Goal: Task Accomplishment & Management: Manage account settings

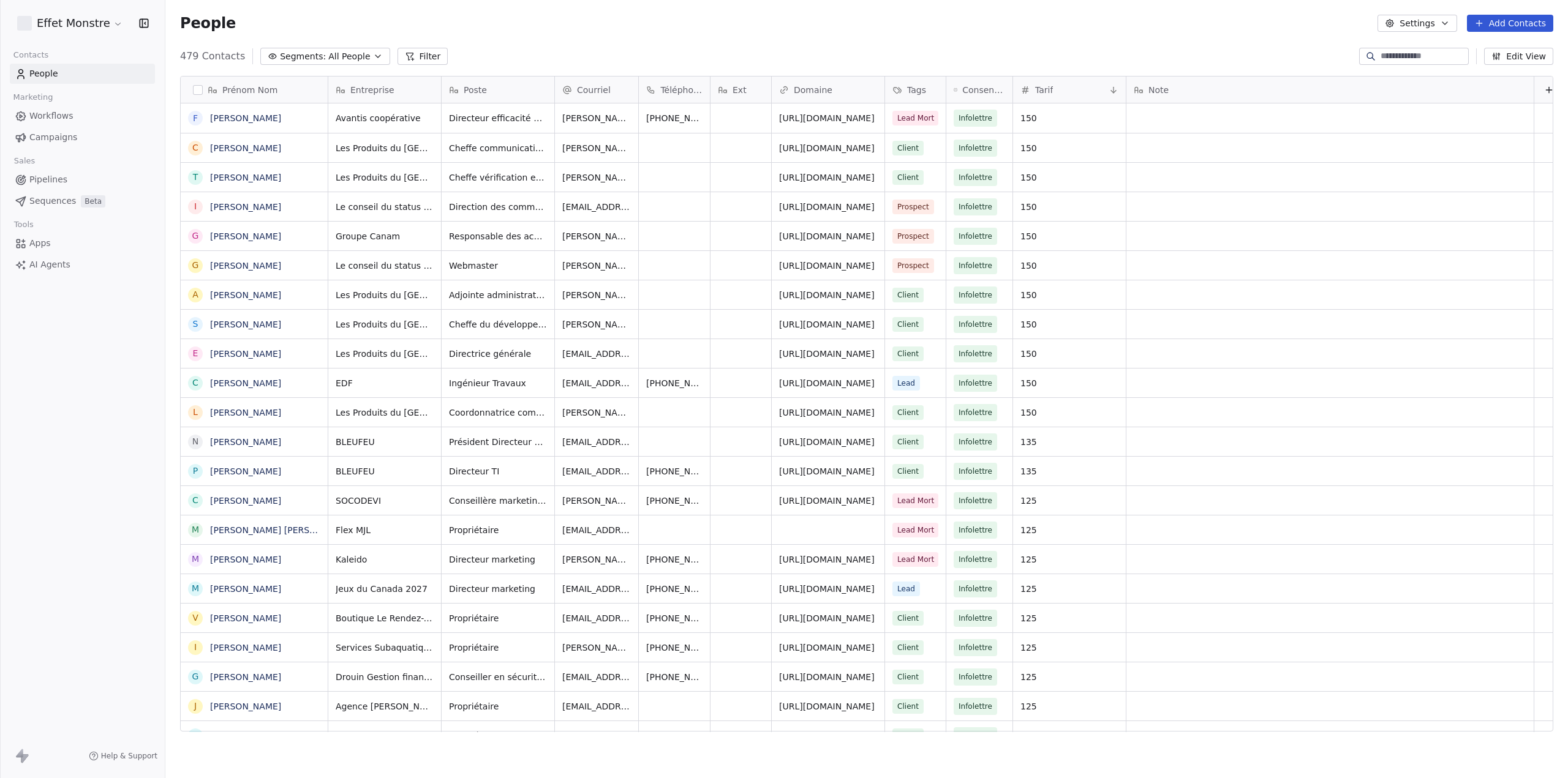
scroll to position [675, 1393]
click at [92, 23] on html "Effet Monstre Contacts People Marketing Workflows Campaigns Sales Pipelines Seq…" at bounding box center [784, 389] width 1568 height 778
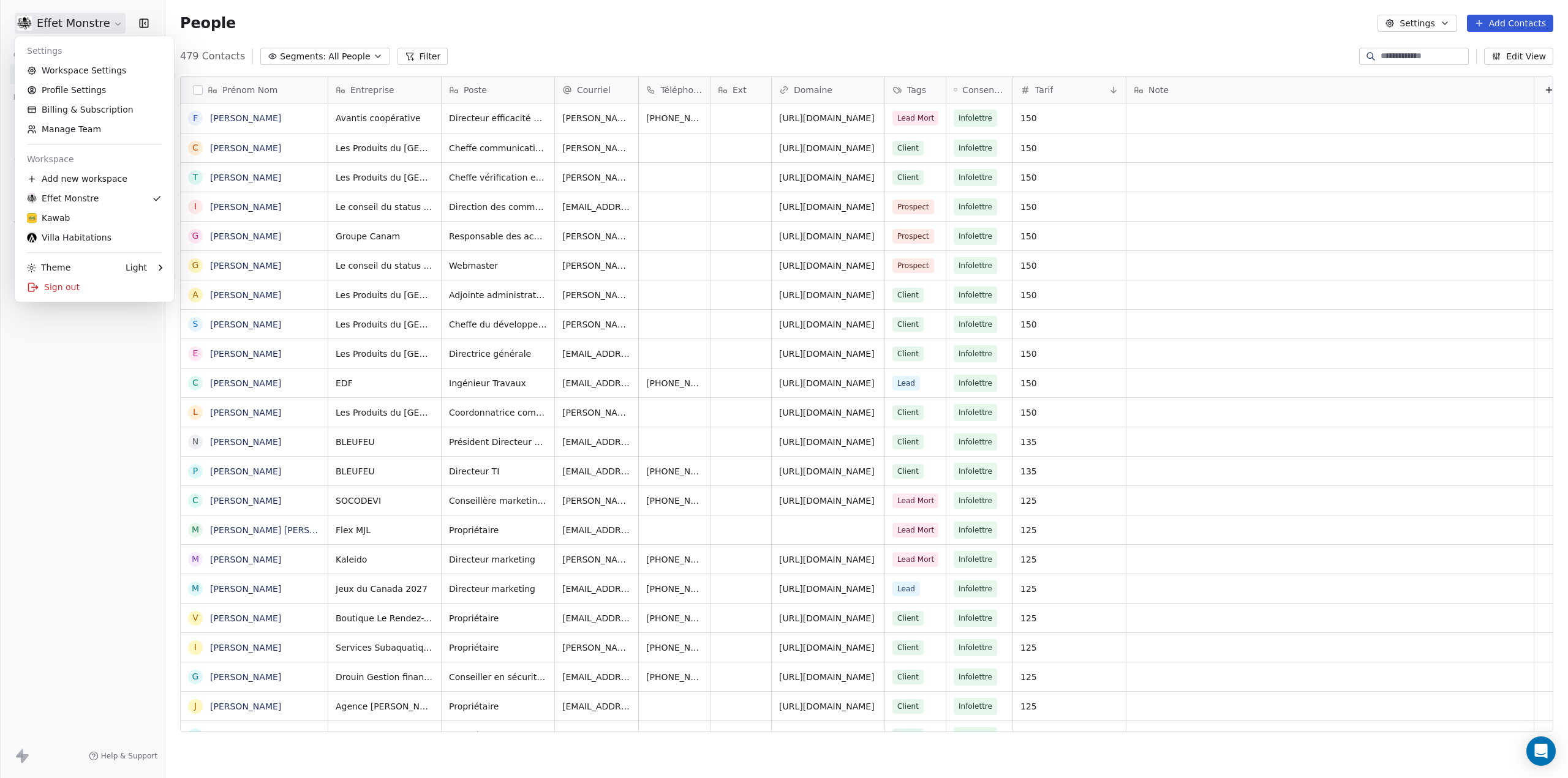
click at [107, 408] on html "Effet Monstre Contacts People Marketing Workflows Campaigns Sales Pipelines Seq…" at bounding box center [784, 389] width 1568 height 778
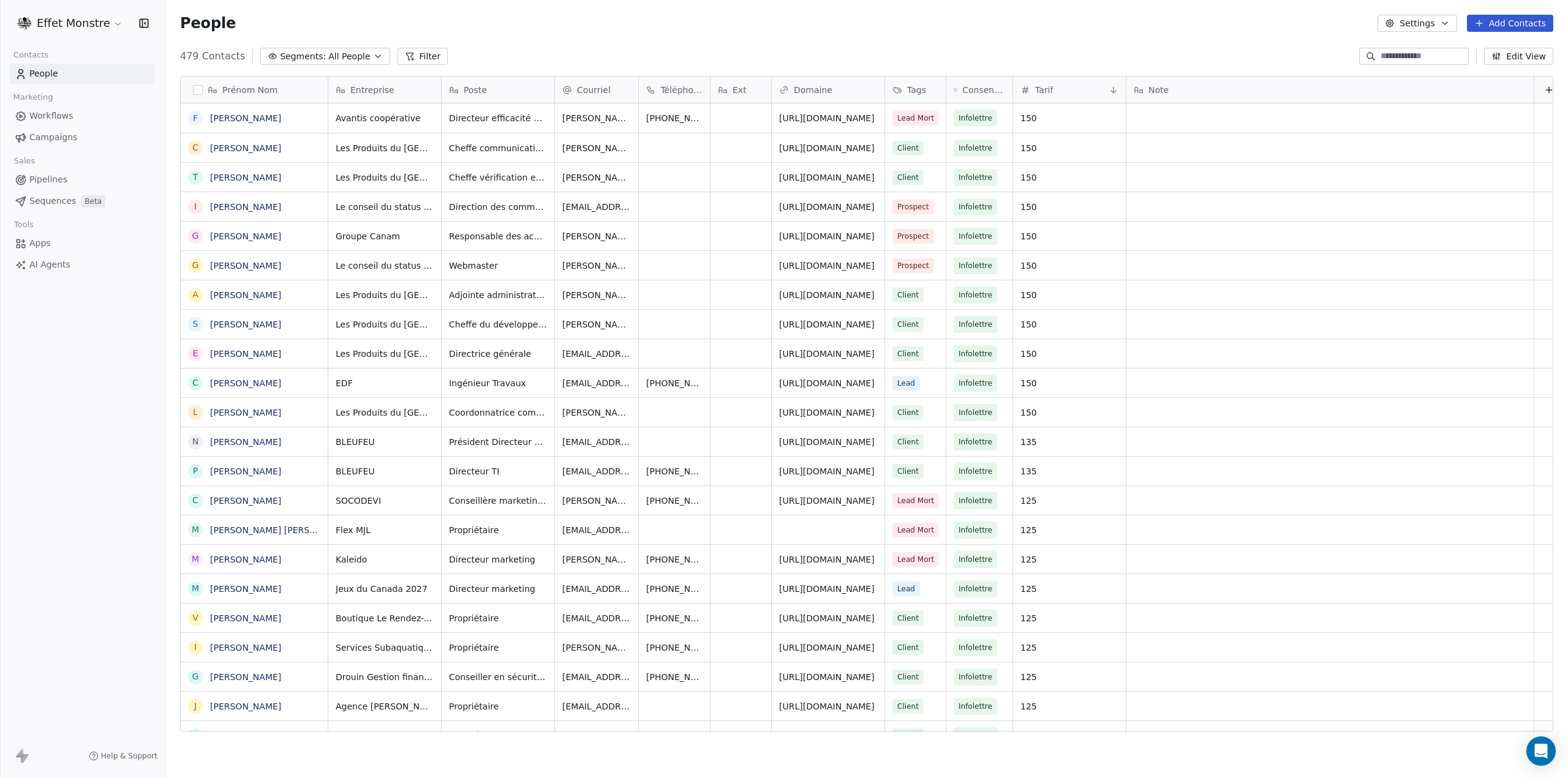
click at [40, 115] on span "Workflows" at bounding box center [51, 116] width 44 height 13
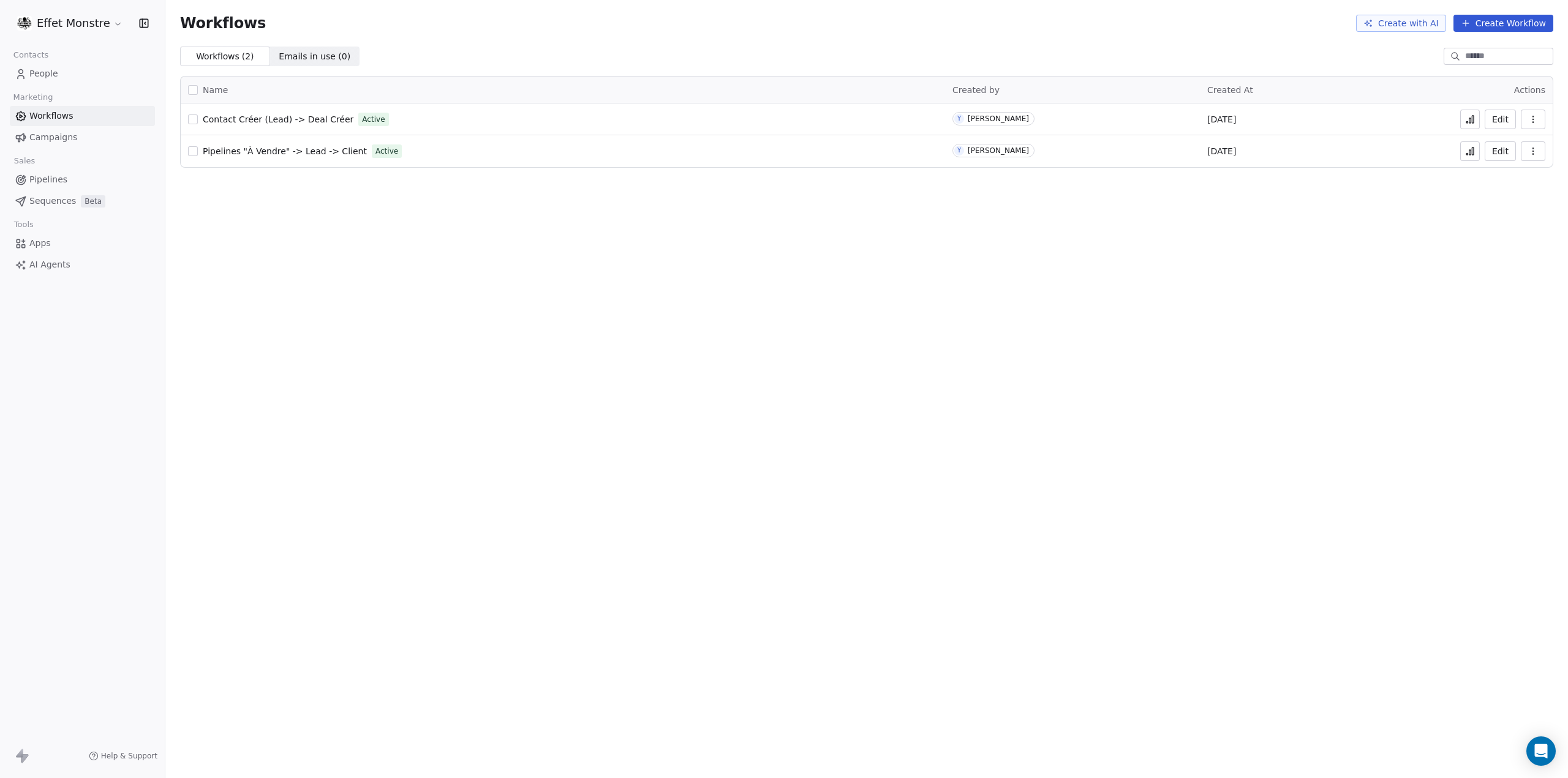
click at [58, 33] on html "Effet Monstre Contacts People Marketing Workflows Campaigns Sales Pipelines Seq…" at bounding box center [784, 389] width 1568 height 778
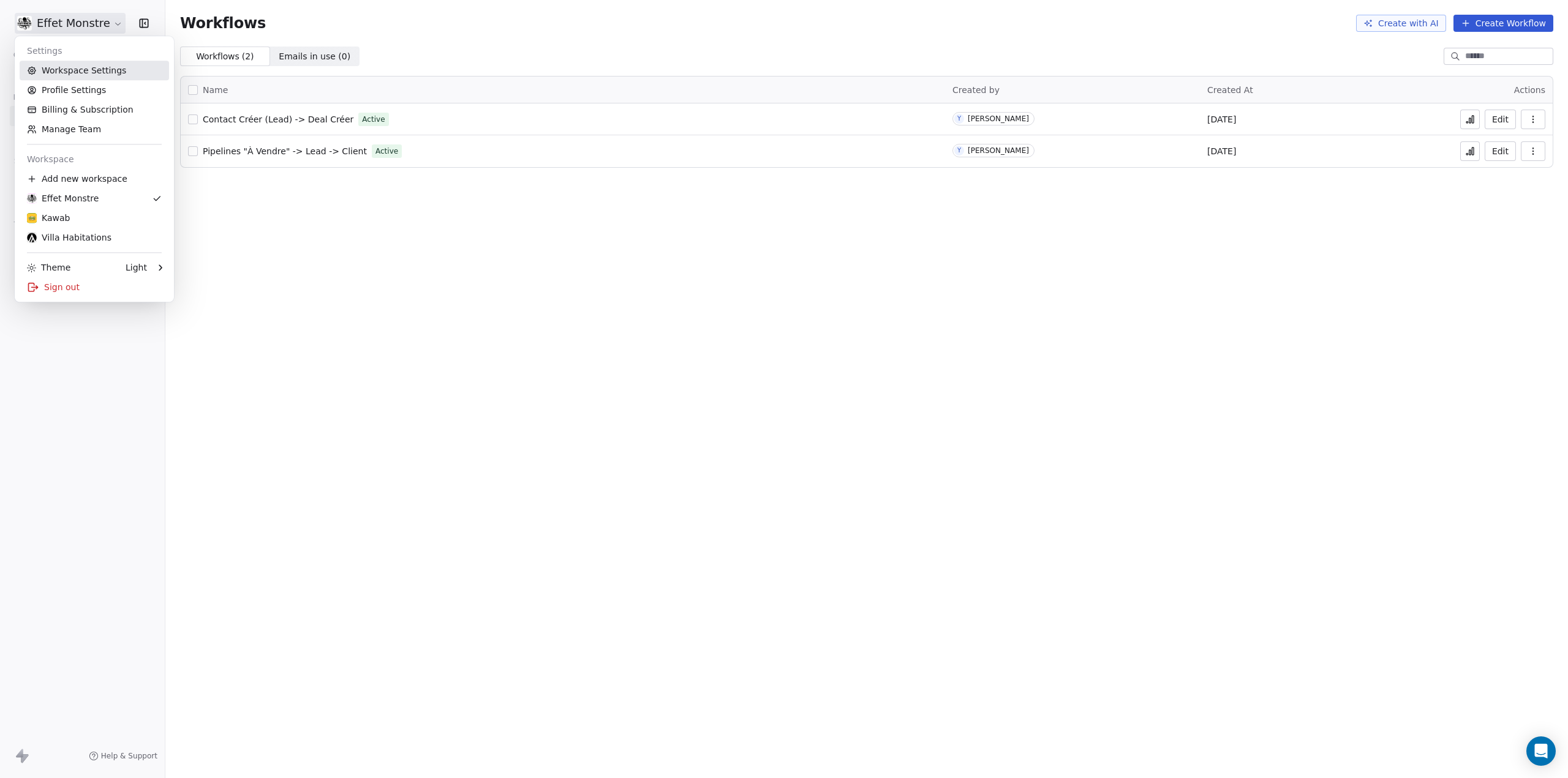
click at [74, 66] on link "Workspace Settings" at bounding box center [94, 70] width 149 height 20
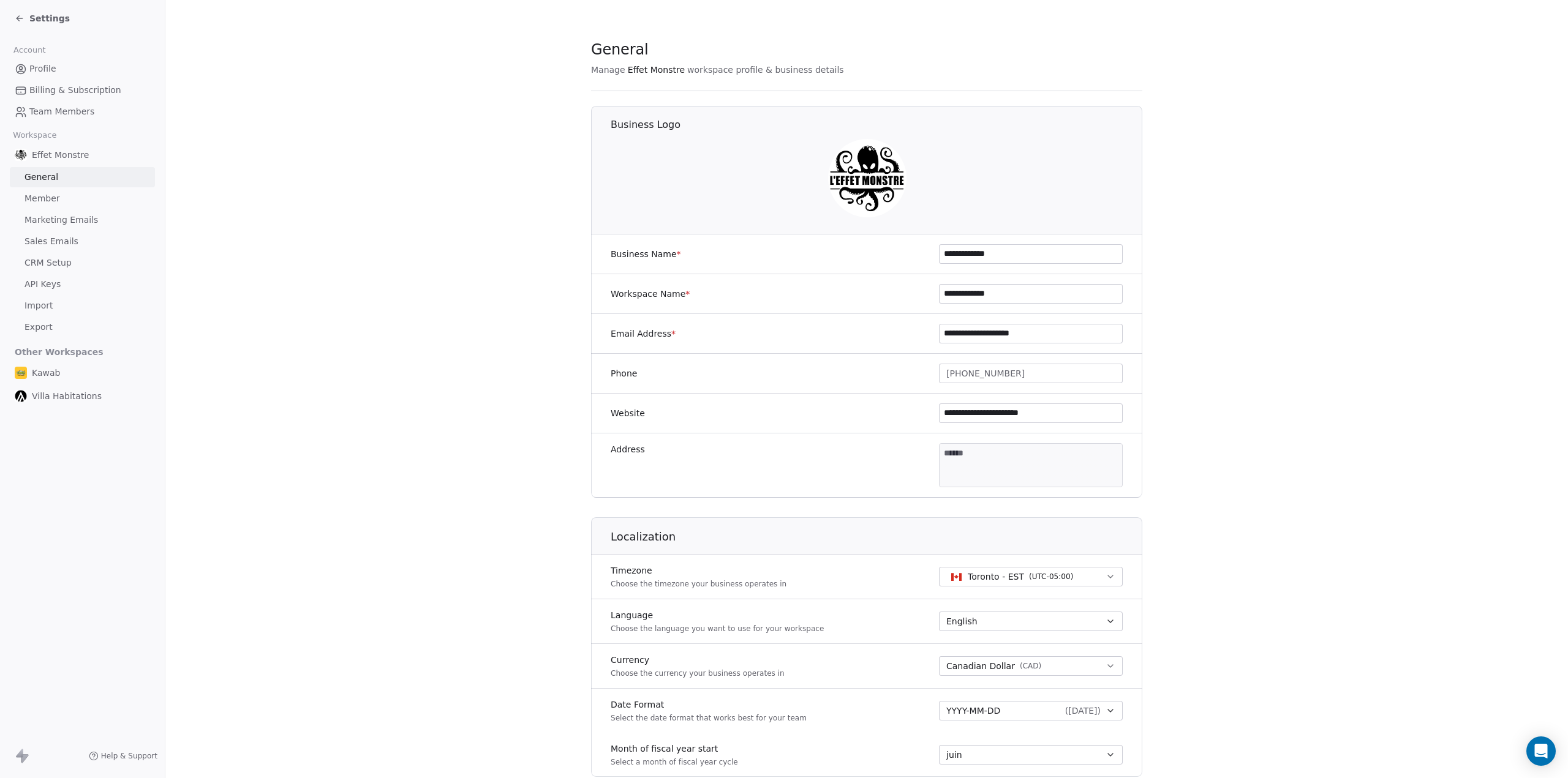
click at [49, 374] on span "Kawab" at bounding box center [46, 372] width 28 height 12
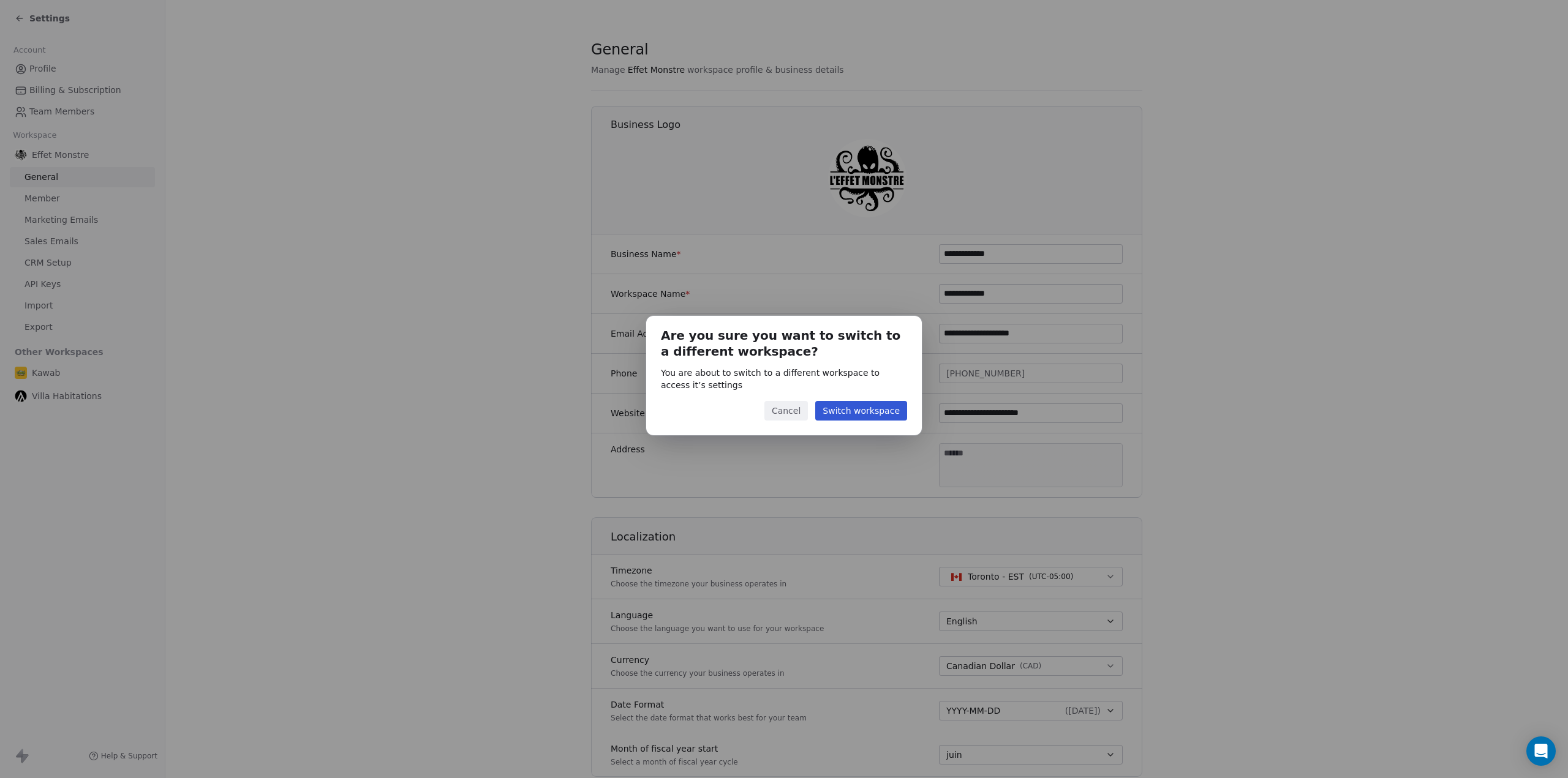
click at [865, 410] on button "Switch workspace" at bounding box center [861, 410] width 92 height 20
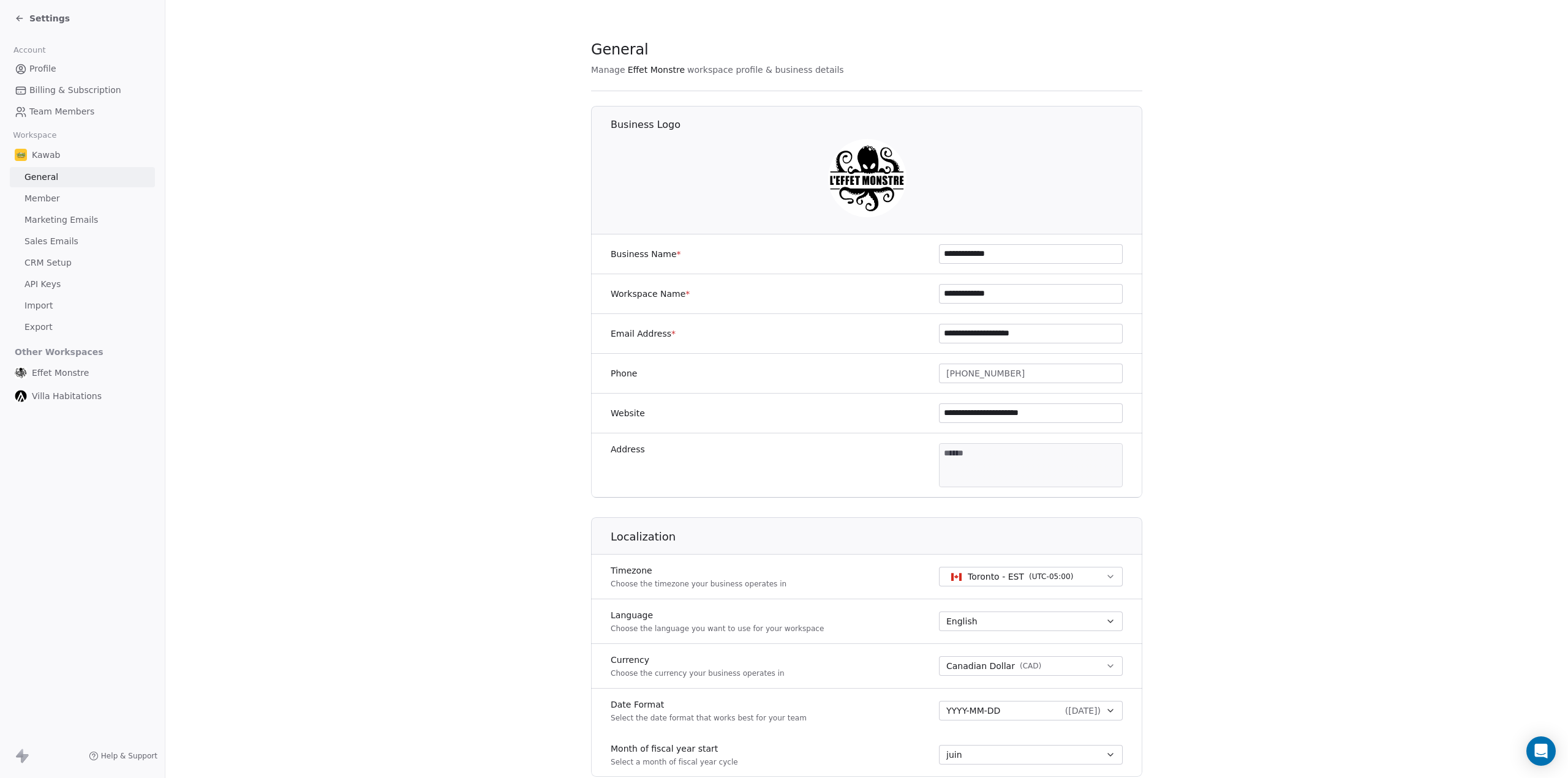
type input "*****"
type input "**********"
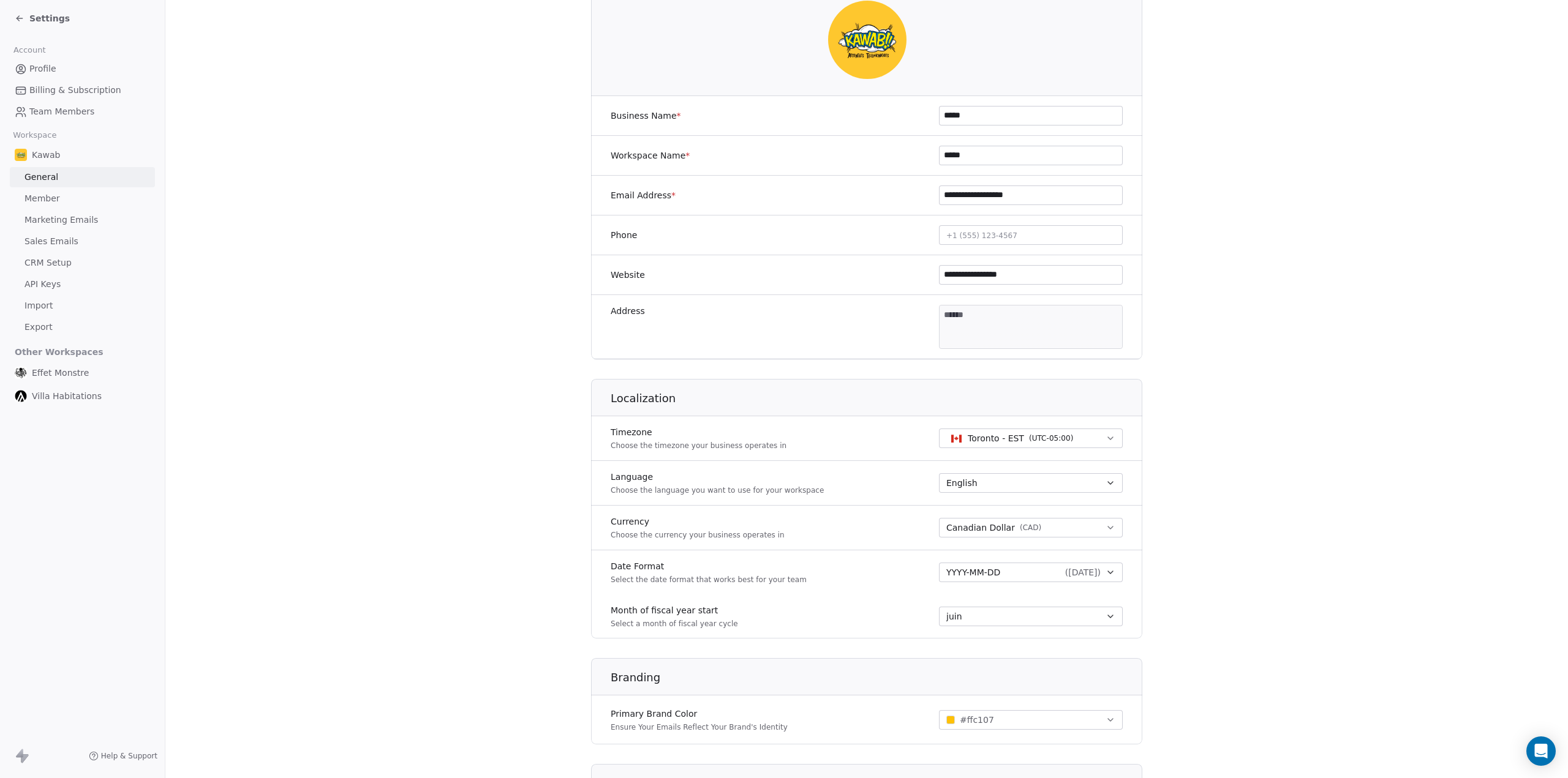
scroll to position [365, 0]
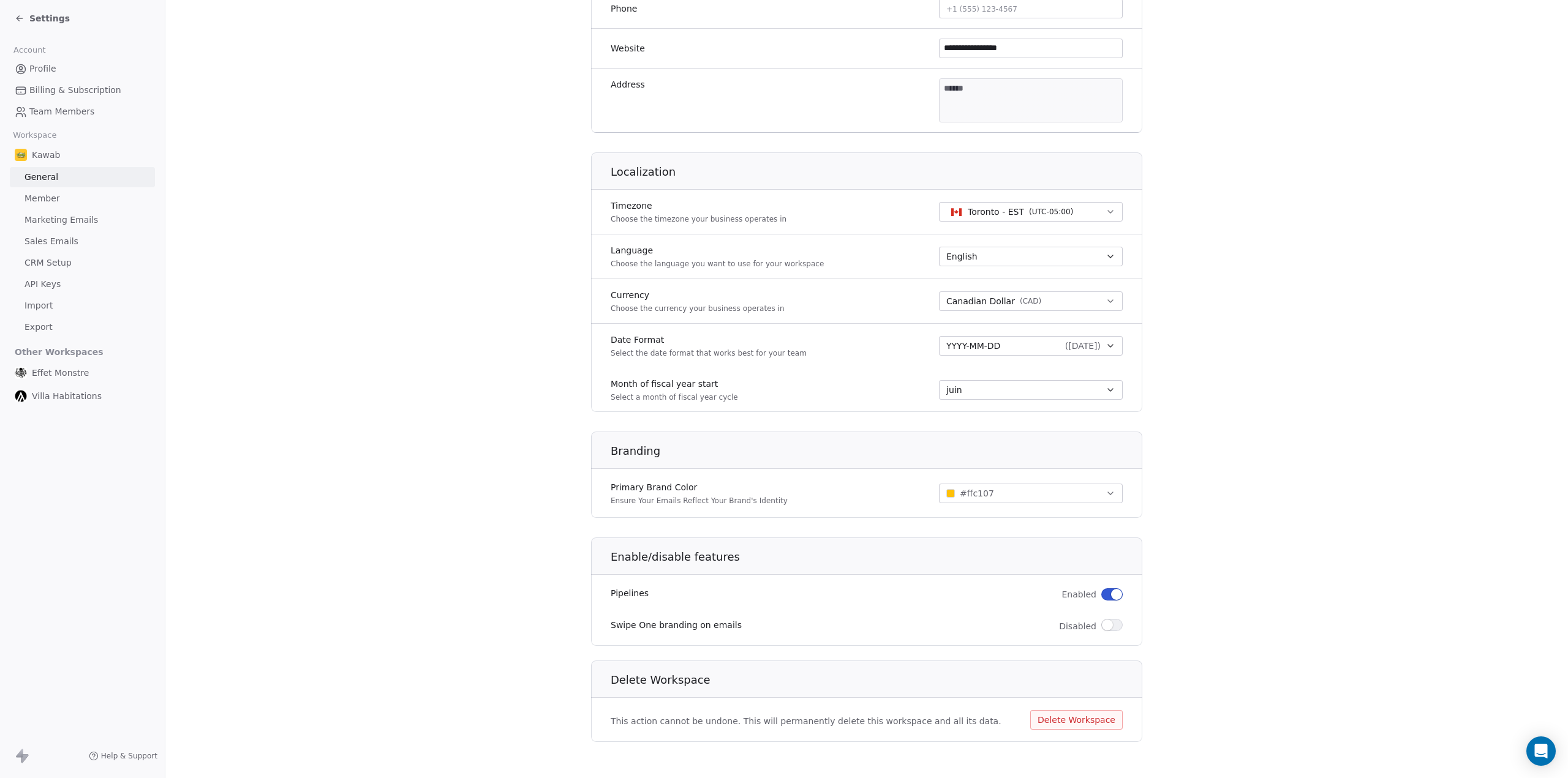
click at [1069, 711] on button "Delete Workspace" at bounding box center [1076, 720] width 92 height 20
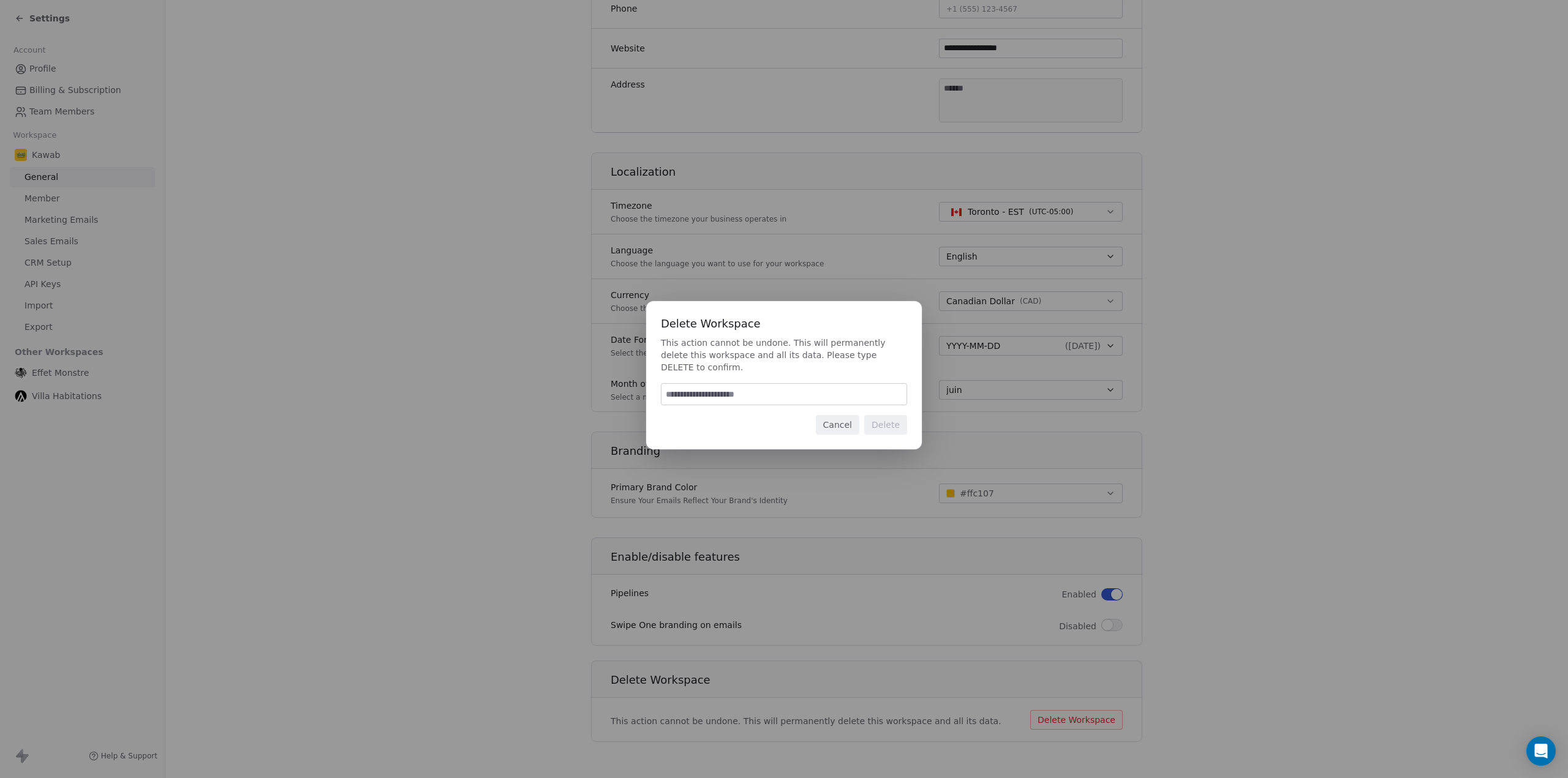
click at [767, 389] on input at bounding box center [784, 394] width 245 height 21
type input "******"
click at [886, 417] on button "Delete" at bounding box center [885, 424] width 43 height 20
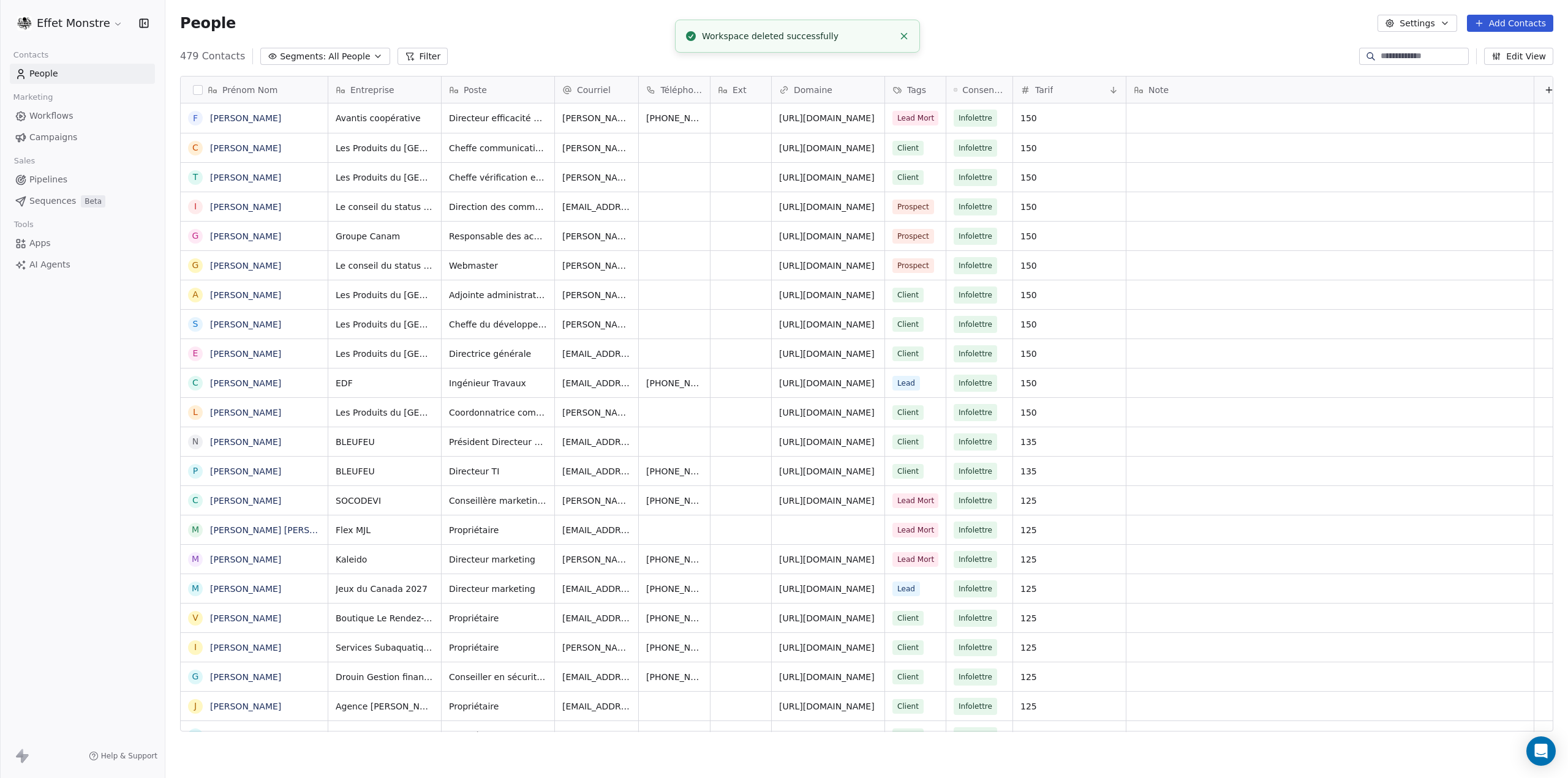
scroll to position [675, 1393]
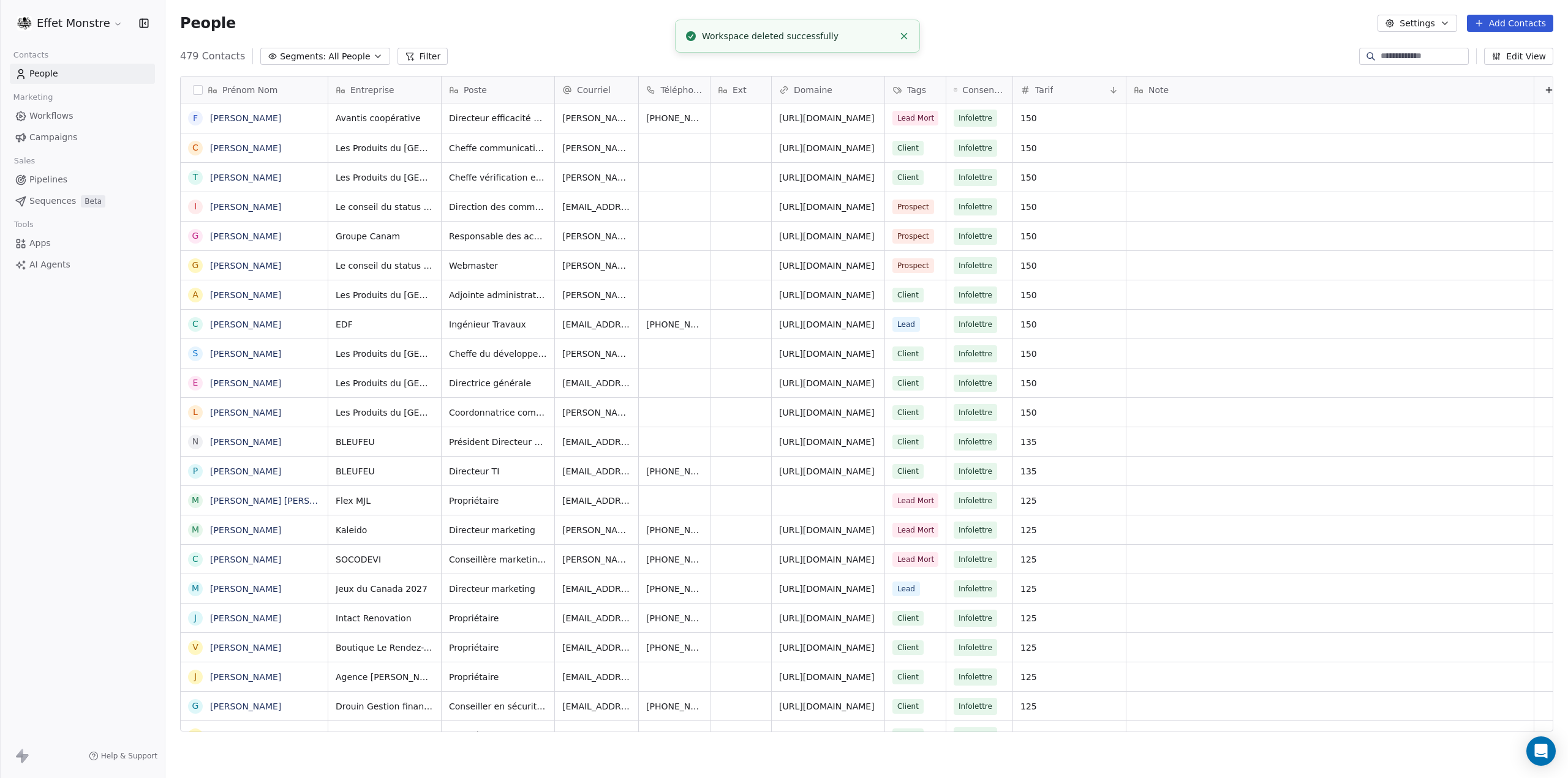
click at [94, 21] on html "Effet Monstre Contacts People Marketing Workflows Campaigns Sales Pipelines Seq…" at bounding box center [784, 389] width 1568 height 778
click at [87, 404] on html "Effet Monstre Contacts People Marketing Workflows Campaigns Sales Pipelines Seq…" at bounding box center [784, 389] width 1568 height 778
click at [87, 406] on div "Effet Monstre Contacts People Marketing Workflows Campaigns Sales Pipelines Seq…" at bounding box center [82, 389] width 164 height 778
click at [111, 21] on html "Effet Monstre Contacts People Marketing Workflows Campaigns Sales Pipelines Seq…" at bounding box center [784, 389] width 1568 height 778
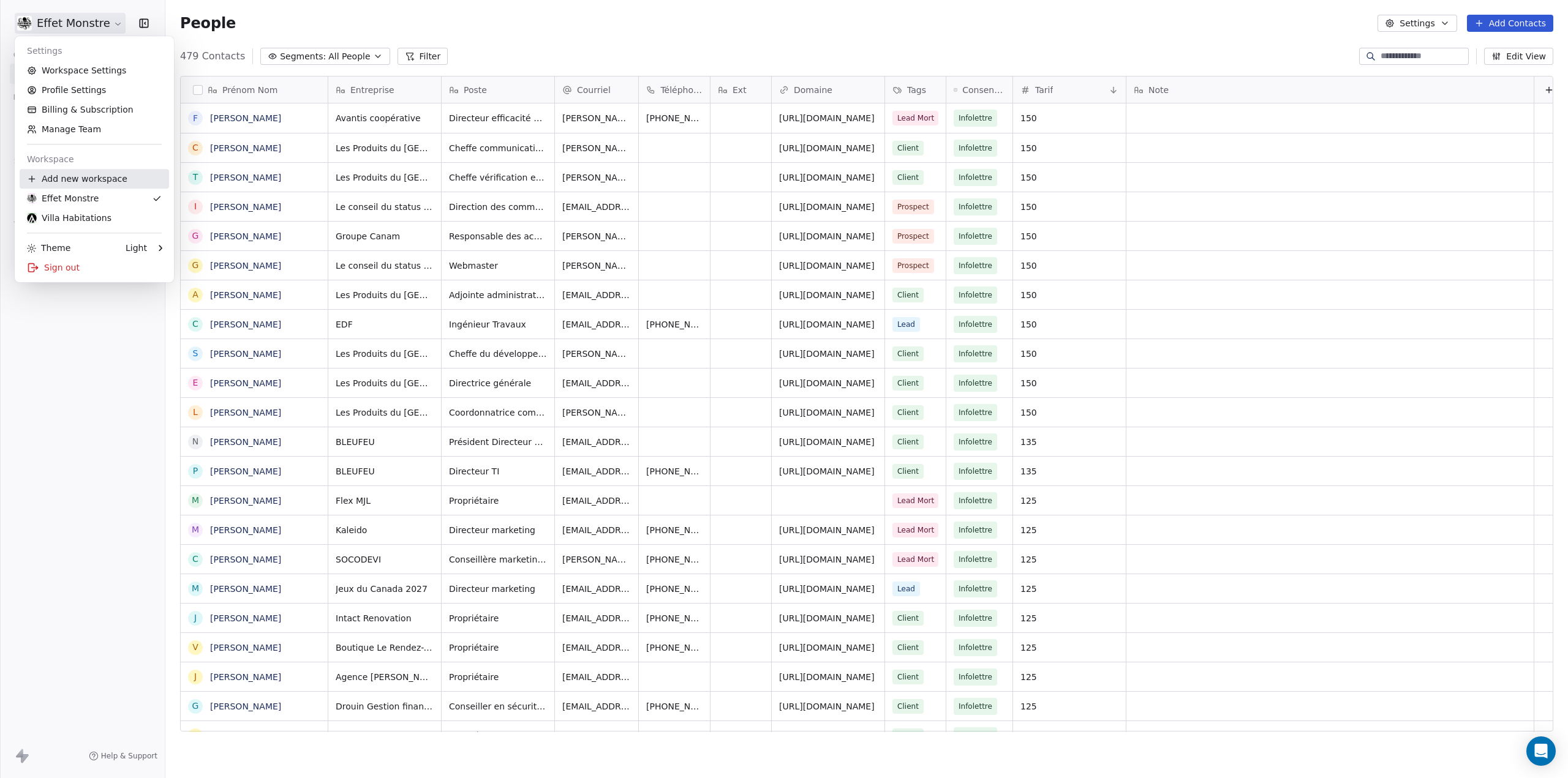
click at [78, 179] on div "Add new workspace" at bounding box center [94, 179] width 149 height 20
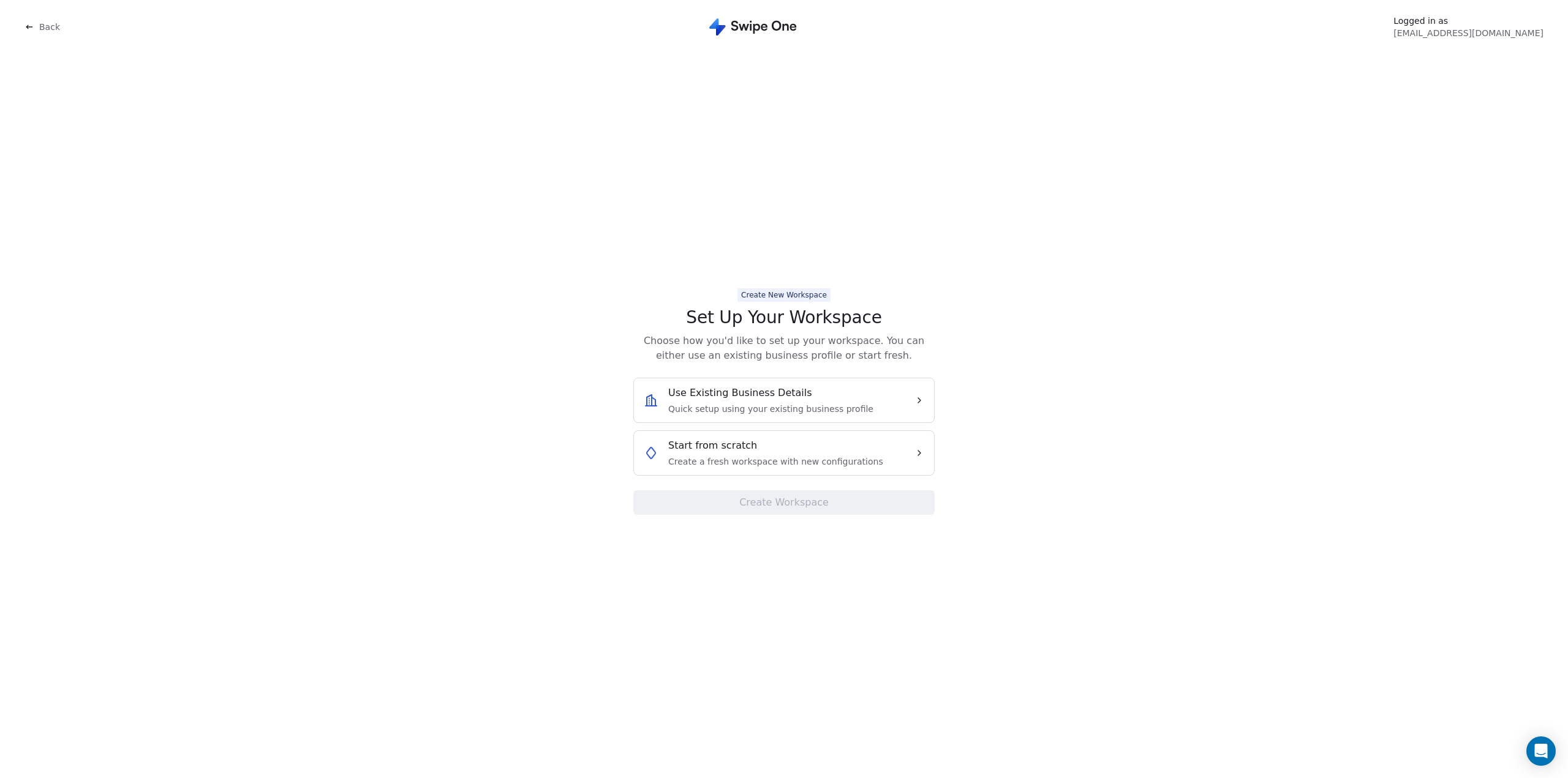
click at [874, 395] on div "Use Existing Business Details Quick setup using your existing business profile" at bounding box center [774, 400] width 261 height 29
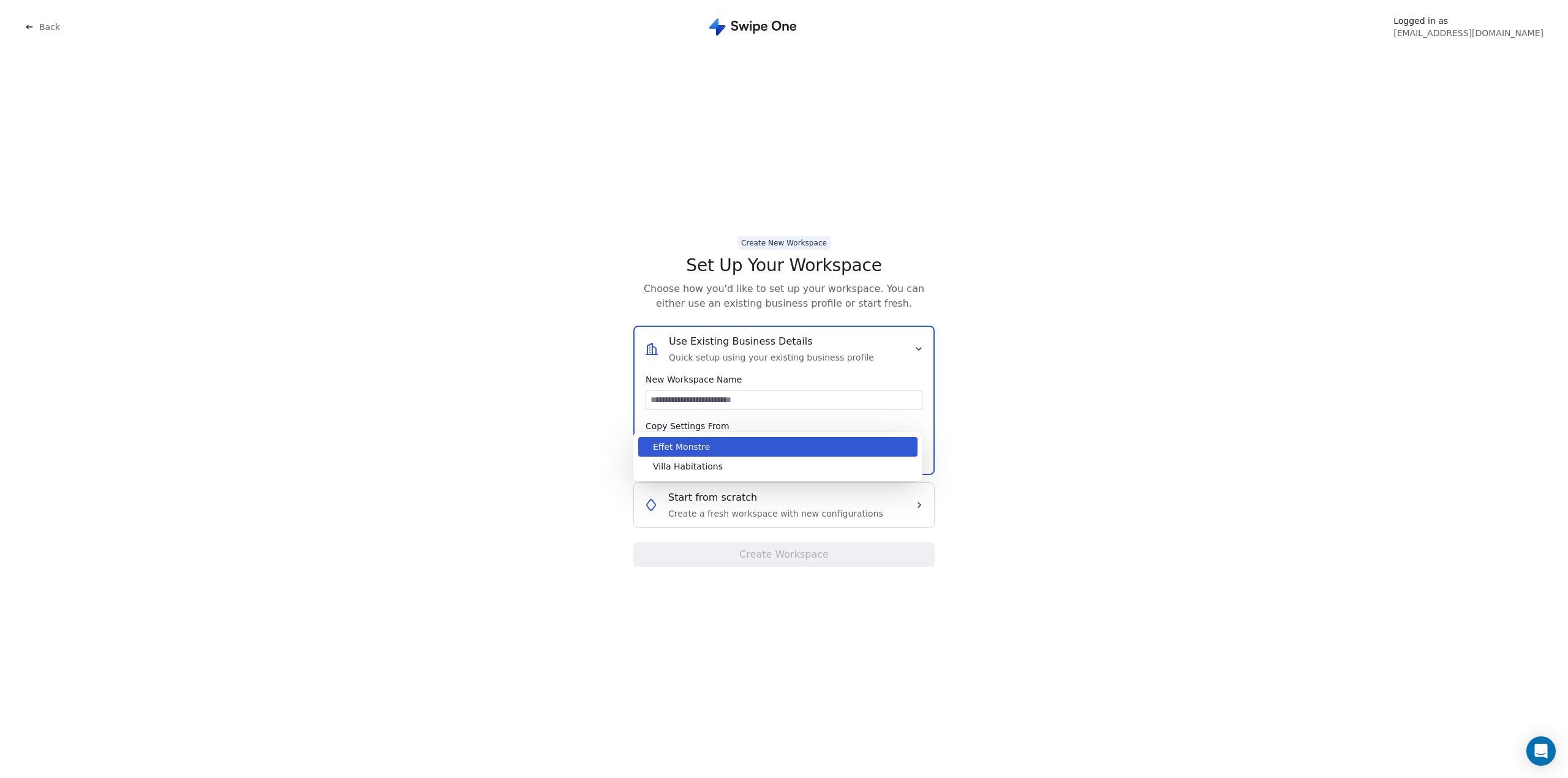
click at [775, 442] on body "Back Logged in as [EMAIL_ADDRESS][DOMAIN_NAME] Create New Workspace Set Up Your…" at bounding box center [784, 389] width 1568 height 778
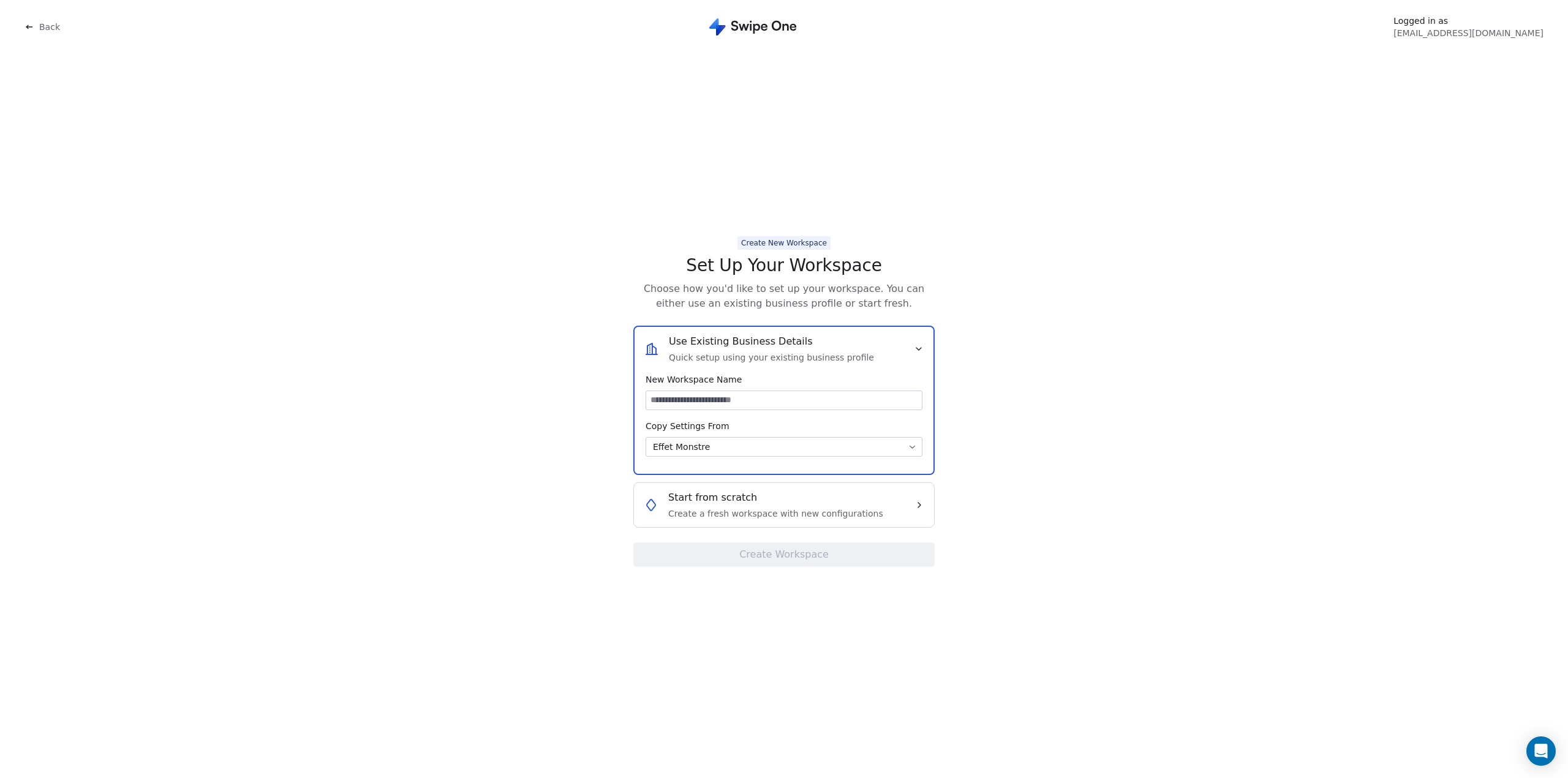
click at [676, 398] on input at bounding box center [783, 400] width 276 height 18
type input "**********"
click at [680, 450] on body "**********" at bounding box center [784, 389] width 1568 height 778
click at [1005, 547] on html "**********" at bounding box center [784, 389] width 1568 height 778
click at [775, 556] on button "Create Workspace" at bounding box center [783, 554] width 301 height 24
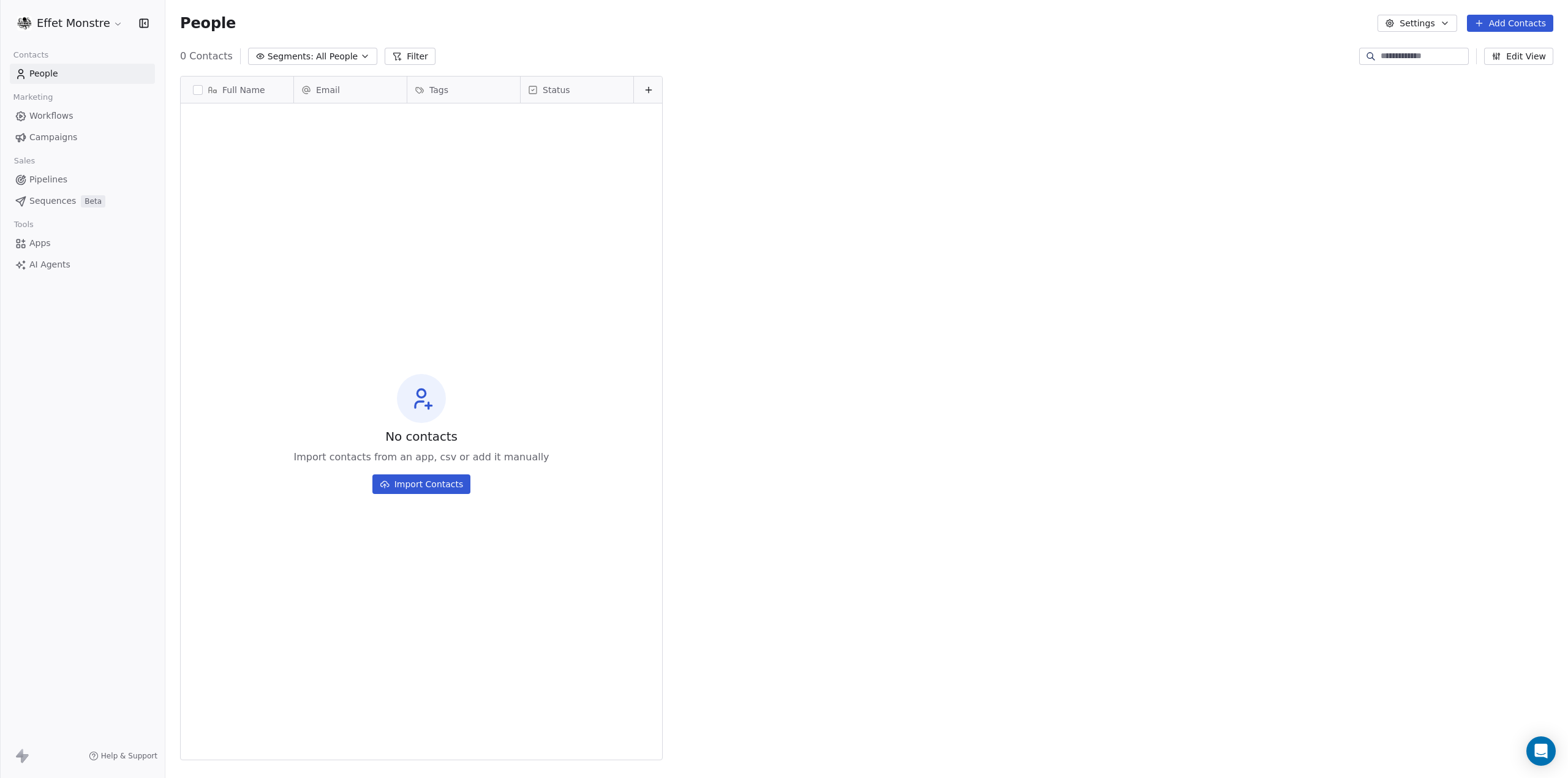
scroll to position [675, 1393]
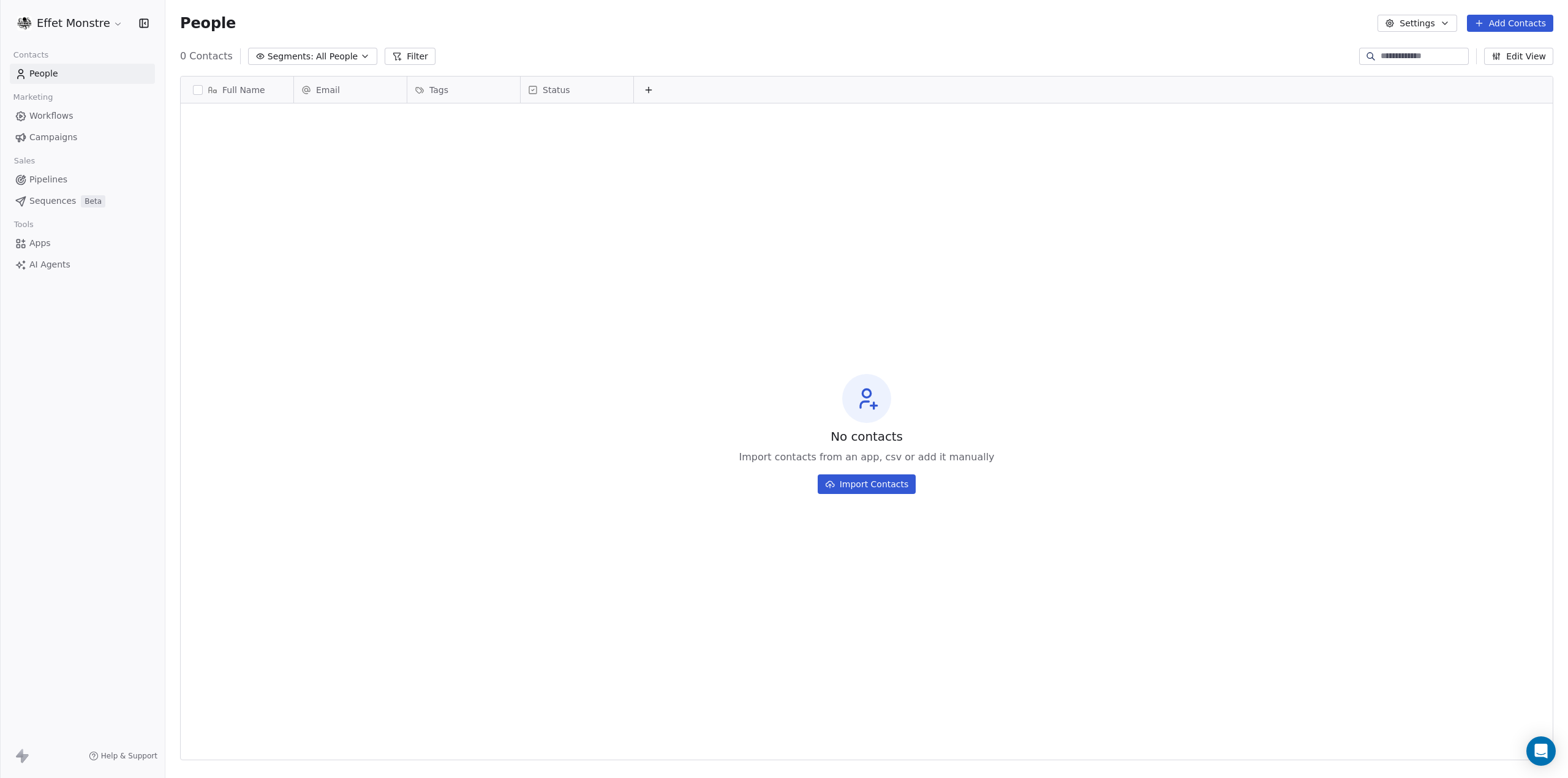
click at [65, 21] on html "Effet Monstre Contacts People Marketing Workflows Campaigns Sales Pipelines Seq…" at bounding box center [784, 389] width 1568 height 778
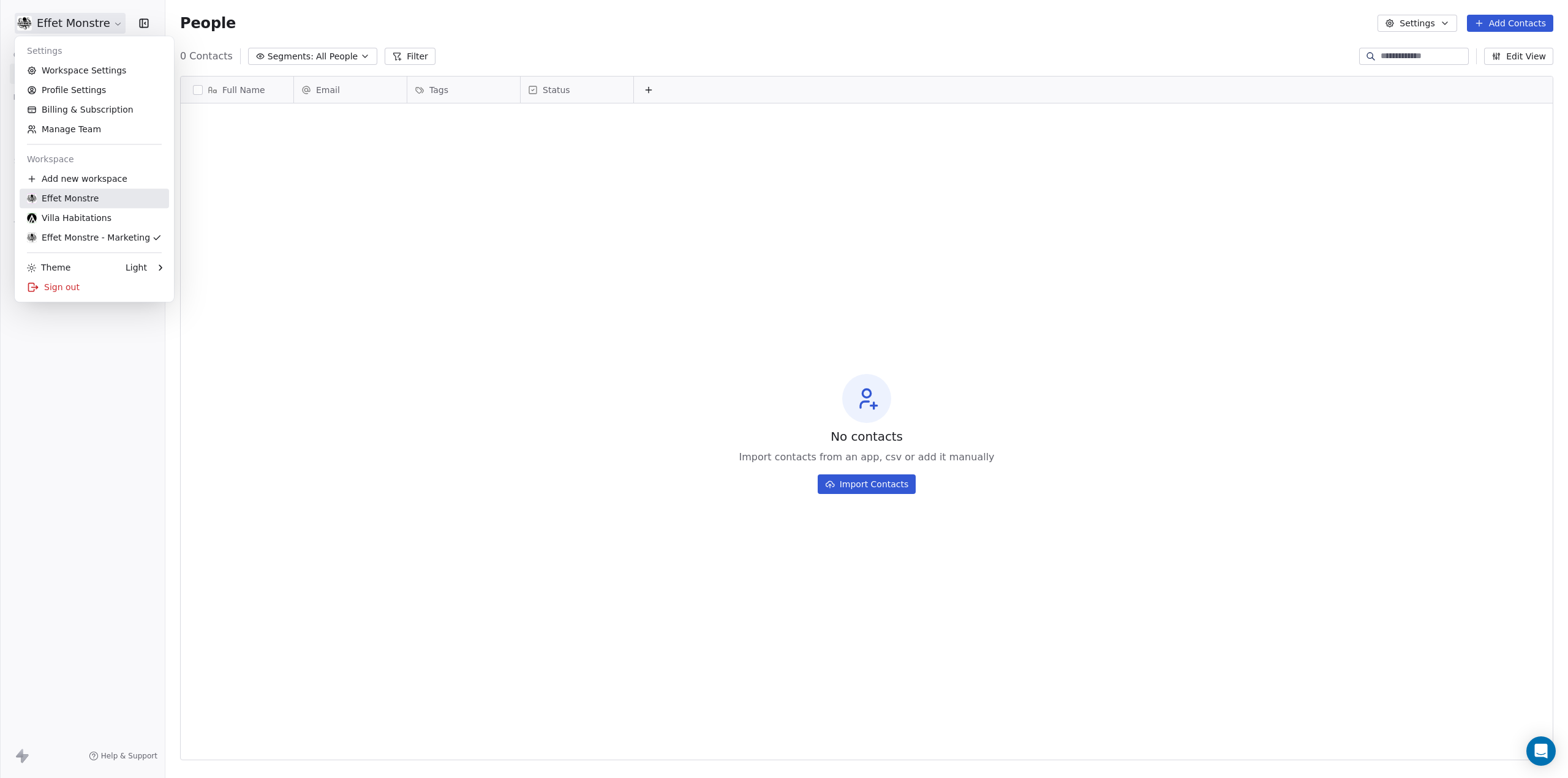
click at [61, 201] on div "Effet Monstre" at bounding box center [62, 197] width 72 height 12
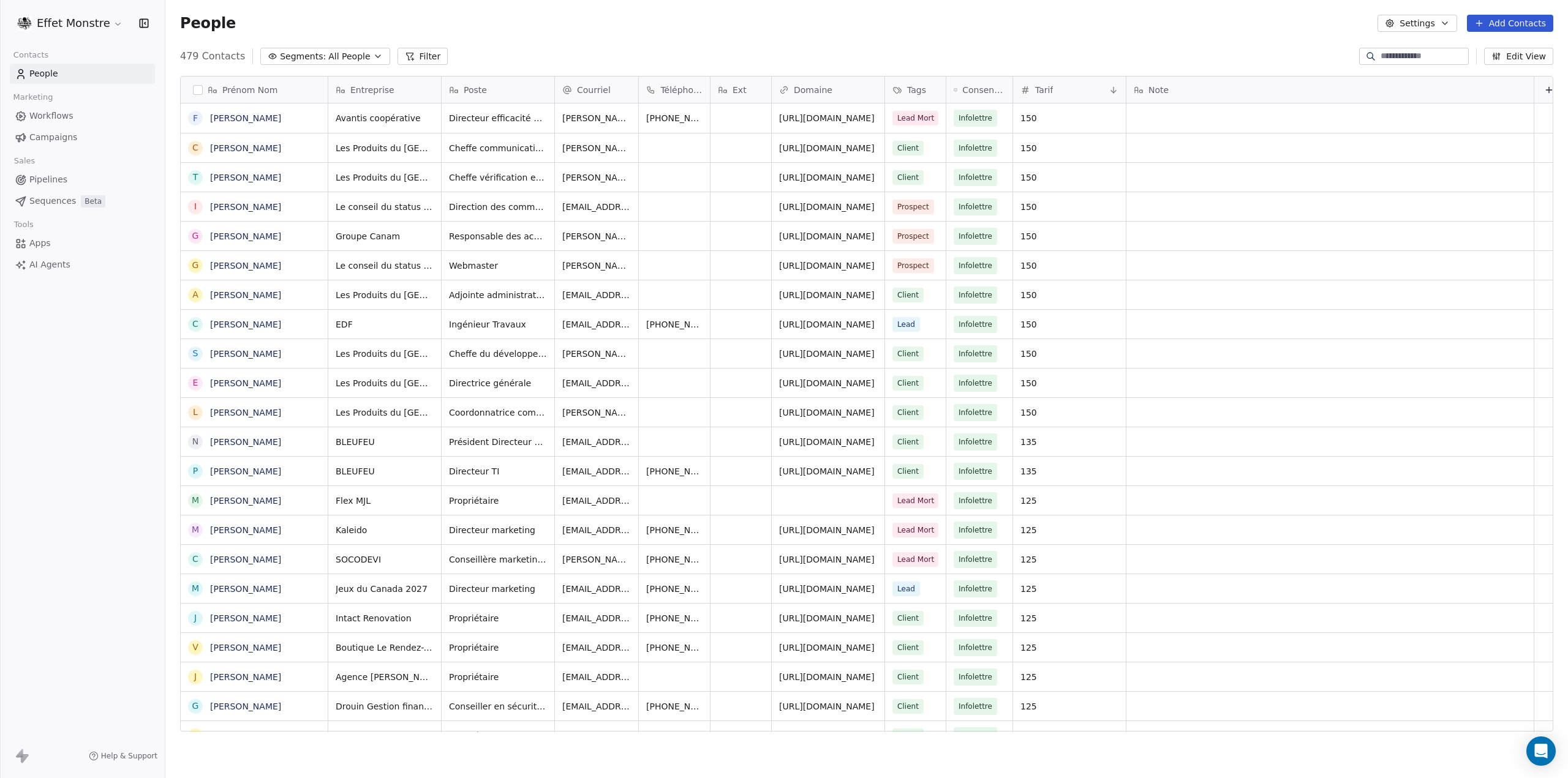
scroll to position [675, 1393]
click at [104, 23] on html "Effet Monstre Contacts People Marketing Workflows Campaigns Sales Pipelines Seq…" at bounding box center [784, 389] width 1568 height 778
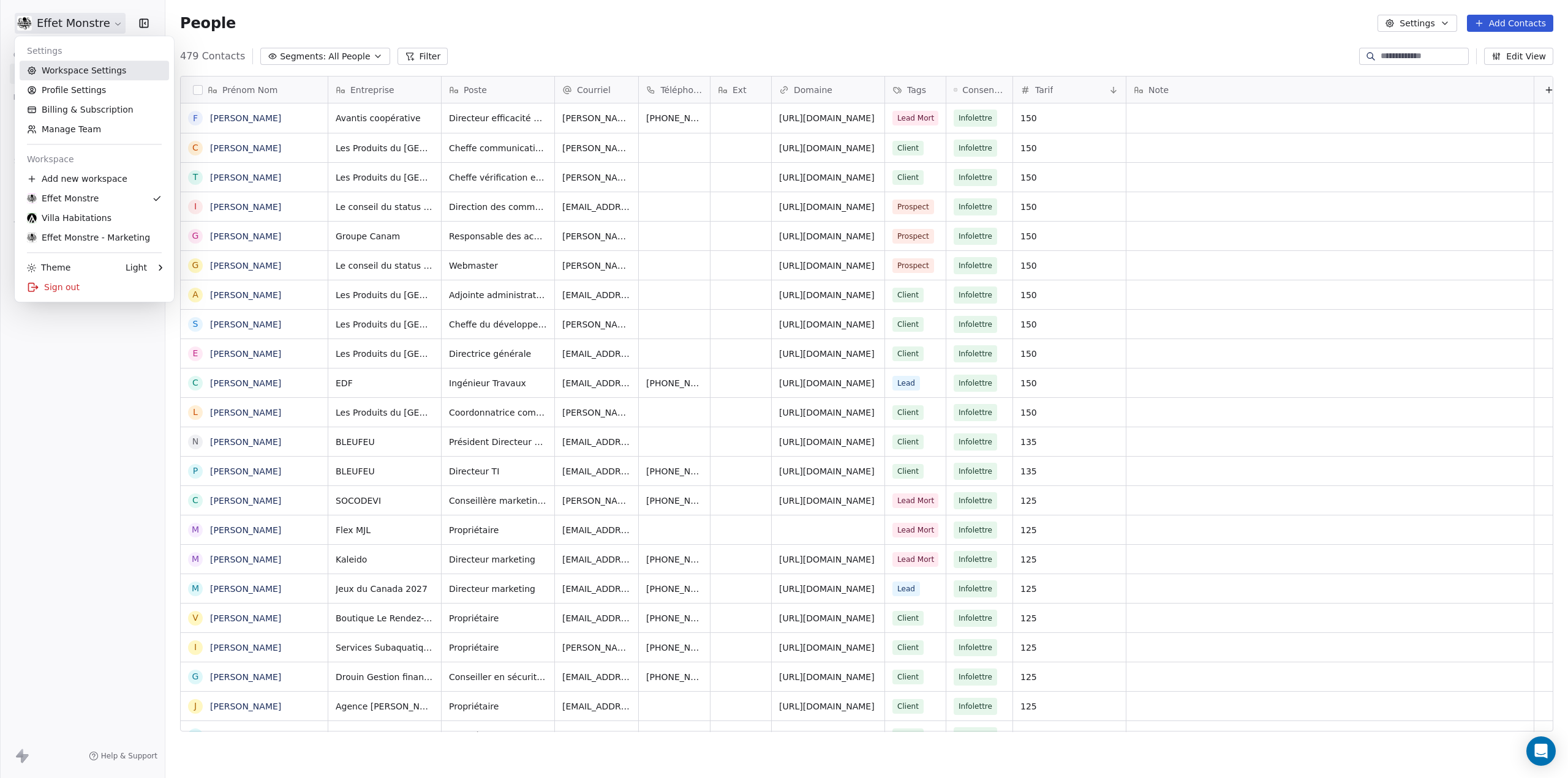
click at [111, 72] on link "Workspace Settings" at bounding box center [94, 70] width 149 height 20
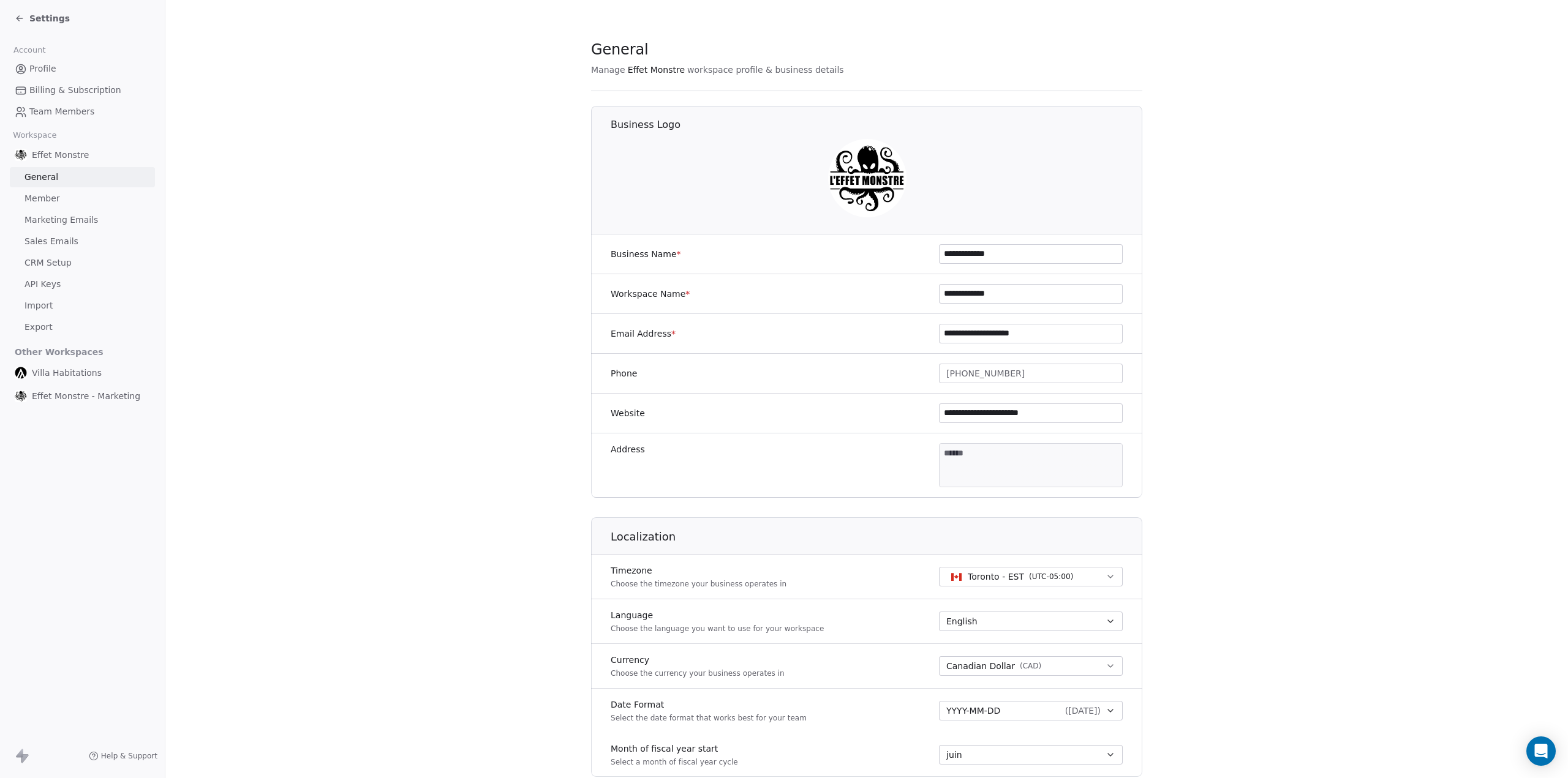
click at [107, 390] on span "Effet Monstre - Marketing" at bounding box center [85, 396] width 108 height 12
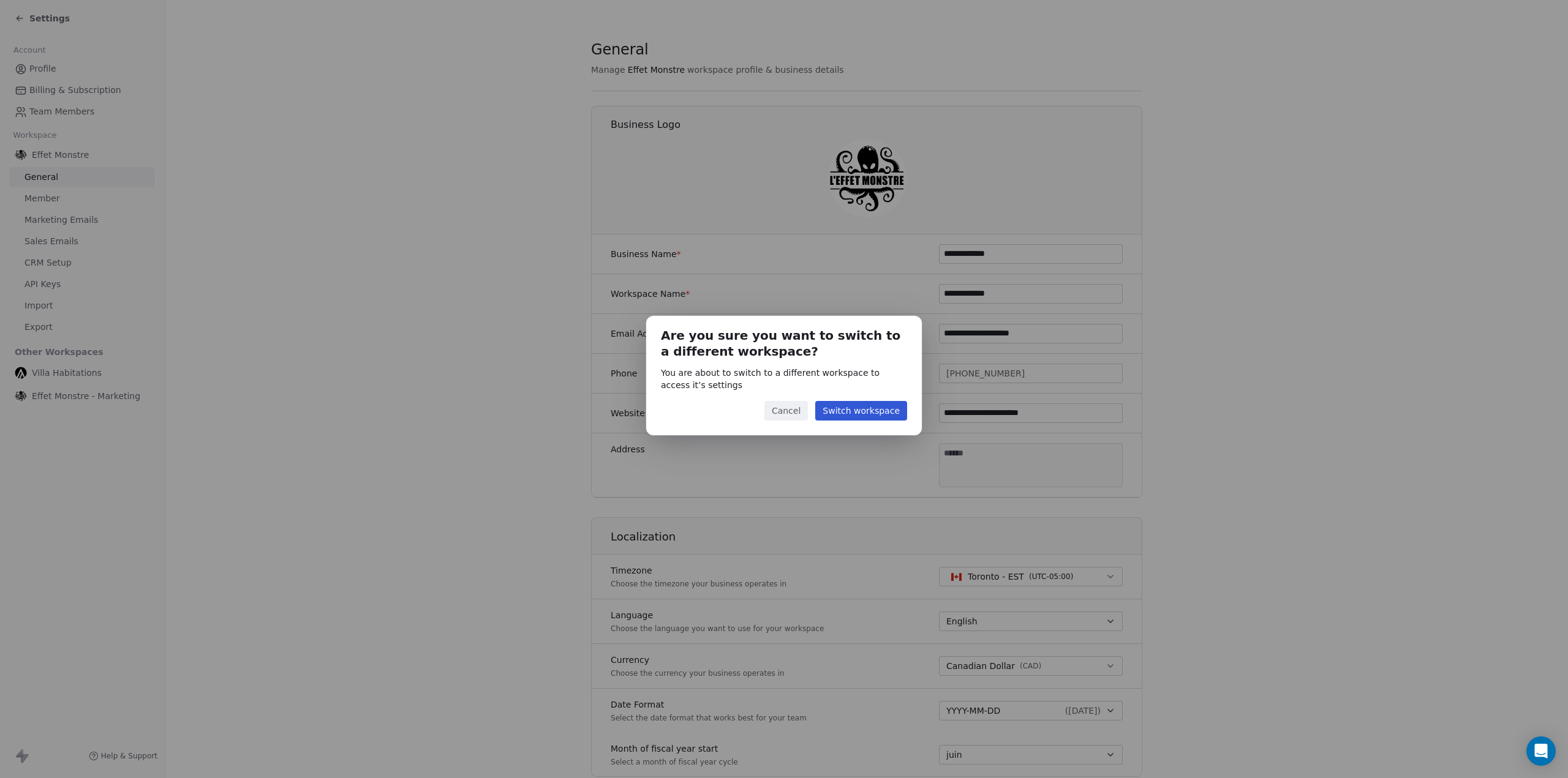
click at [858, 409] on button "Switch workspace" at bounding box center [861, 410] width 92 height 20
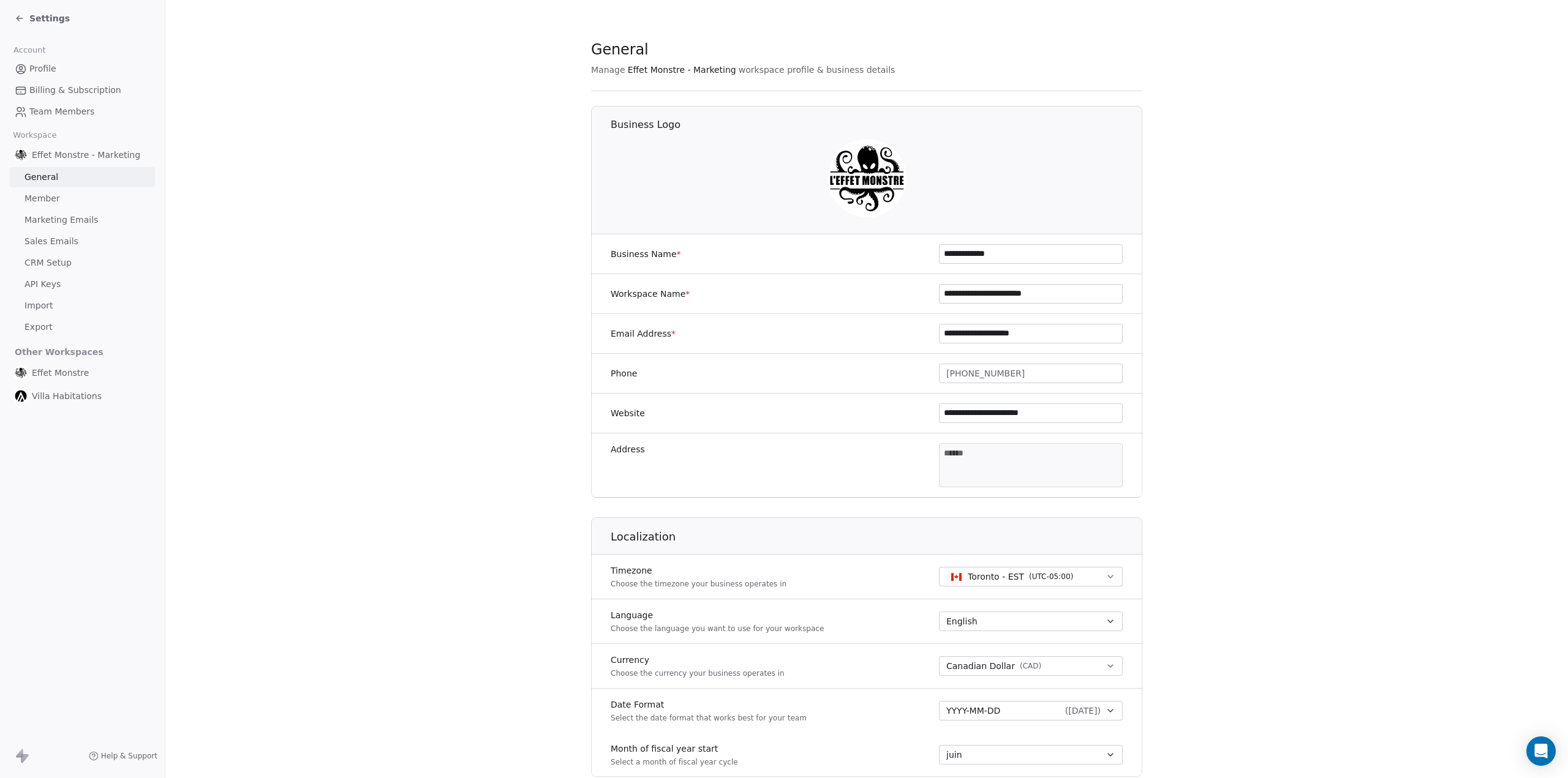
click at [101, 157] on span "Effet Monstre - Marketing" at bounding box center [85, 154] width 108 height 12
drag, startPoint x: 1088, startPoint y: 292, endPoint x: 1003, endPoint y: 291, distance: 85.0
click at [1003, 291] on input "**********" at bounding box center [1031, 293] width 183 height 18
type input "**********"
click at [1043, 253] on input "**********" at bounding box center [1031, 254] width 183 height 18
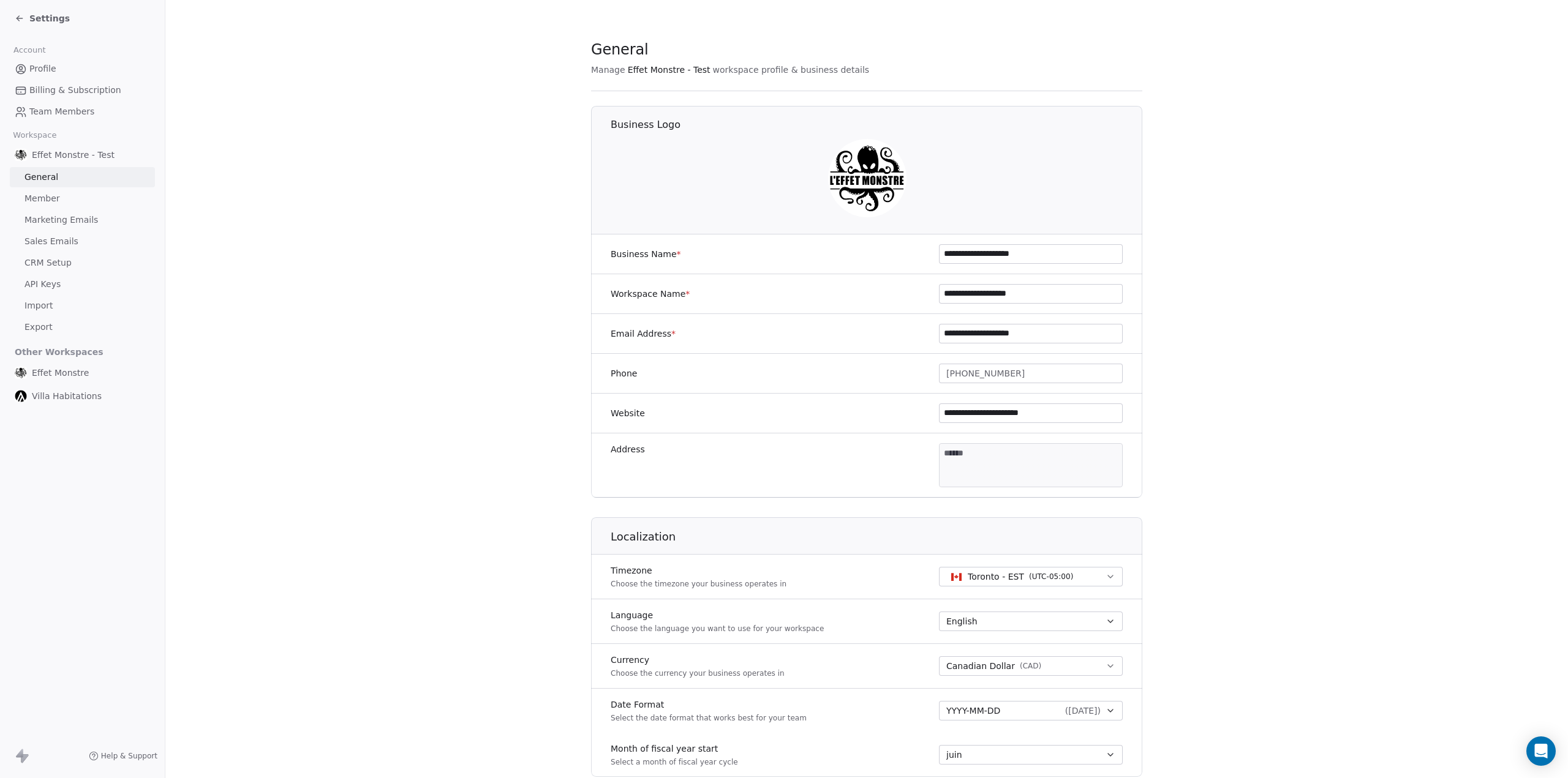
type input "**********"
click at [1321, 374] on section "**********" at bounding box center [866, 573] width 1402 height 1145
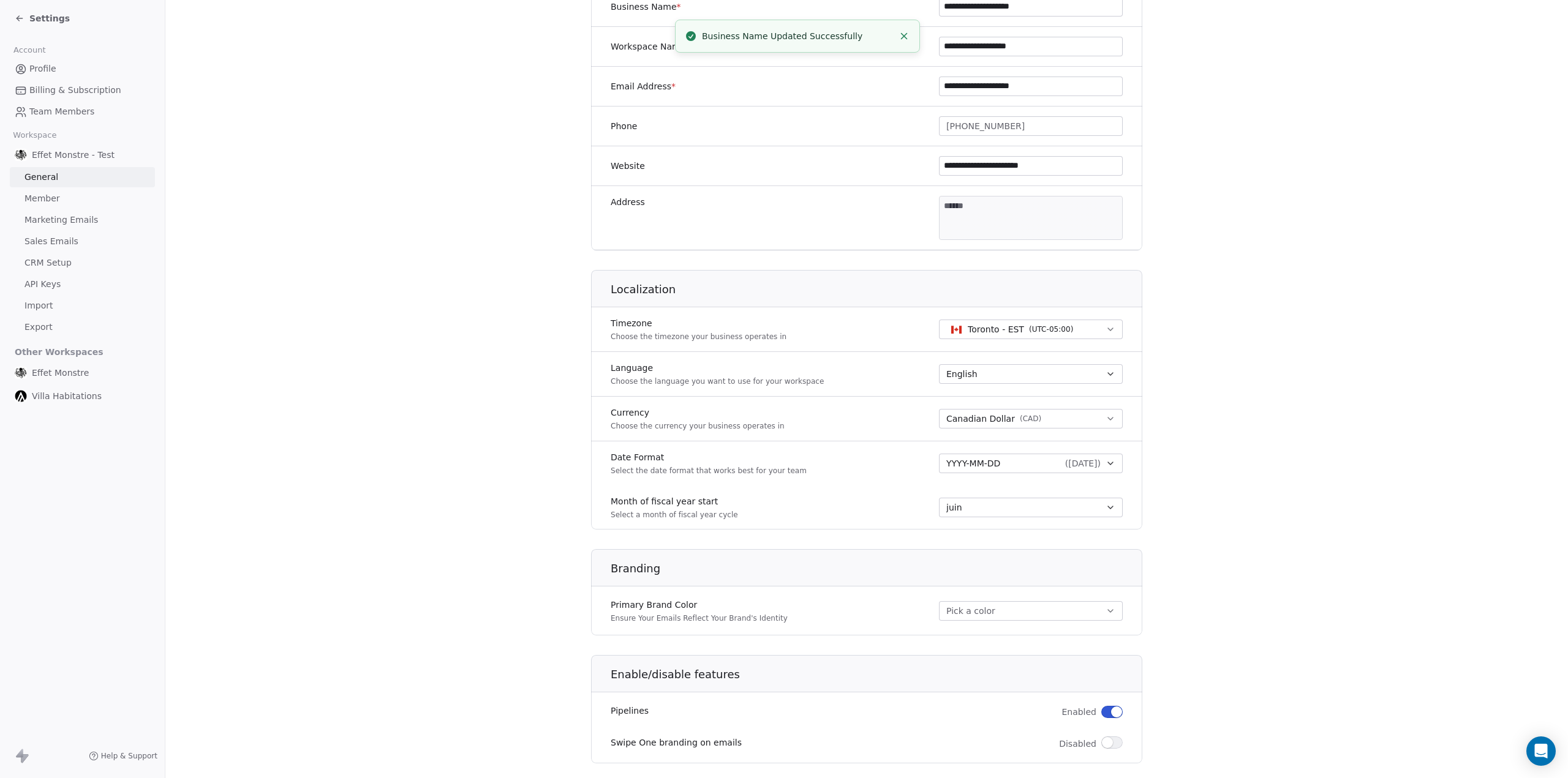
scroll to position [365, 0]
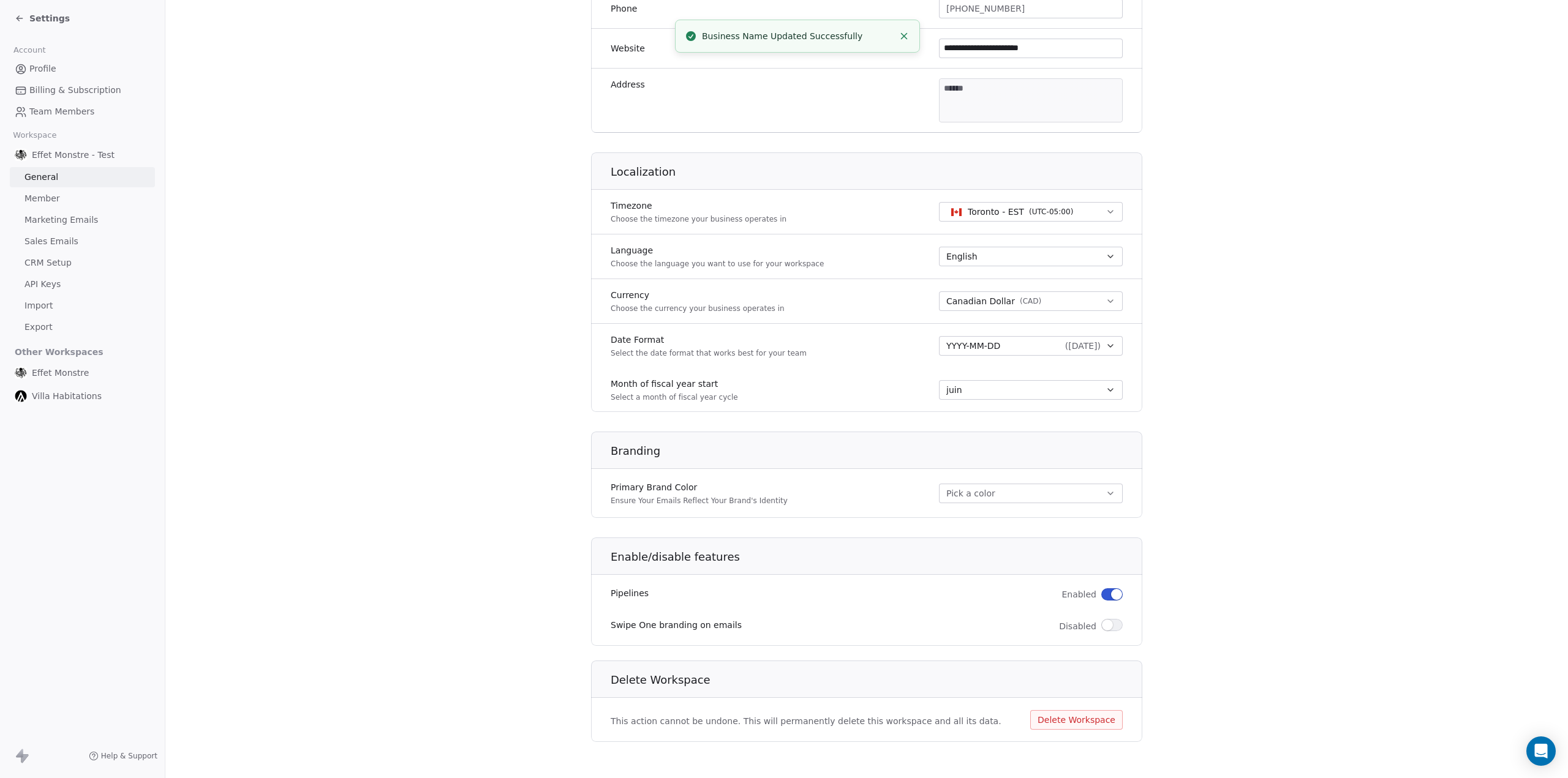
drag, startPoint x: 356, startPoint y: 467, endPoint x: 286, endPoint y: 402, distance: 95.5
click at [356, 467] on section "**********" at bounding box center [866, 208] width 1402 height 1145
drag, startPoint x: 296, startPoint y: 188, endPoint x: 346, endPoint y: 174, distance: 51.9
click at [296, 189] on section "**********" at bounding box center [866, 208] width 1402 height 1145
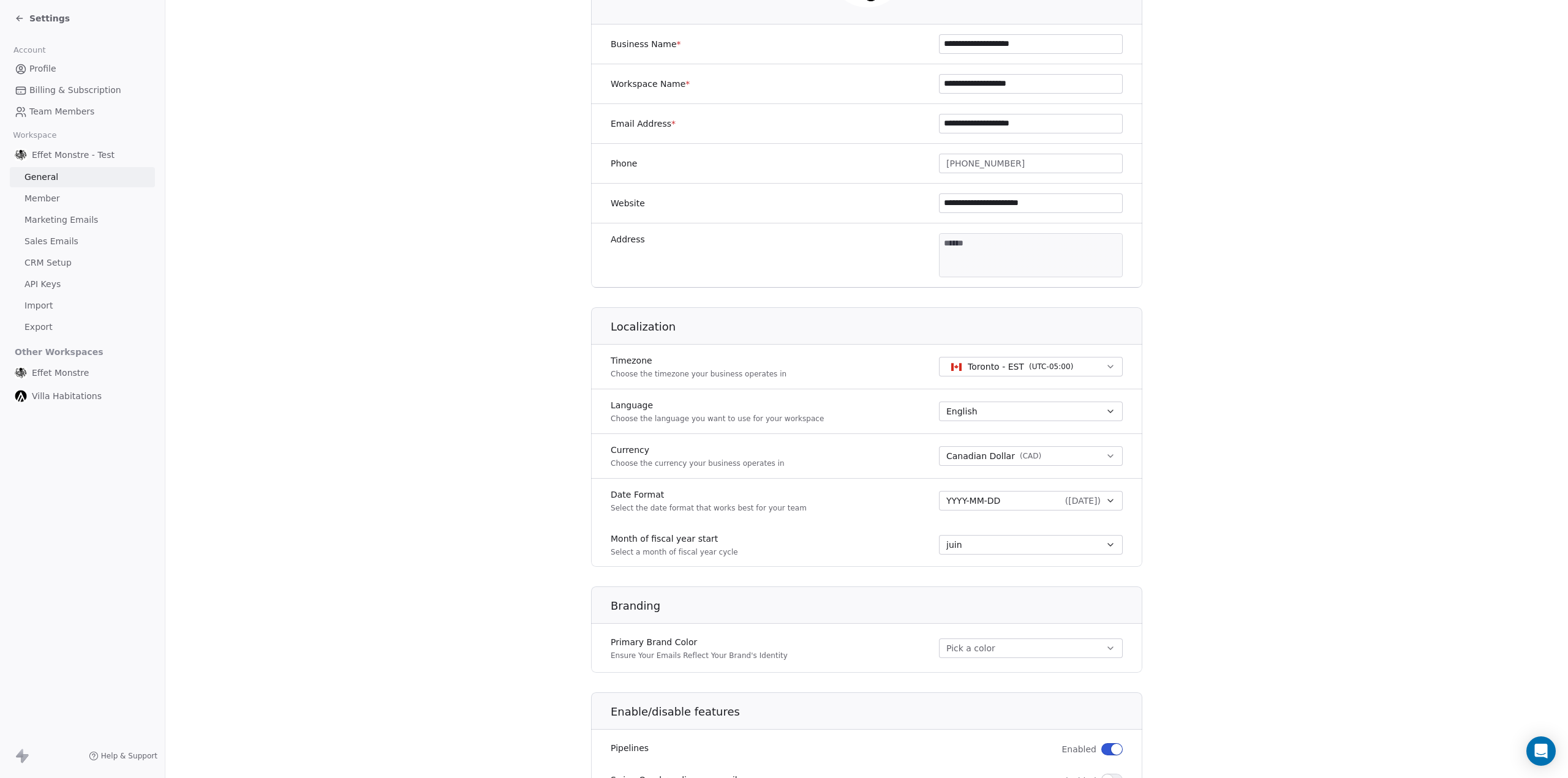
scroll to position [0, 0]
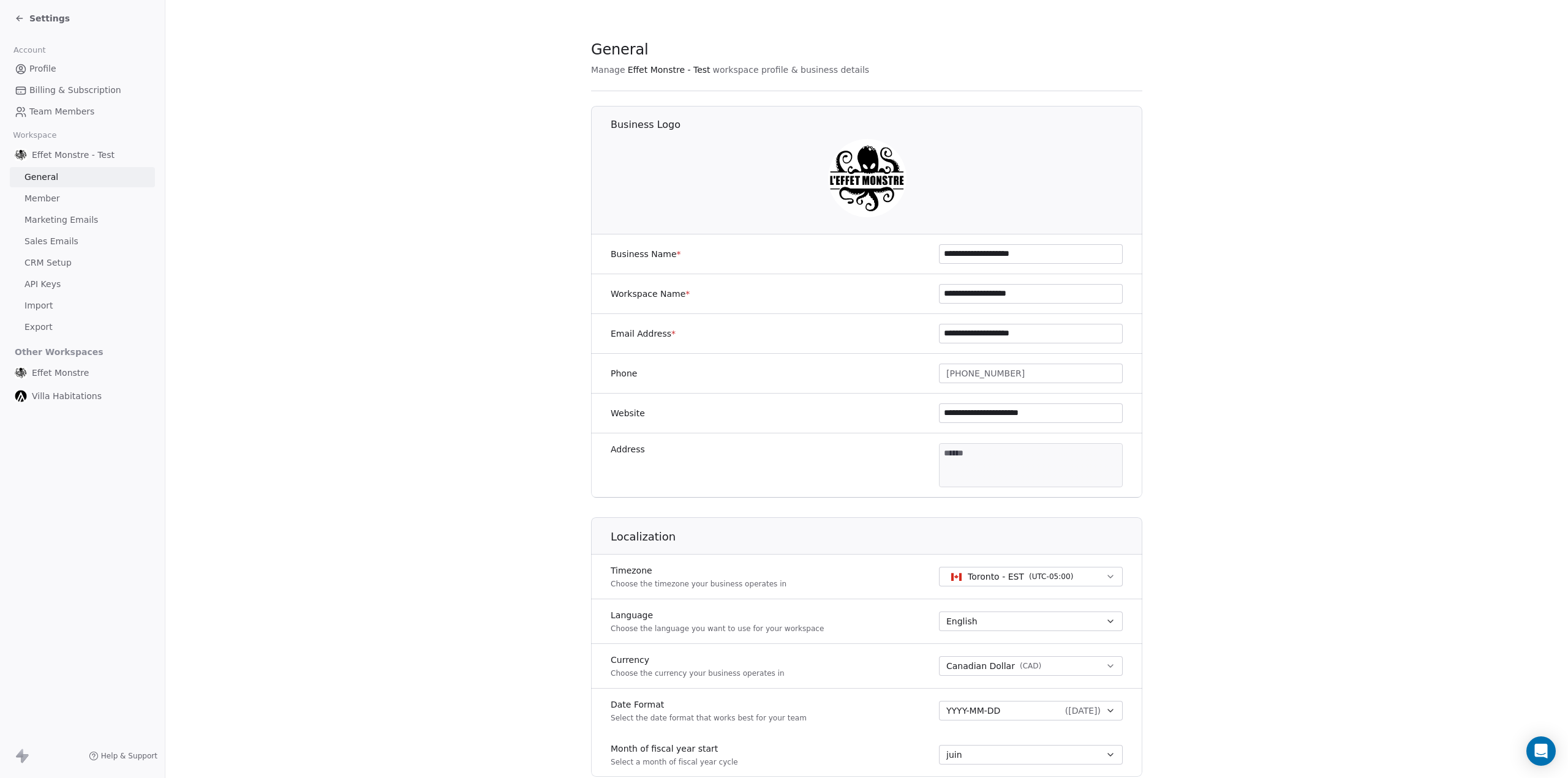
click at [51, 292] on link "API Keys" at bounding box center [82, 284] width 145 height 21
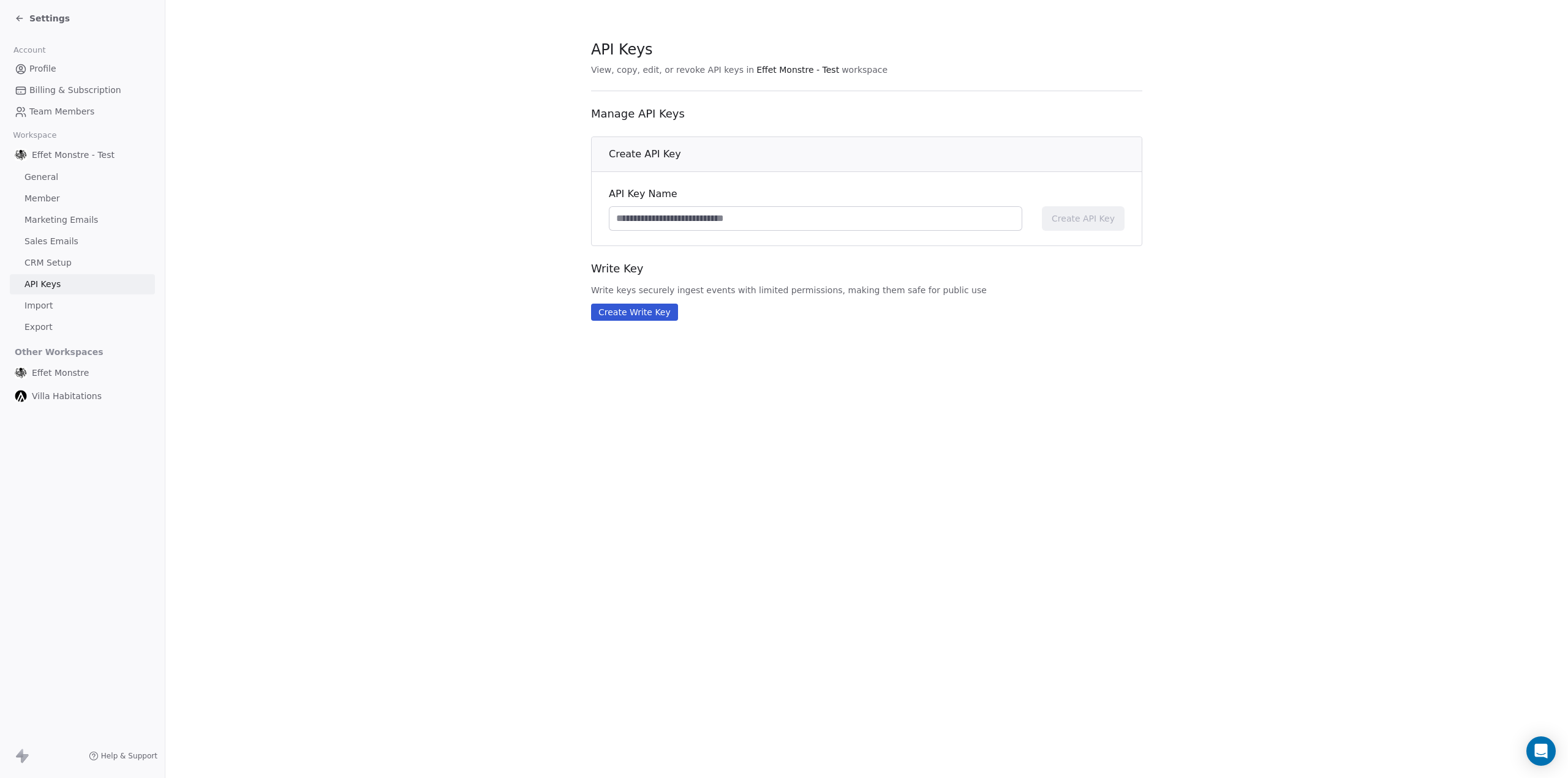
click at [849, 209] on input at bounding box center [815, 218] width 412 height 23
click at [733, 222] on input at bounding box center [815, 218] width 412 height 23
type input "********"
drag, startPoint x: 1075, startPoint y: 216, endPoint x: 699, endPoint y: 333, distance: 393.8
click at [744, 355] on section "API Keys View, copy, edit, or revoke API keys in Effet Monstre - Test workspace…" at bounding box center [866, 180] width 1402 height 360
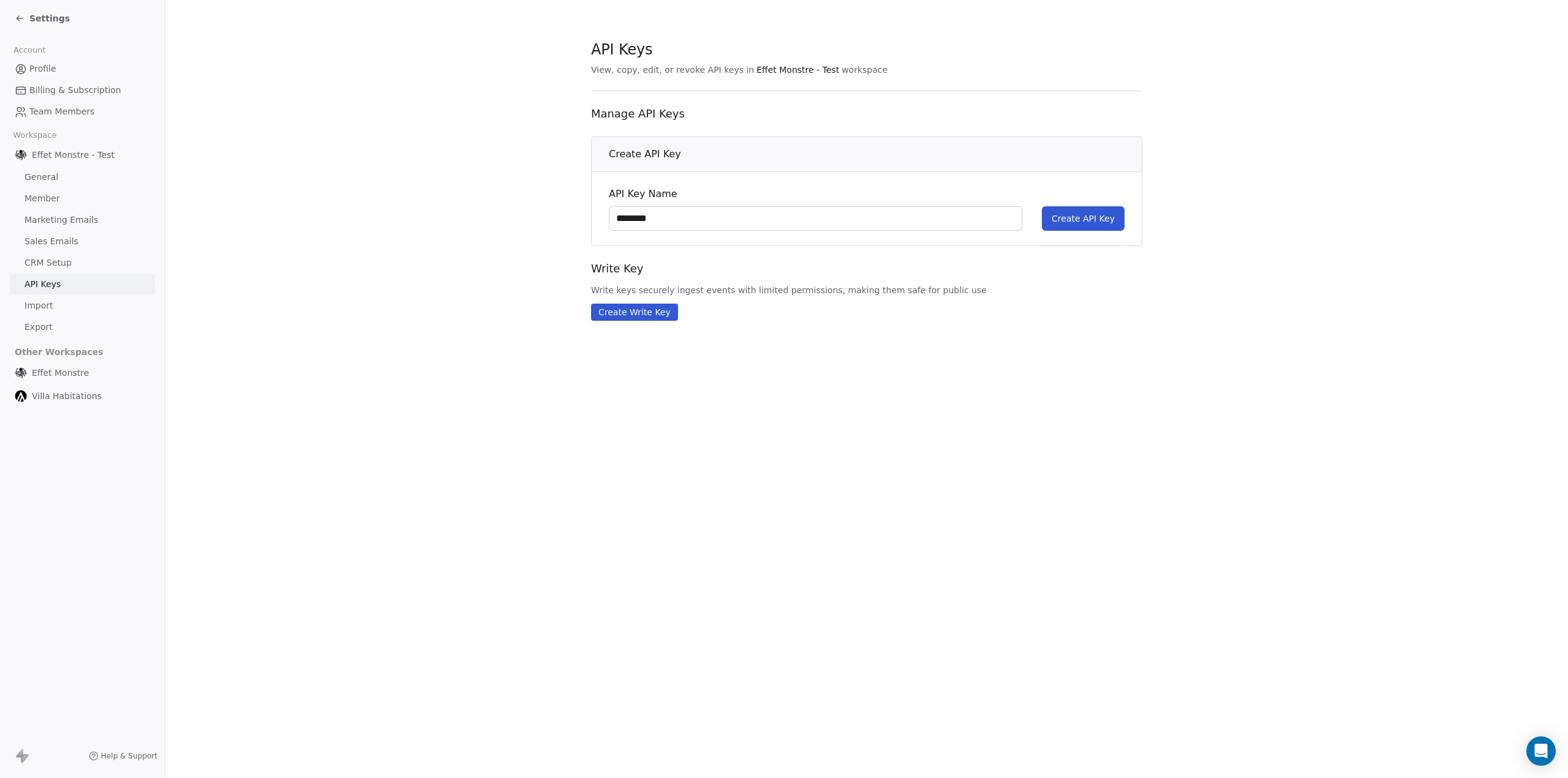
click at [639, 315] on button "Create Write Key" at bounding box center [635, 312] width 87 height 17
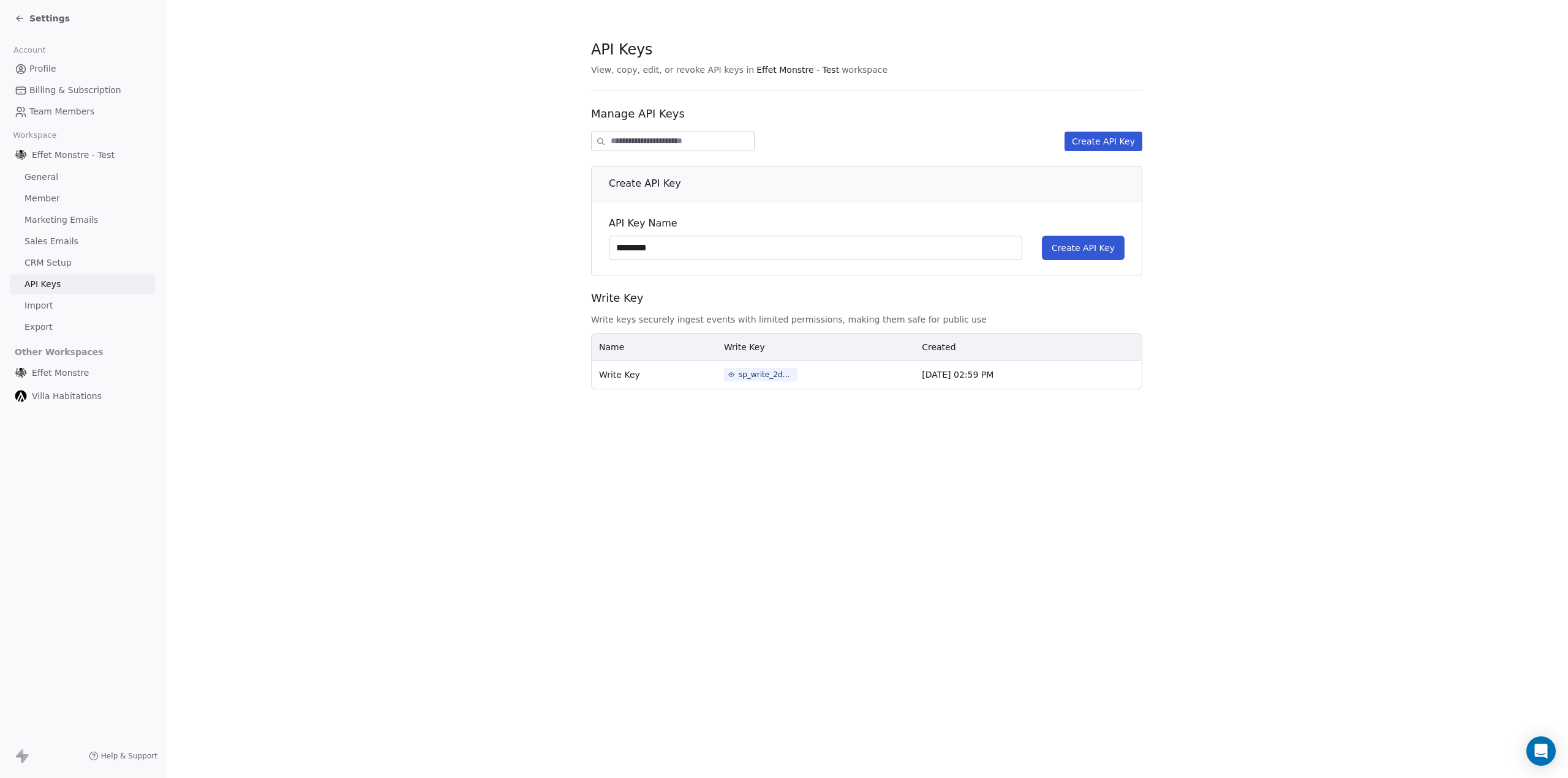
click at [756, 374] on div "sp_write_2dda030273b4428682fec6df7b800203" at bounding box center [766, 374] width 55 height 11
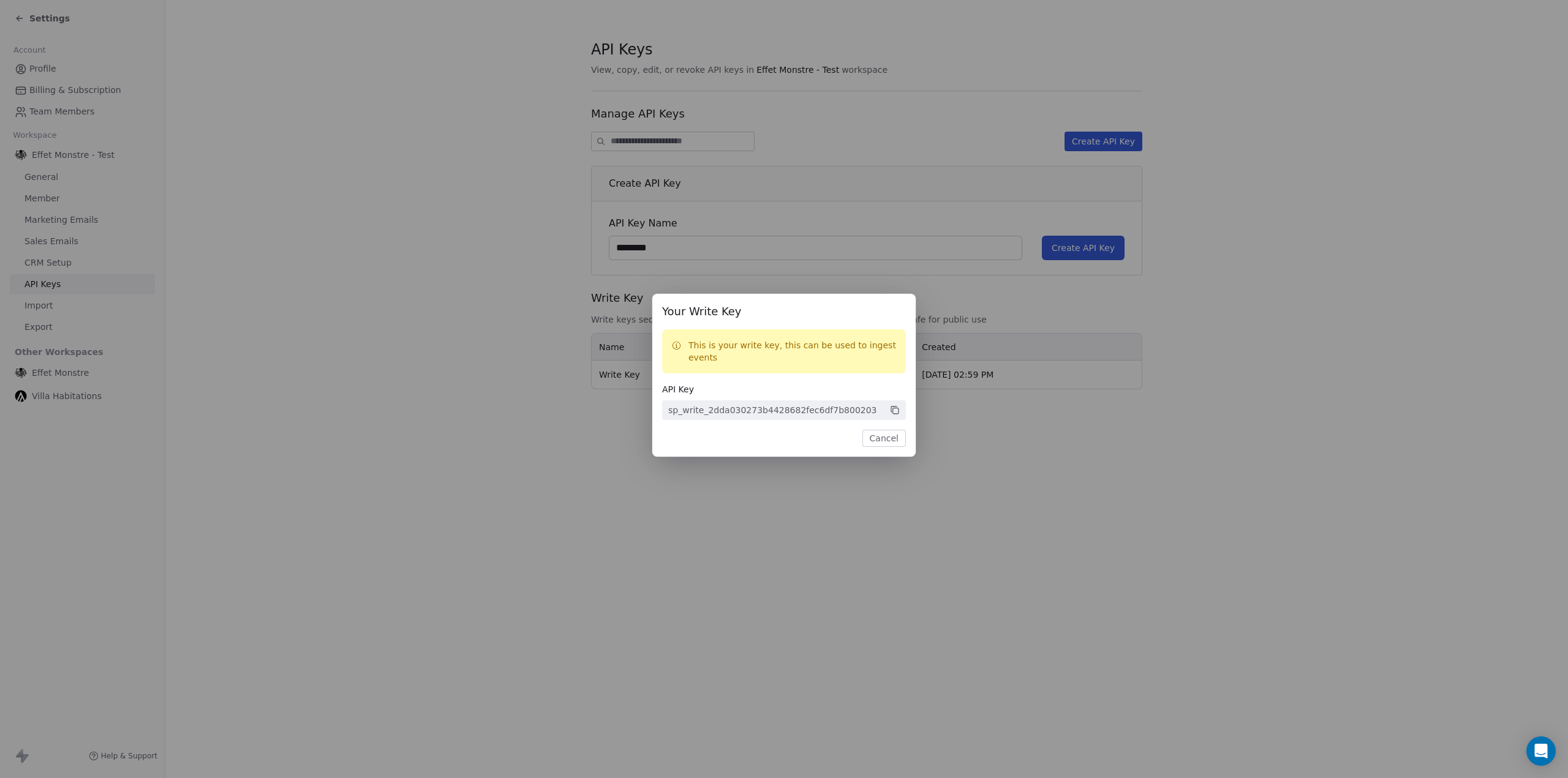
click at [884, 445] on button "Cancel" at bounding box center [884, 438] width 43 height 17
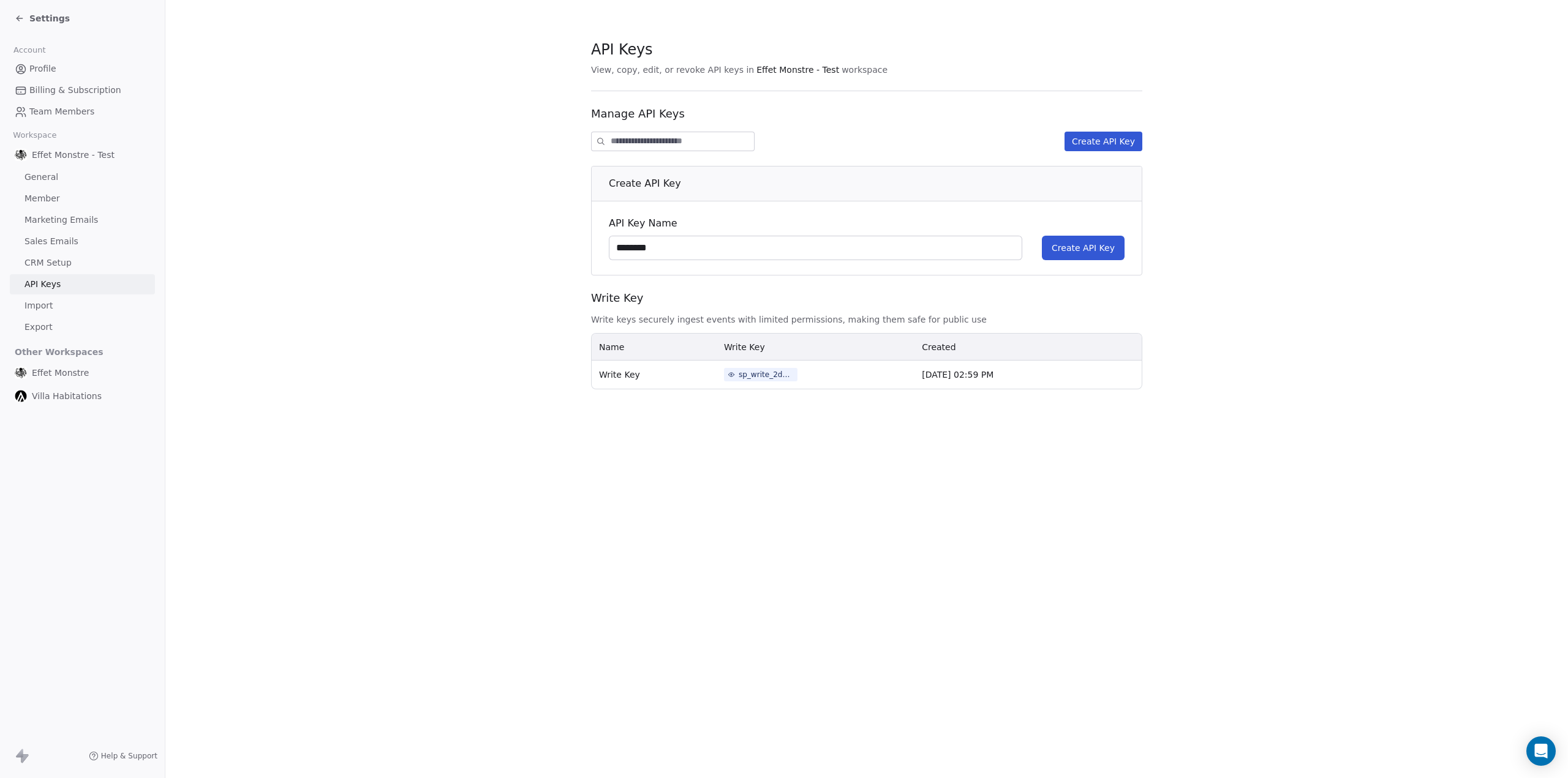
click at [1067, 254] on button "Create API Key" at bounding box center [1083, 247] width 83 height 24
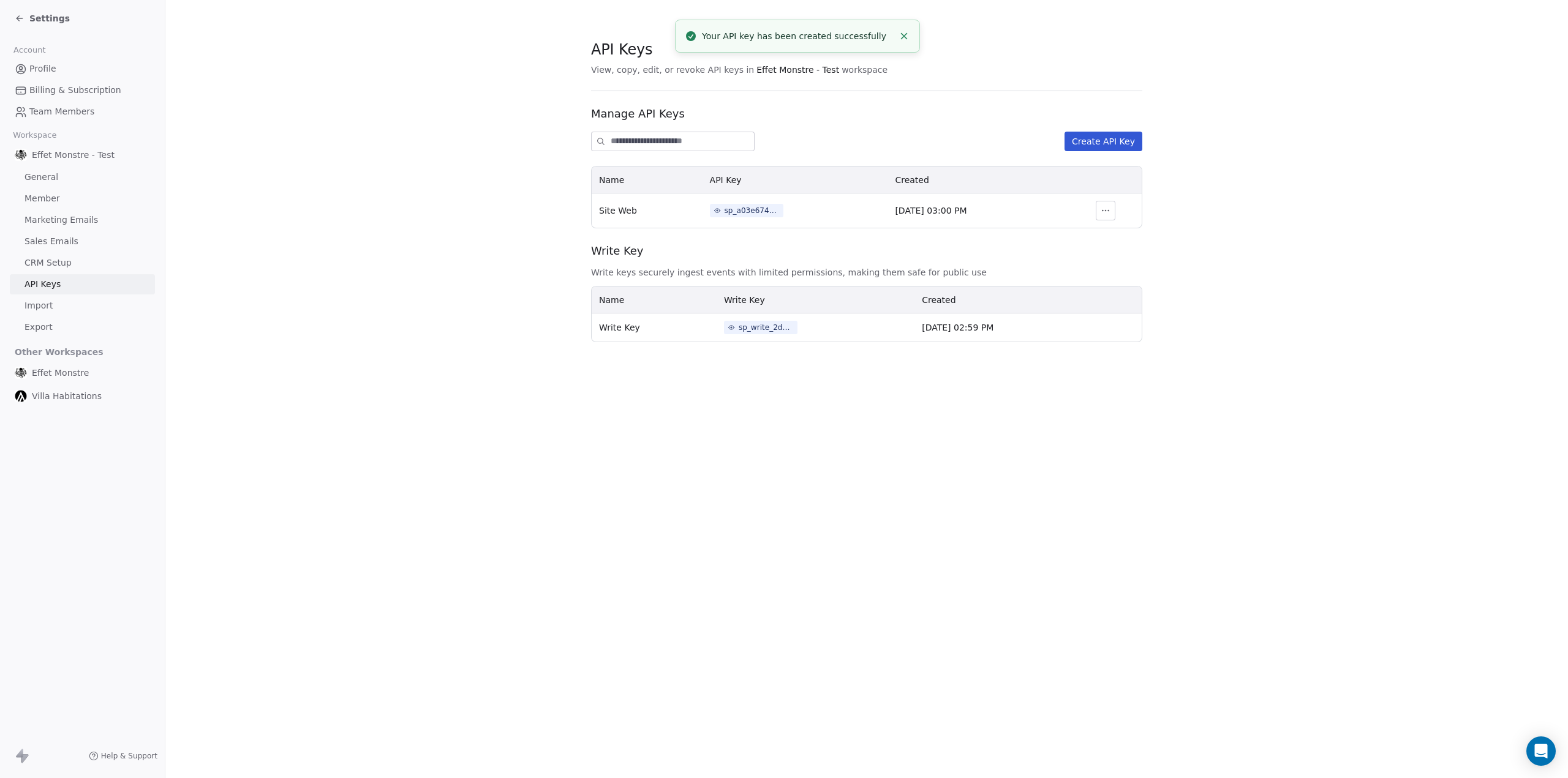
click at [938, 485] on div "API Keys View, copy, edit, or revoke API keys in Effet Monstre - Test workspace…" at bounding box center [866, 389] width 1402 height 778
click at [1084, 425] on div "API Keys View, copy, edit, or revoke API keys in Effet Monstre - Test workspace…" at bounding box center [866, 389] width 1402 height 778
click at [953, 270] on span "Write keys securely ingest events with limited permissions, making them safe fo…" at bounding box center [866, 272] width 551 height 12
click at [733, 212] on div "sp_a03e6748a7914fa9a3c83d50b9eef346" at bounding box center [752, 211] width 55 height 11
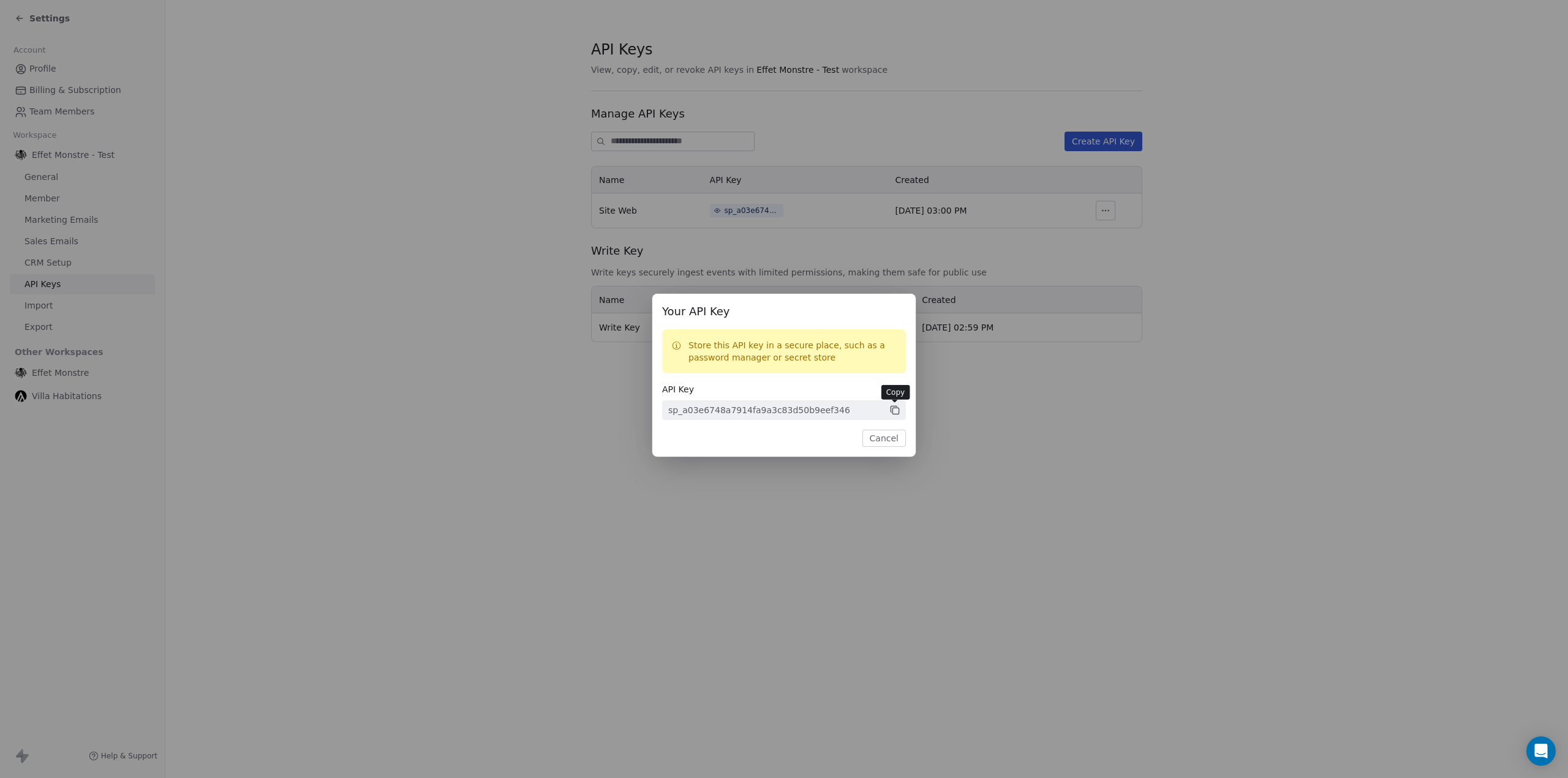
click at [892, 412] on icon at bounding box center [895, 412] width 6 height 6
click at [891, 442] on button "Cancel" at bounding box center [884, 438] width 43 height 17
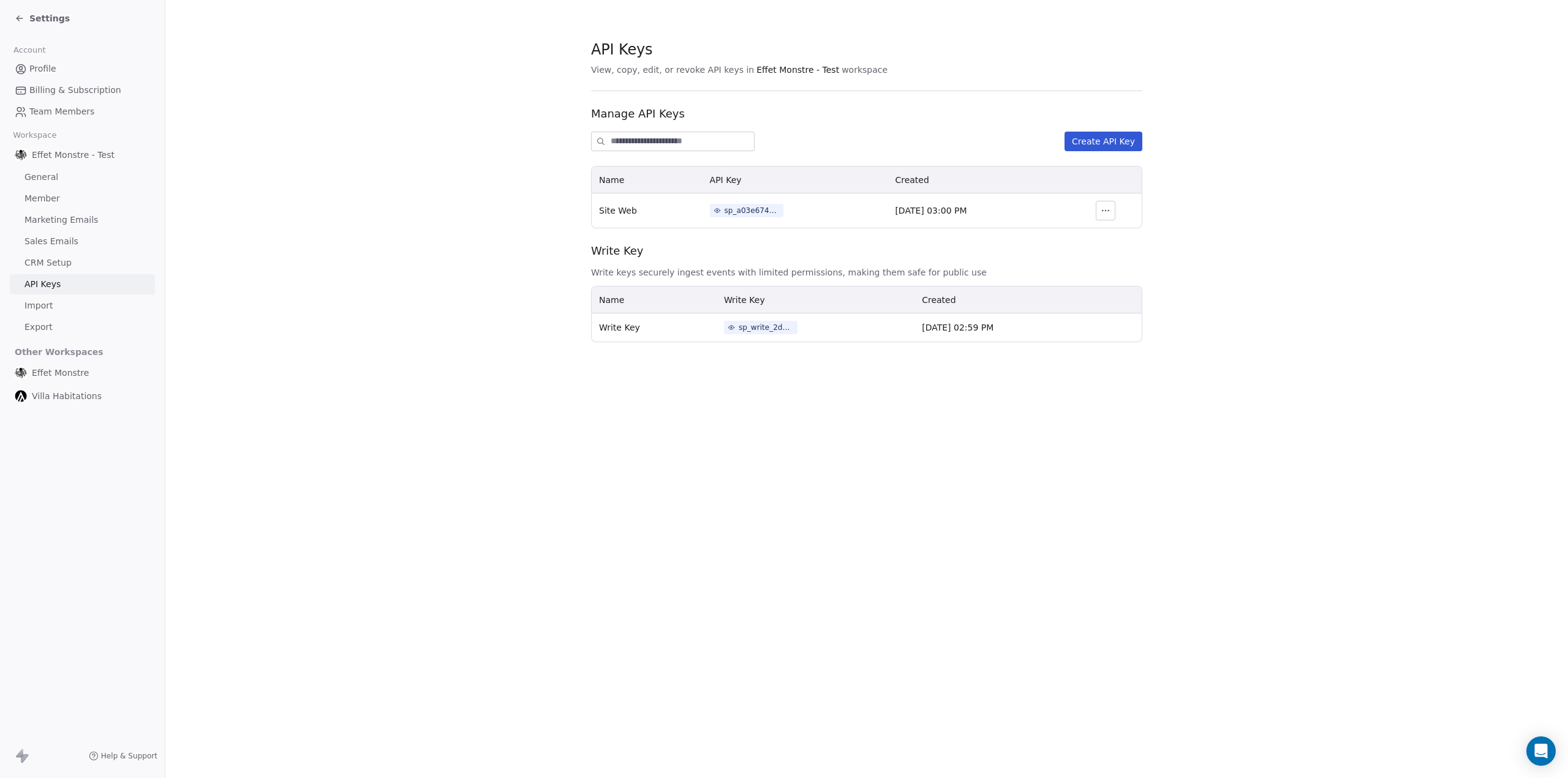
click at [55, 175] on link "General" at bounding box center [82, 178] width 145 height 21
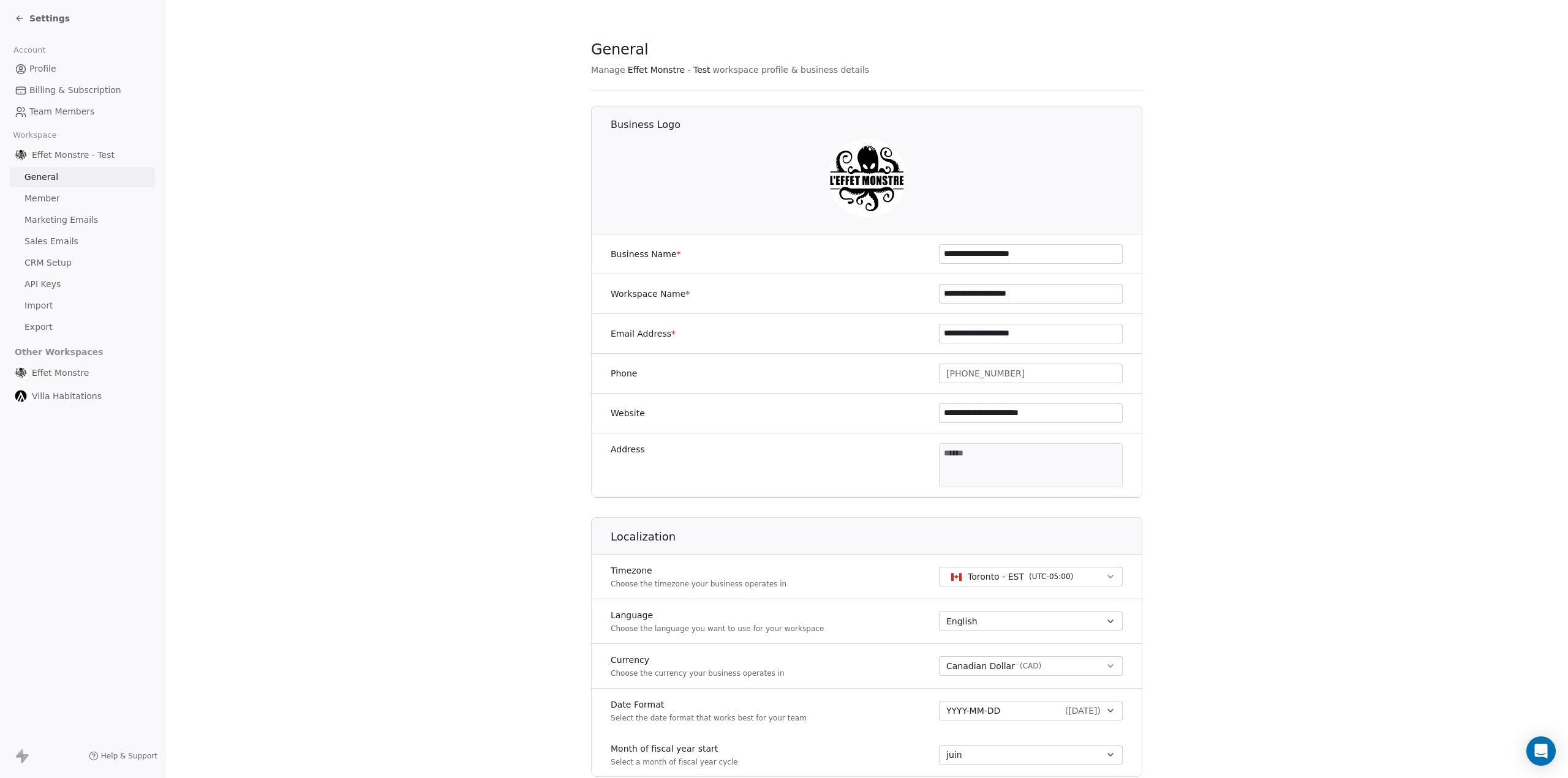
click at [23, 19] on icon at bounding box center [20, 18] width 9 height 9
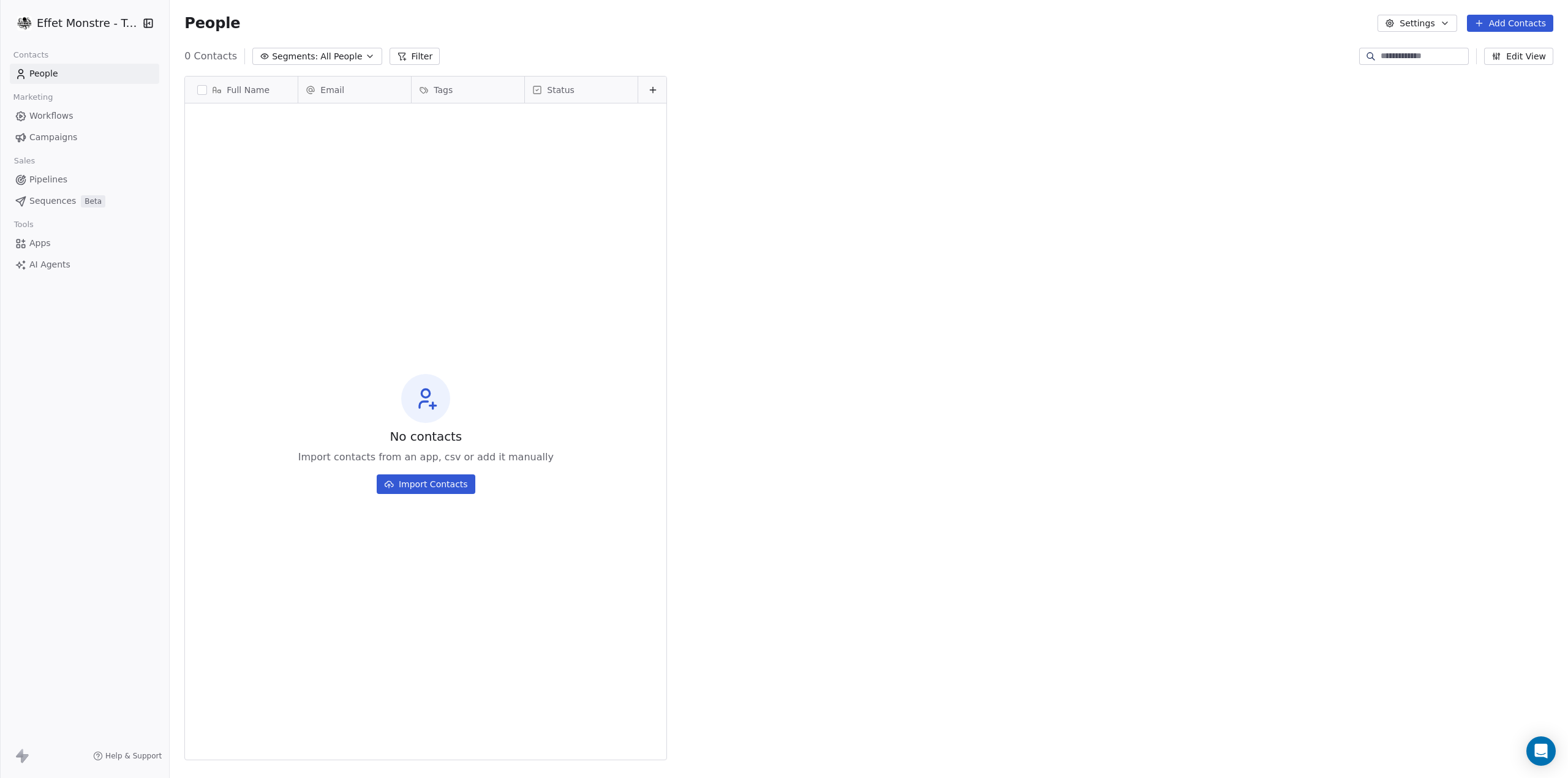
scroll to position [675, 1393]
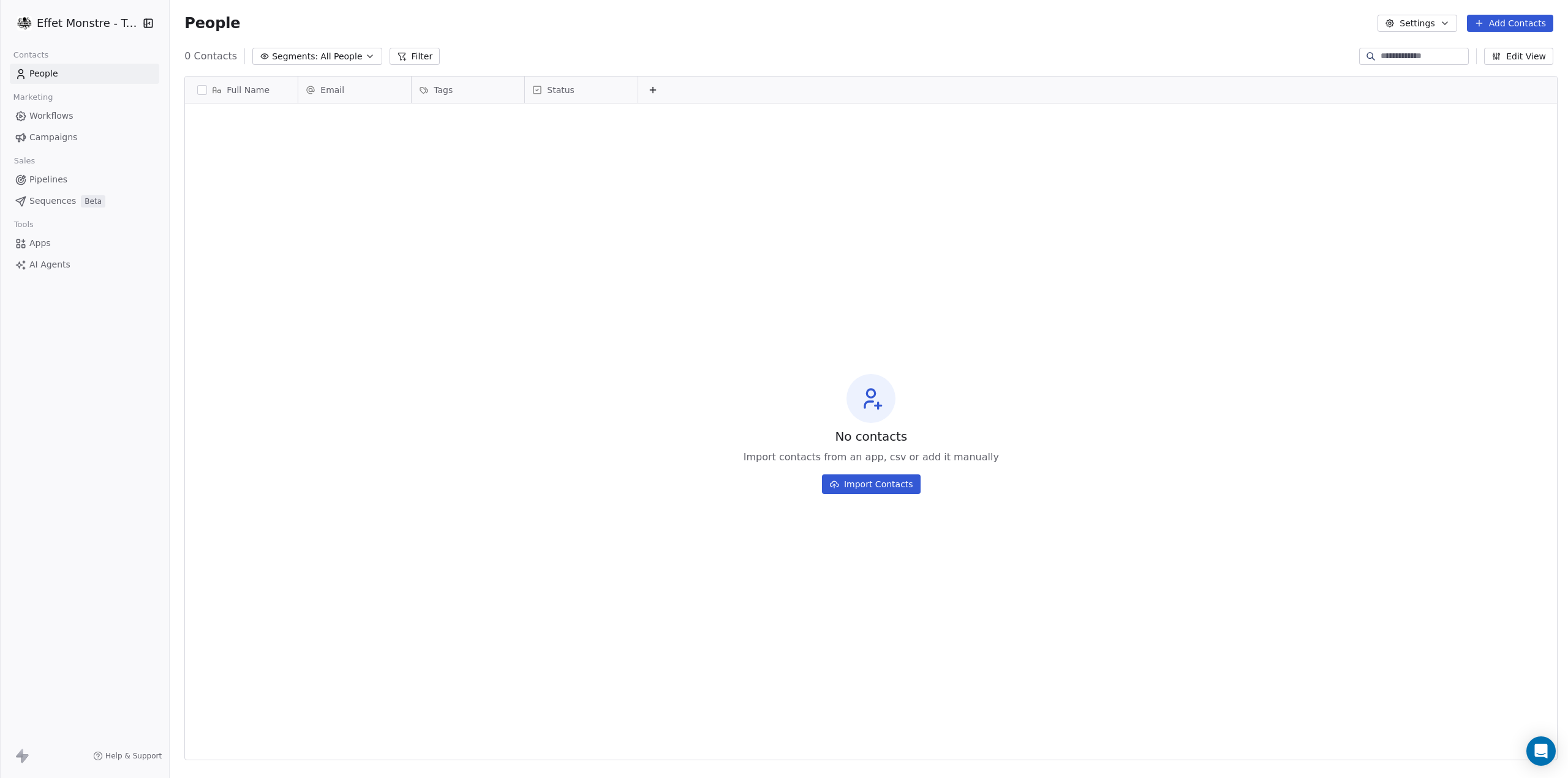
click at [462, 110] on div "No contacts Import contacts from an app, csv or add it manually Import Contacts" at bounding box center [871, 434] width 1372 height 656
click at [1496, 28] on button "Add Contacts" at bounding box center [1510, 24] width 86 height 17
click at [1494, 46] on span "Create new contact" at bounding box center [1517, 50] width 84 height 13
click at [469, 106] on html "Effet Monstre - Test Contacts People Marketing Workflows Campaigns Sales Pipeli…" at bounding box center [784, 389] width 1568 height 778
click at [476, 111] on div "No contacts Import contacts from an app, csv or add it manually Import Contacts" at bounding box center [871, 434] width 1372 height 656
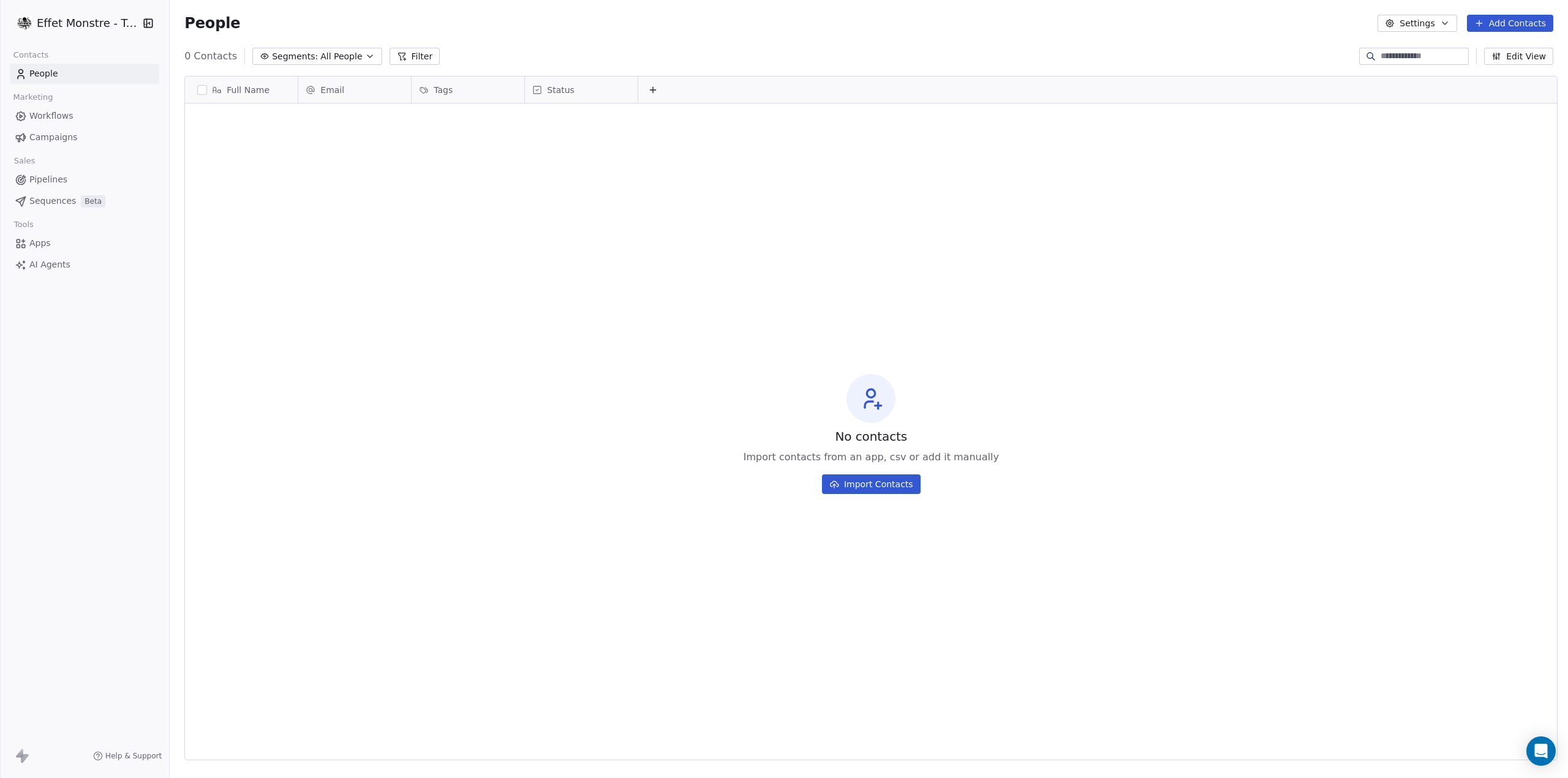
click at [1505, 17] on button "Add Contacts" at bounding box center [1510, 24] width 86 height 17
click at [1462, 54] on div "Create new contact" at bounding box center [1509, 50] width 99 height 13
click at [477, 111] on html "Effet Monstre - Test Contacts People Marketing Workflows Campaigns Sales Pipeli…" at bounding box center [784, 389] width 1568 height 778
click at [449, 96] on div "Tags" at bounding box center [468, 89] width 113 height 26
click at [448, 115] on span "Manage property" at bounding box center [466, 115] width 74 height 12
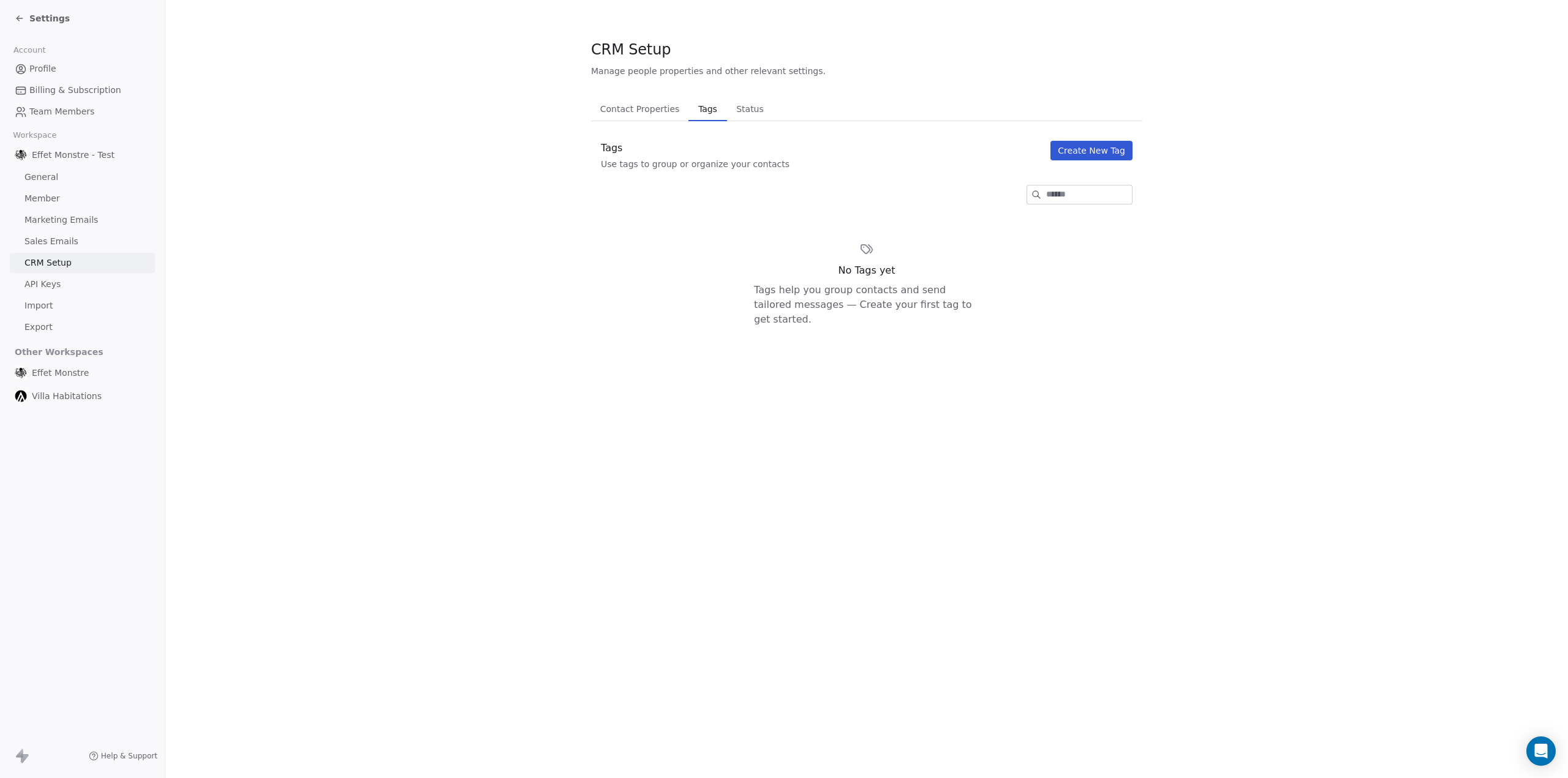
click at [1114, 154] on button "Create New Tag" at bounding box center [1091, 150] width 82 height 20
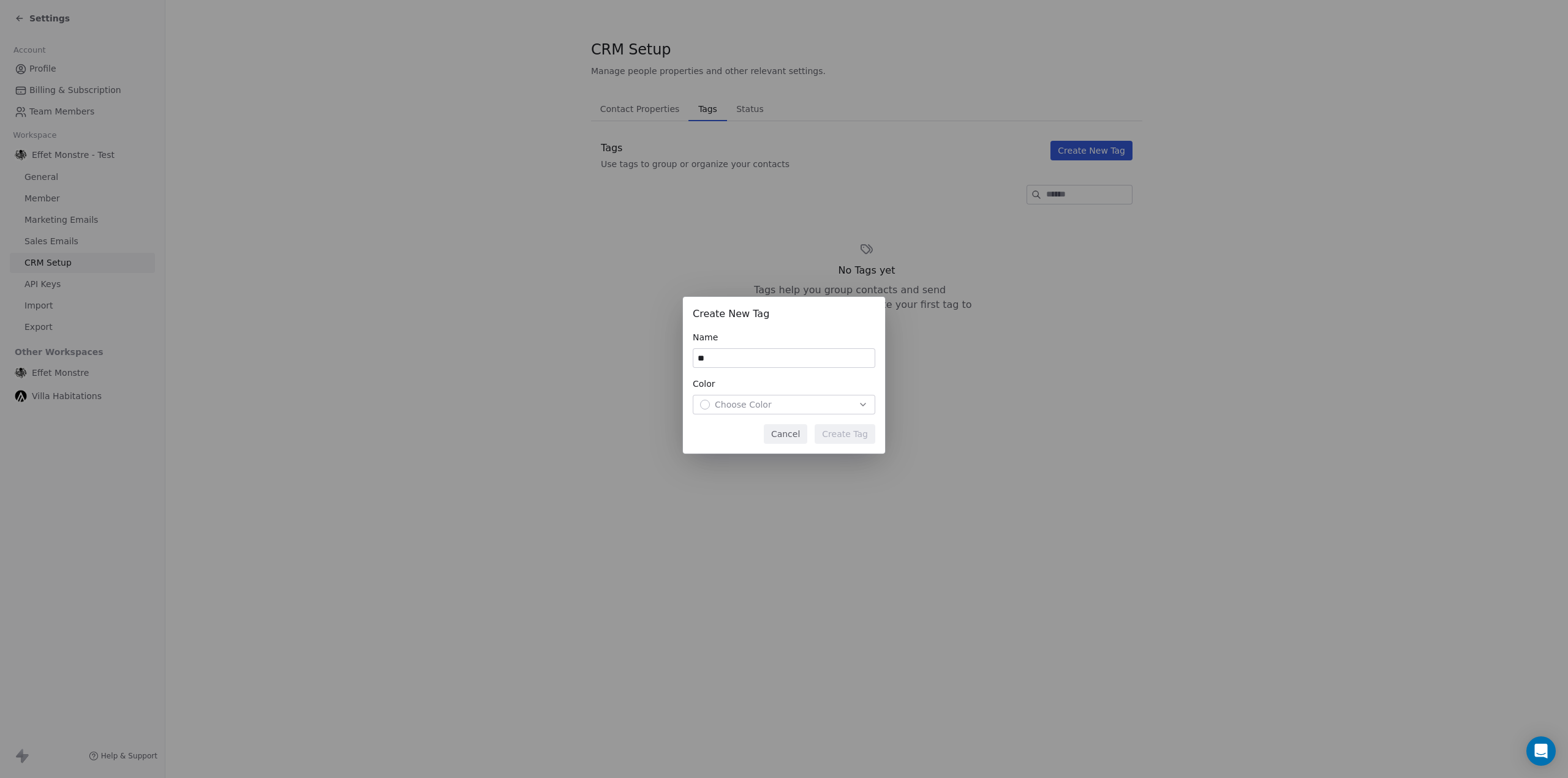
type input "*"
type input "*****"
click at [797, 438] on button "Cancel" at bounding box center [785, 434] width 43 height 20
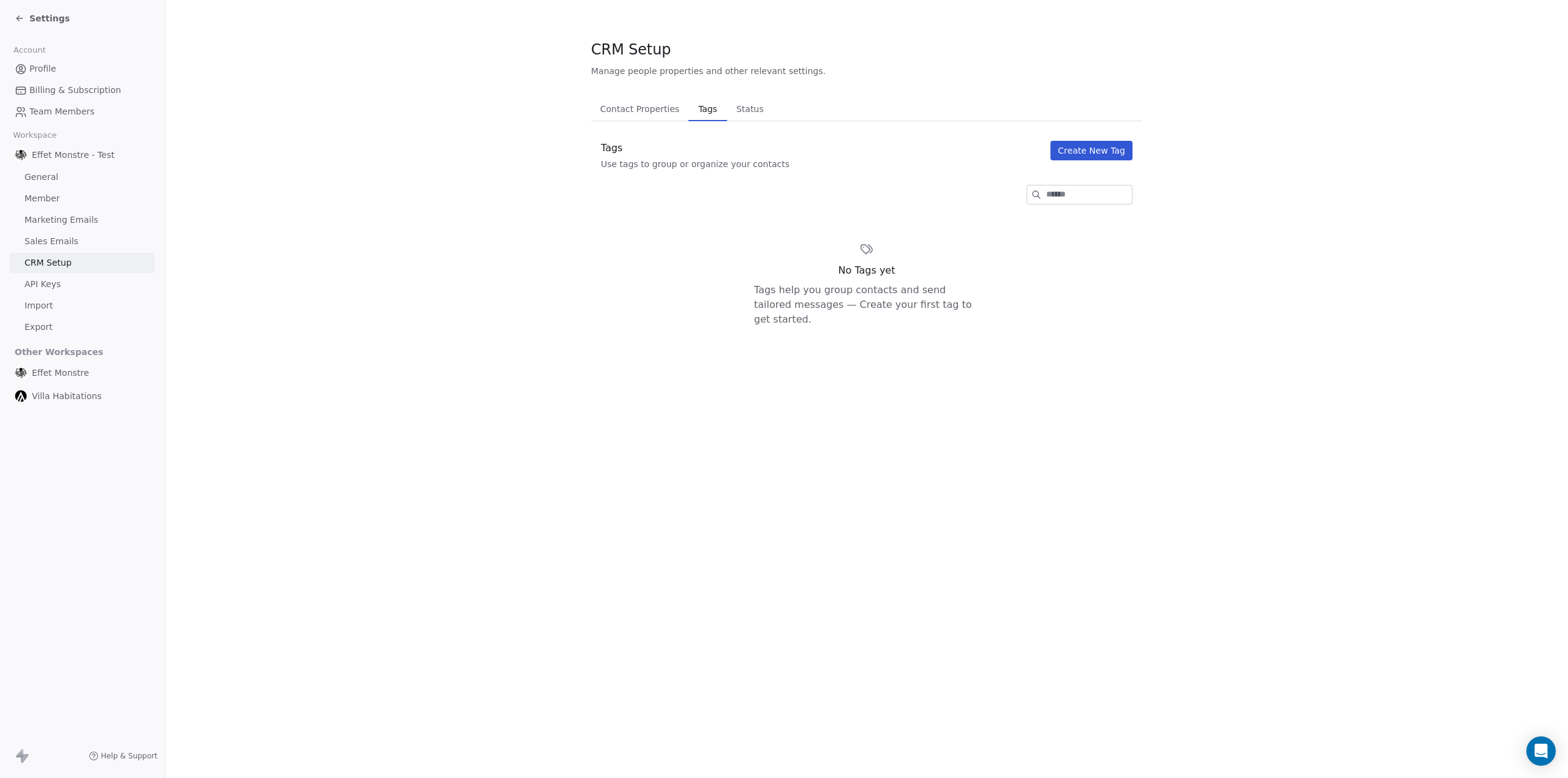
click at [36, 70] on span "Profile" at bounding box center [43, 69] width 27 height 13
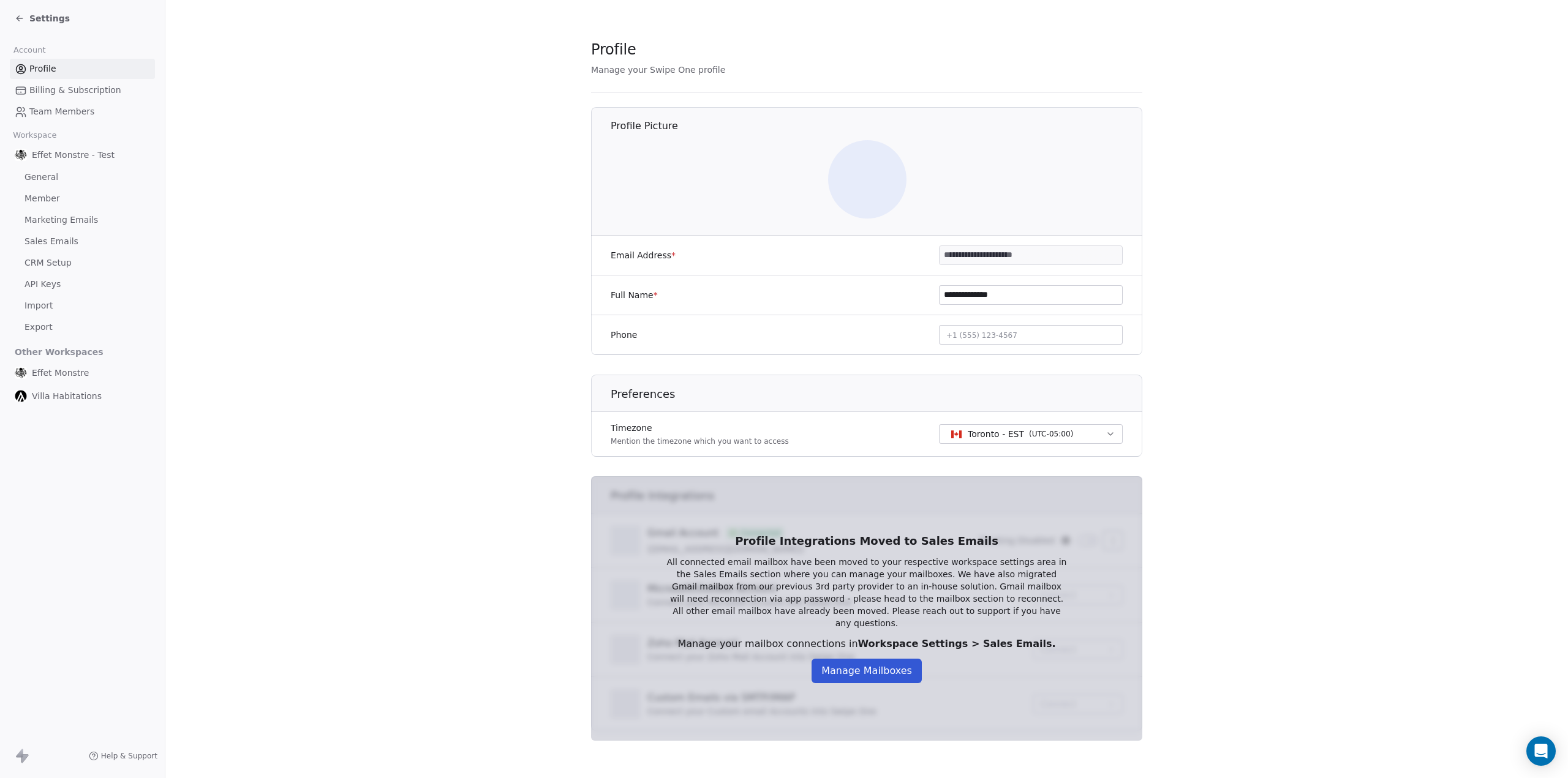
click at [54, 364] on div "Effet Monstre" at bounding box center [82, 373] width 145 height 22
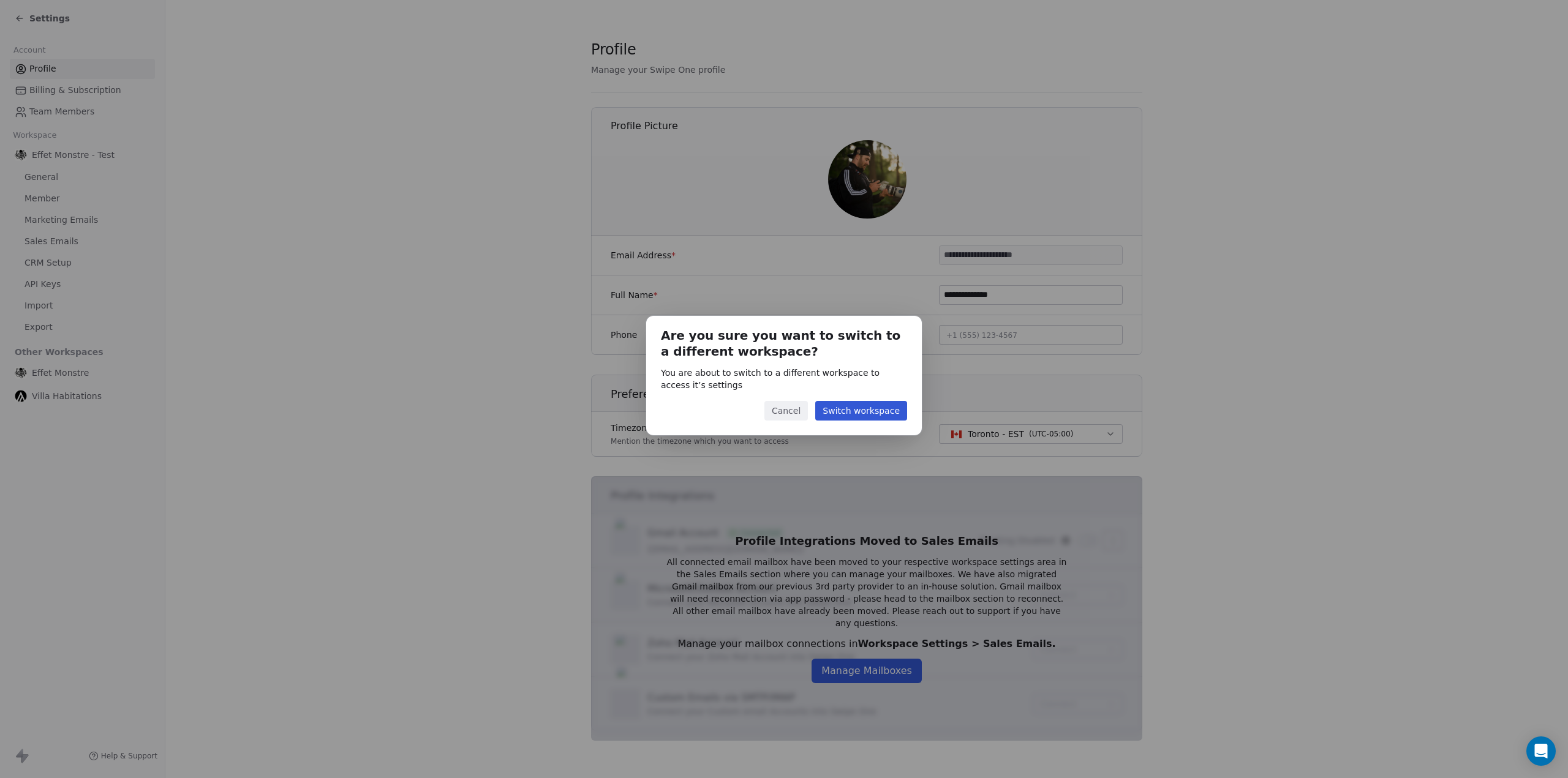
click at [853, 411] on button "Switch workspace" at bounding box center [861, 410] width 92 height 20
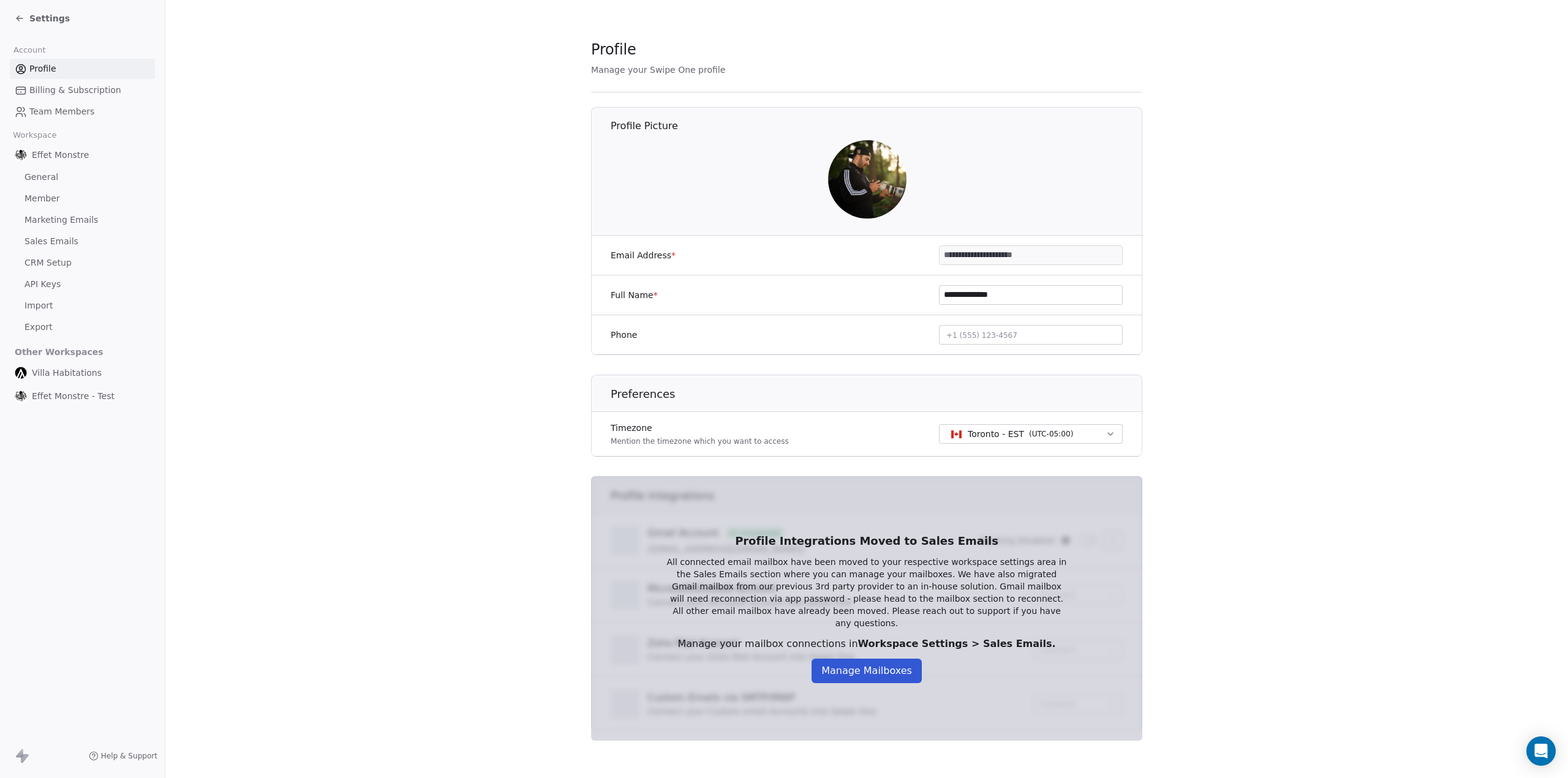
click at [61, 393] on span "Effet Monstre - Test" at bounding box center [73, 396] width 83 height 12
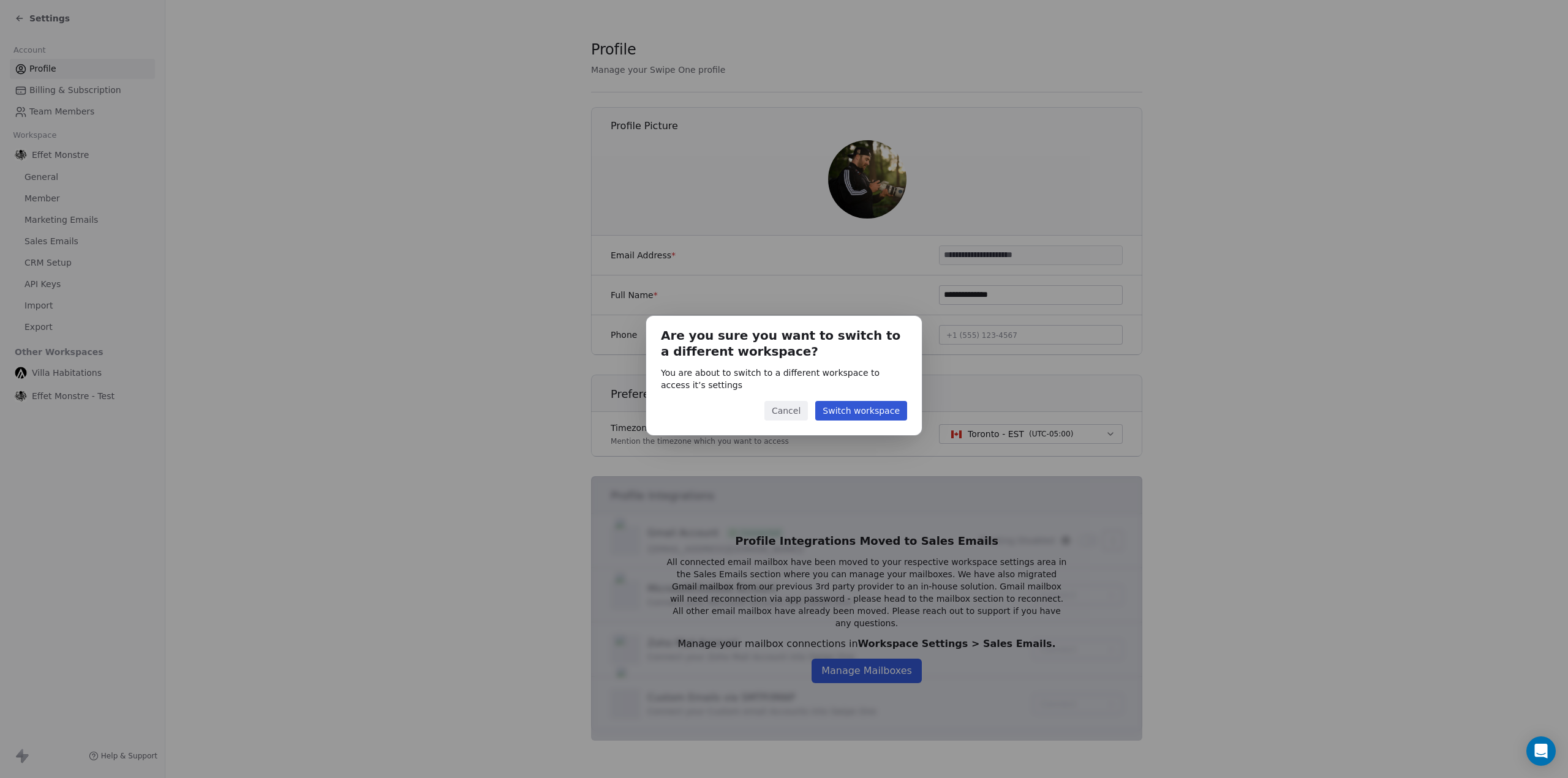
click at [793, 400] on div "Are you sure you want to switch to a different workspace? You are about to swit…" at bounding box center [783, 375] width 276 height 119
click at [796, 411] on button "Cancel" at bounding box center [786, 410] width 43 height 20
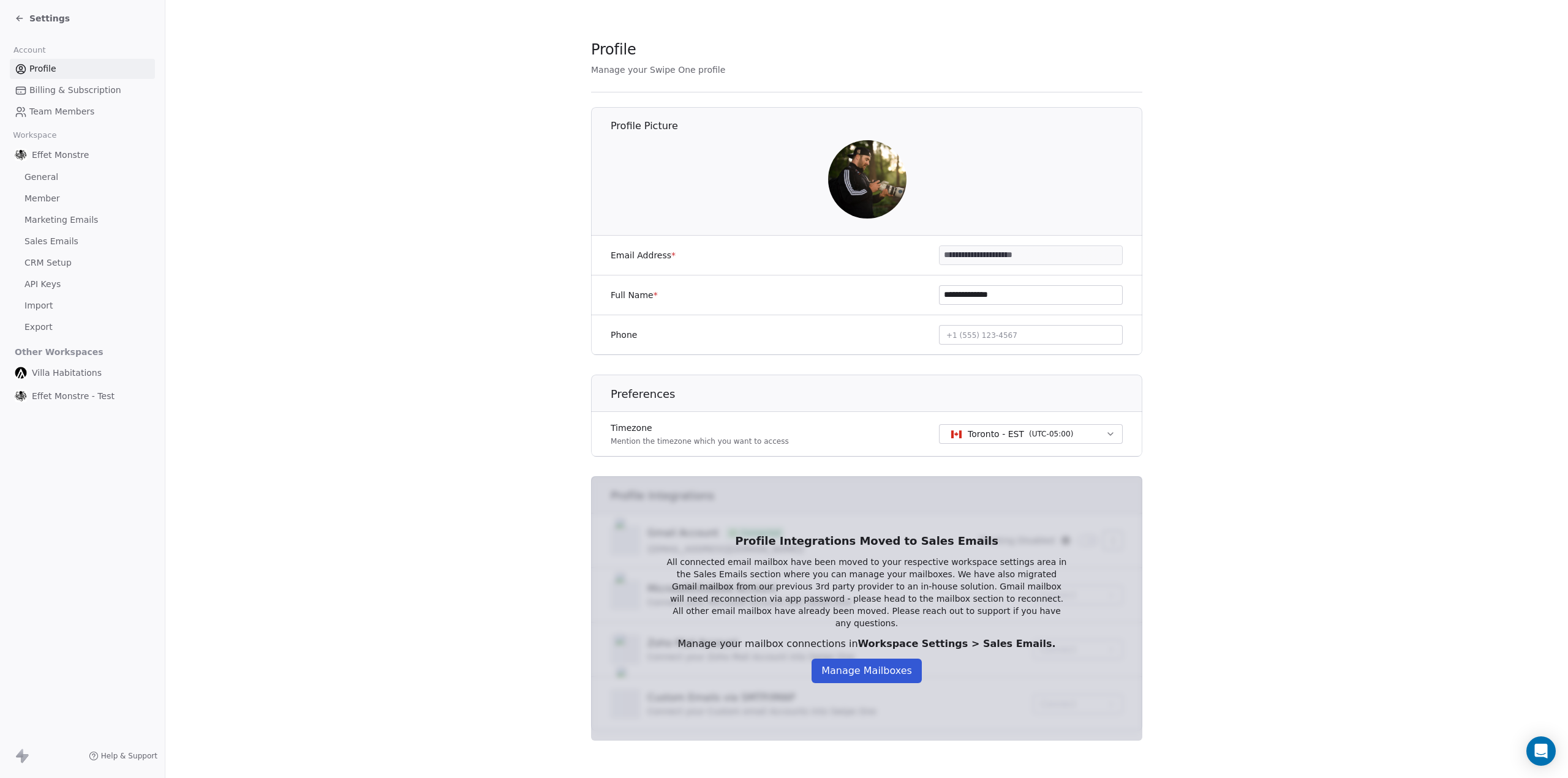
click at [25, 17] on div "Settings" at bounding box center [43, 17] width 55 height 12
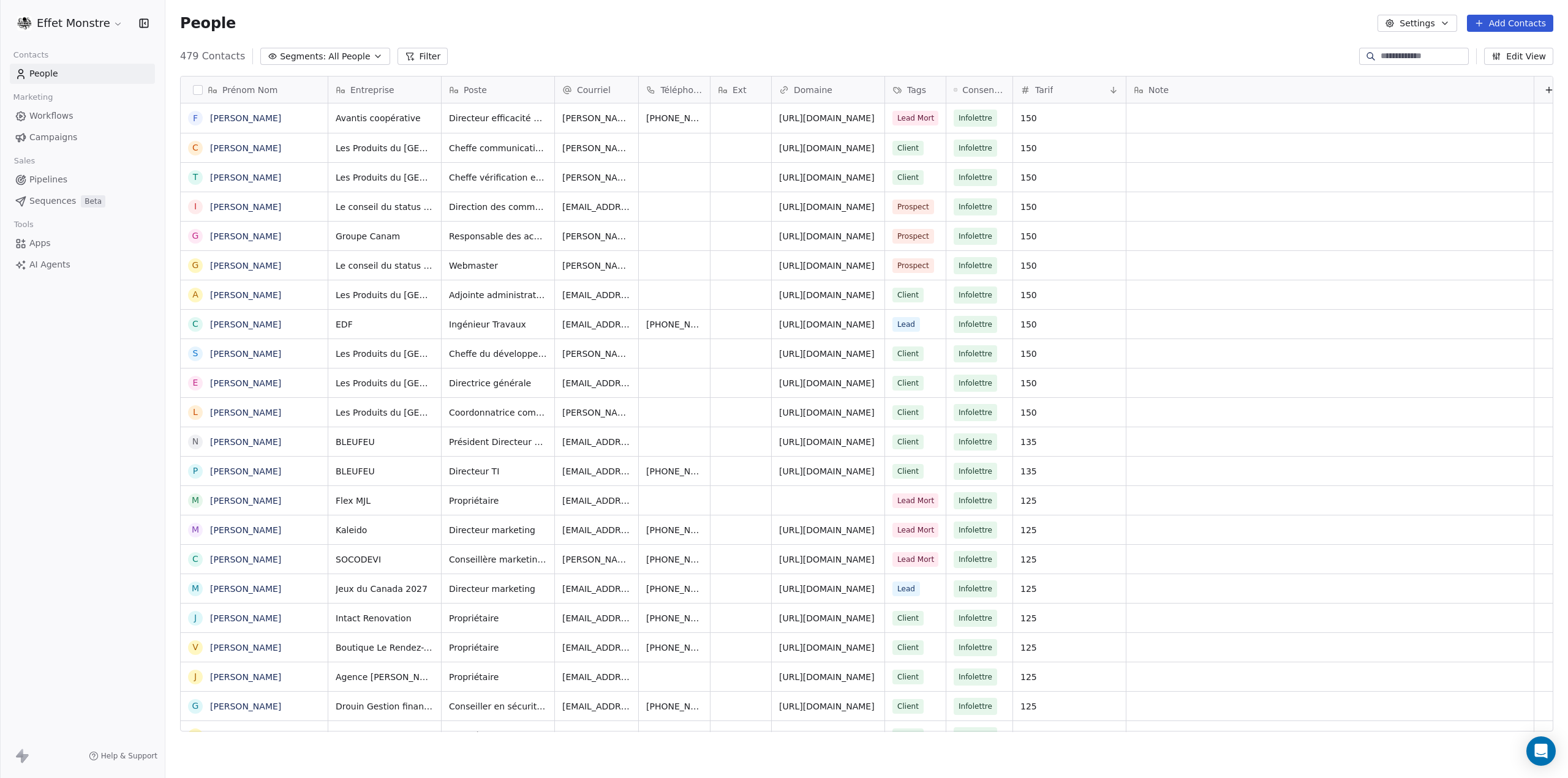
scroll to position [675, 1393]
click at [994, 94] on span "Consentement marketing" at bounding box center [983, 89] width 43 height 12
click at [1505, 54] on html "Effet Monstre Contacts People Marketing Workflows Campaigns Sales Pipelines Seq…" at bounding box center [784, 389] width 1568 height 778
click at [1505, 54] on button "Edit View" at bounding box center [1518, 56] width 70 height 17
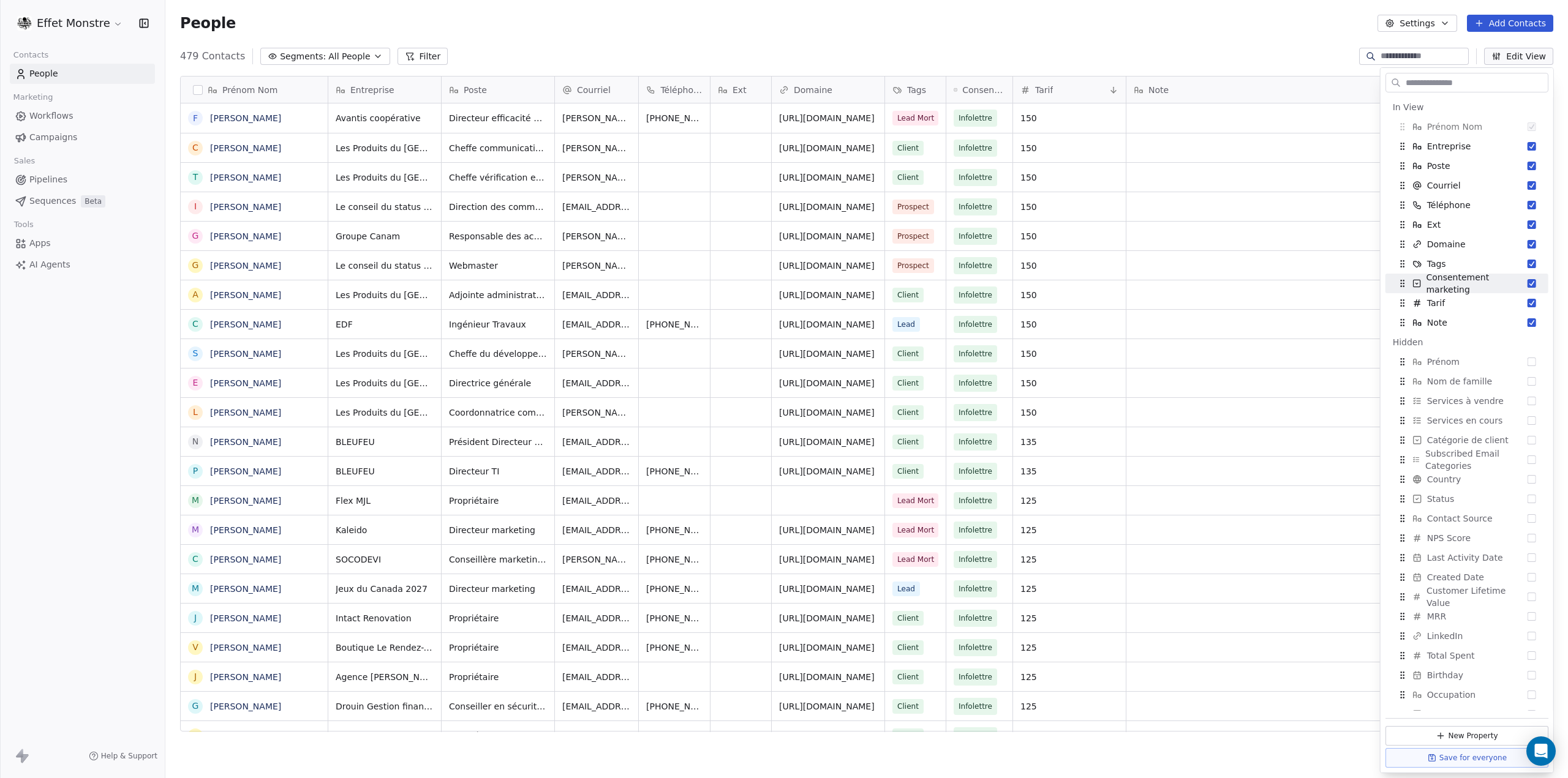
click at [908, 32] on div "People Settings Add Contacts" at bounding box center [866, 23] width 1402 height 47
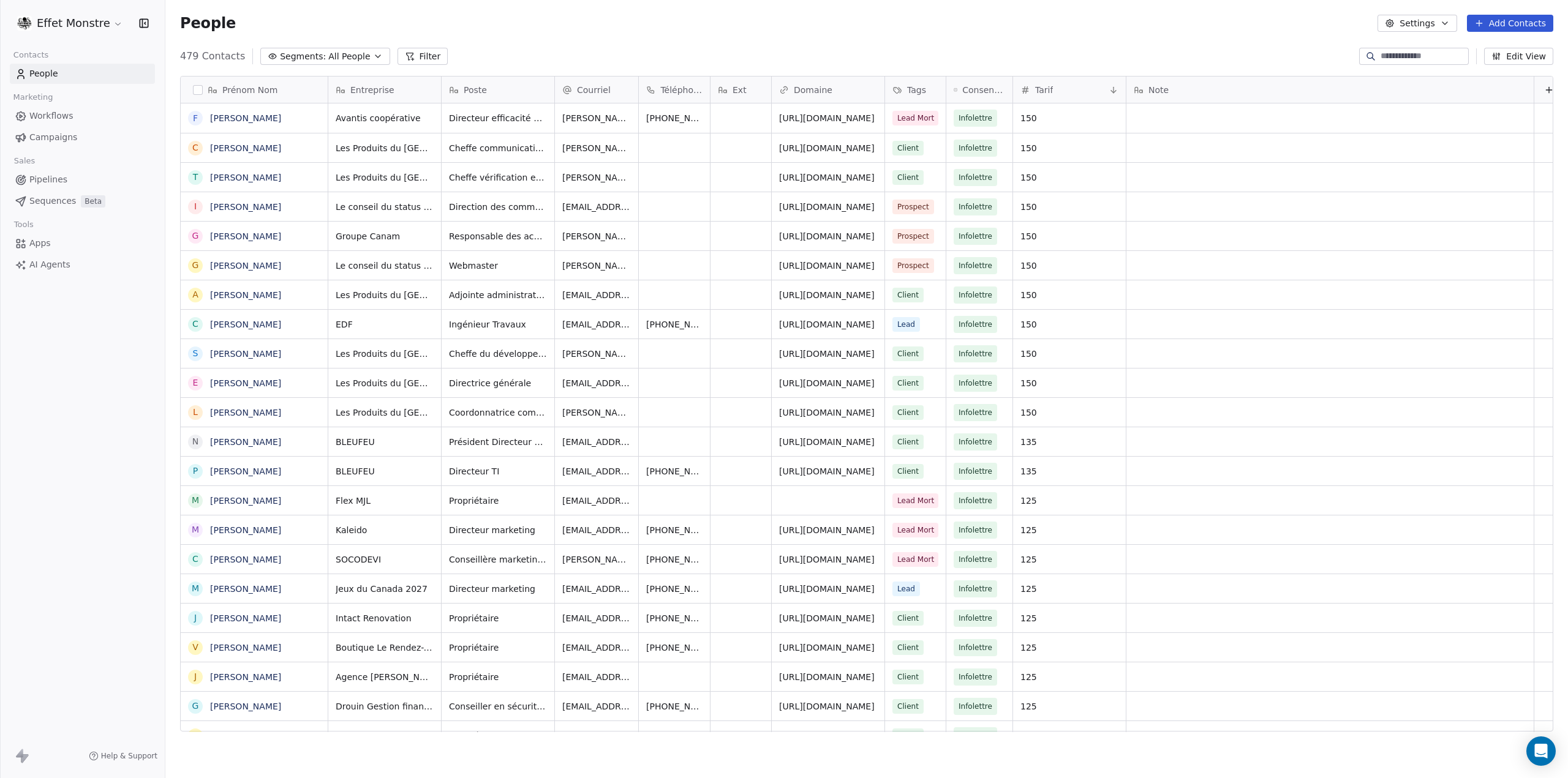
click at [56, 183] on span "Pipelines" at bounding box center [48, 179] width 38 height 13
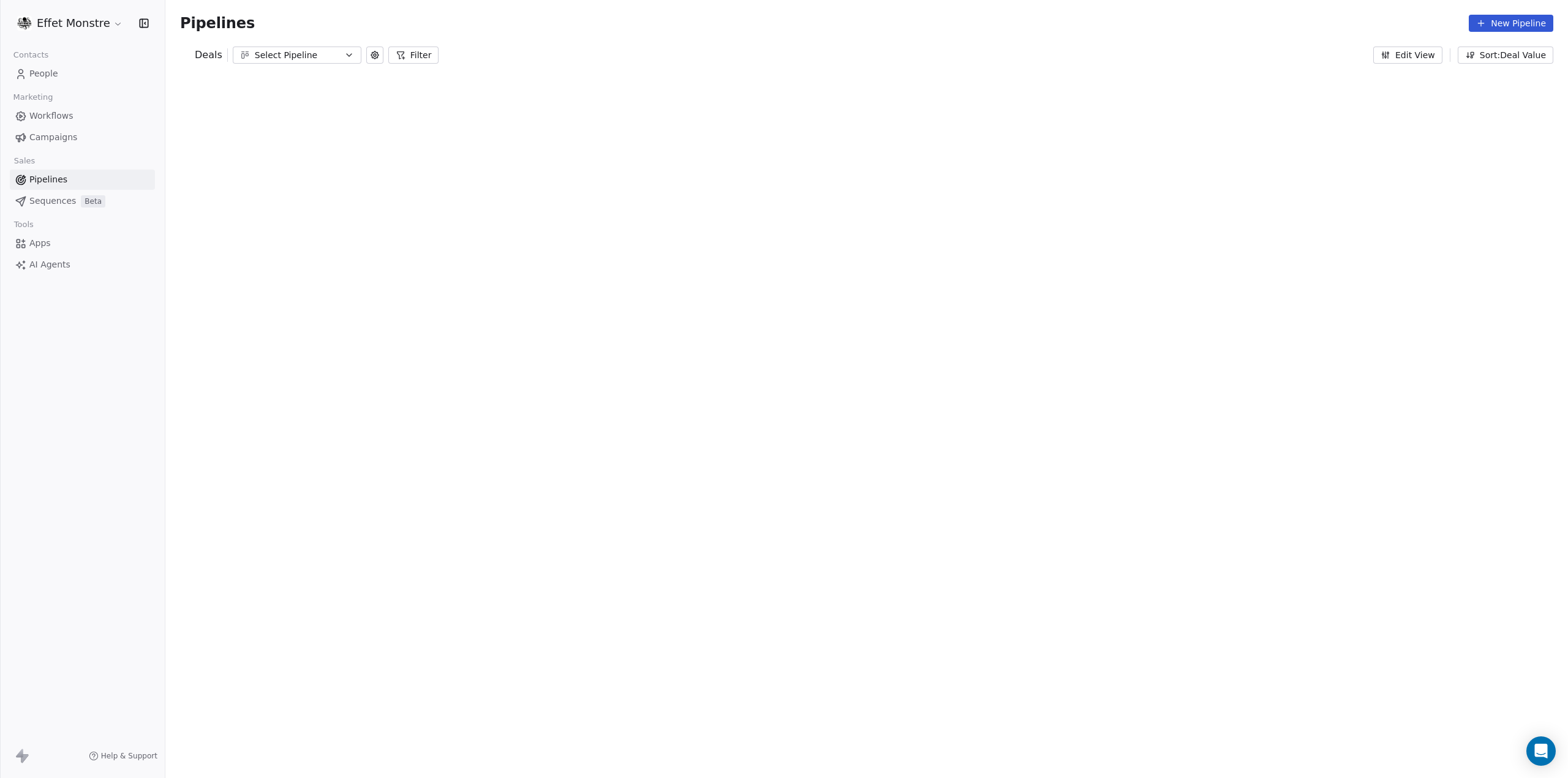
click at [75, 32] on html "Effet Monstre Contacts People Marketing Workflows Campaigns Sales Pipelines Seq…" at bounding box center [784, 389] width 1568 height 778
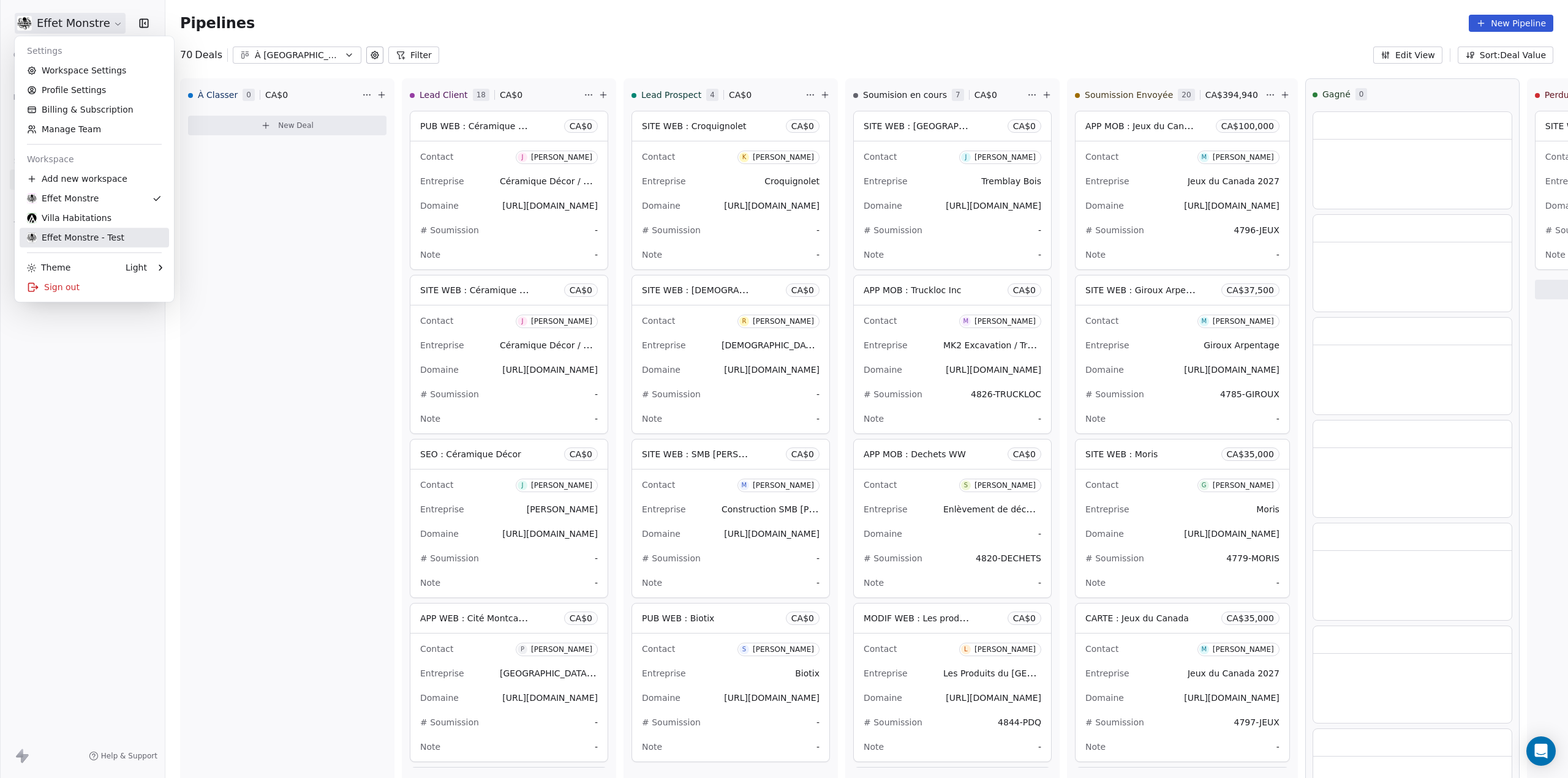
click at [85, 239] on div "Effet Monstre - Test" at bounding box center [75, 237] width 97 height 12
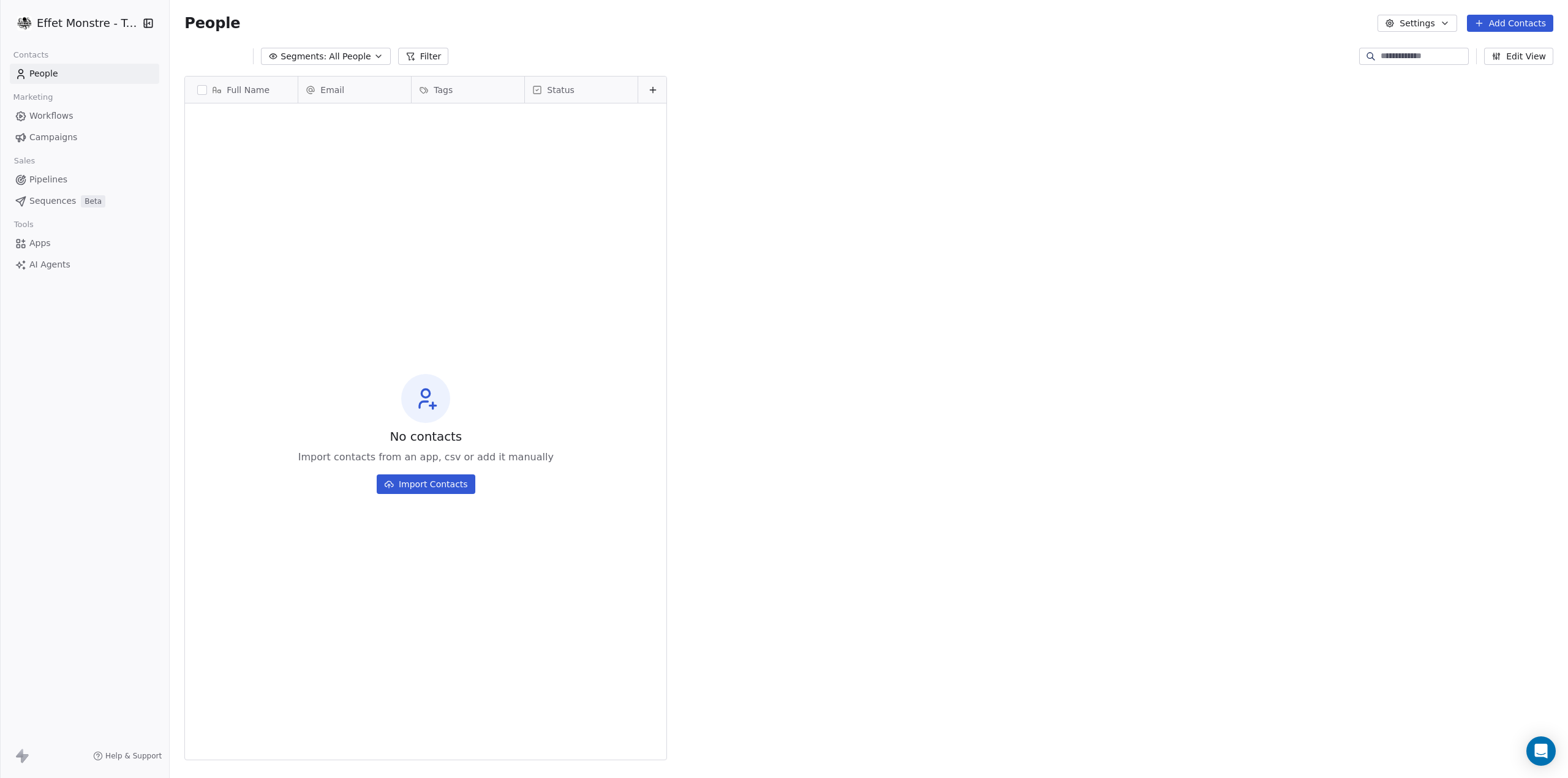
scroll to position [675, 1393]
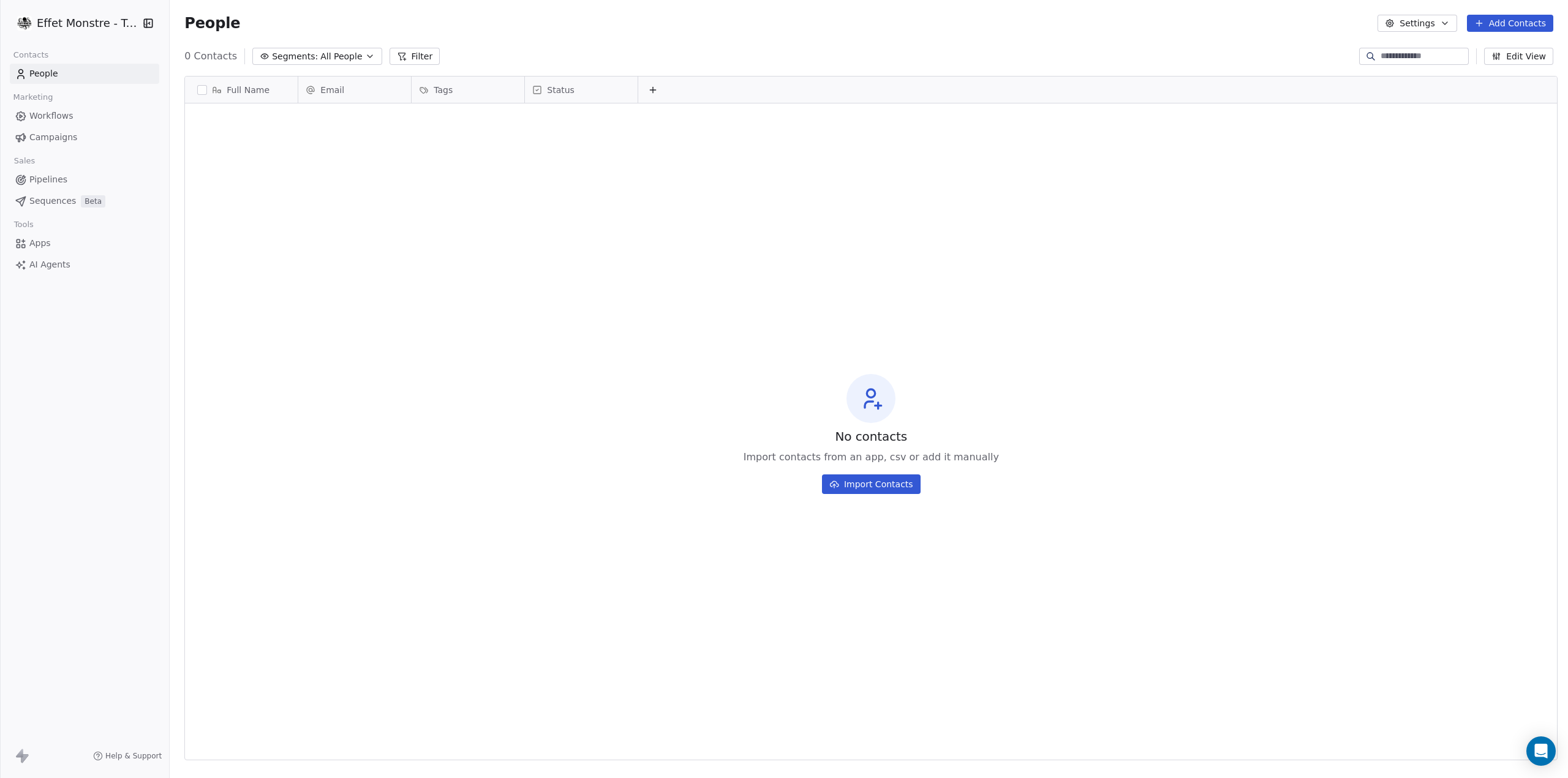
click at [648, 88] on icon at bounding box center [653, 90] width 9 height 9
type input "***"
click at [709, 177] on span "Email Marketing Consent" at bounding box center [715, 178] width 107 height 12
click at [684, 119] on div "No contacts Import contacts from an app, csv or add it manually Import Contacts" at bounding box center [871, 434] width 1372 height 656
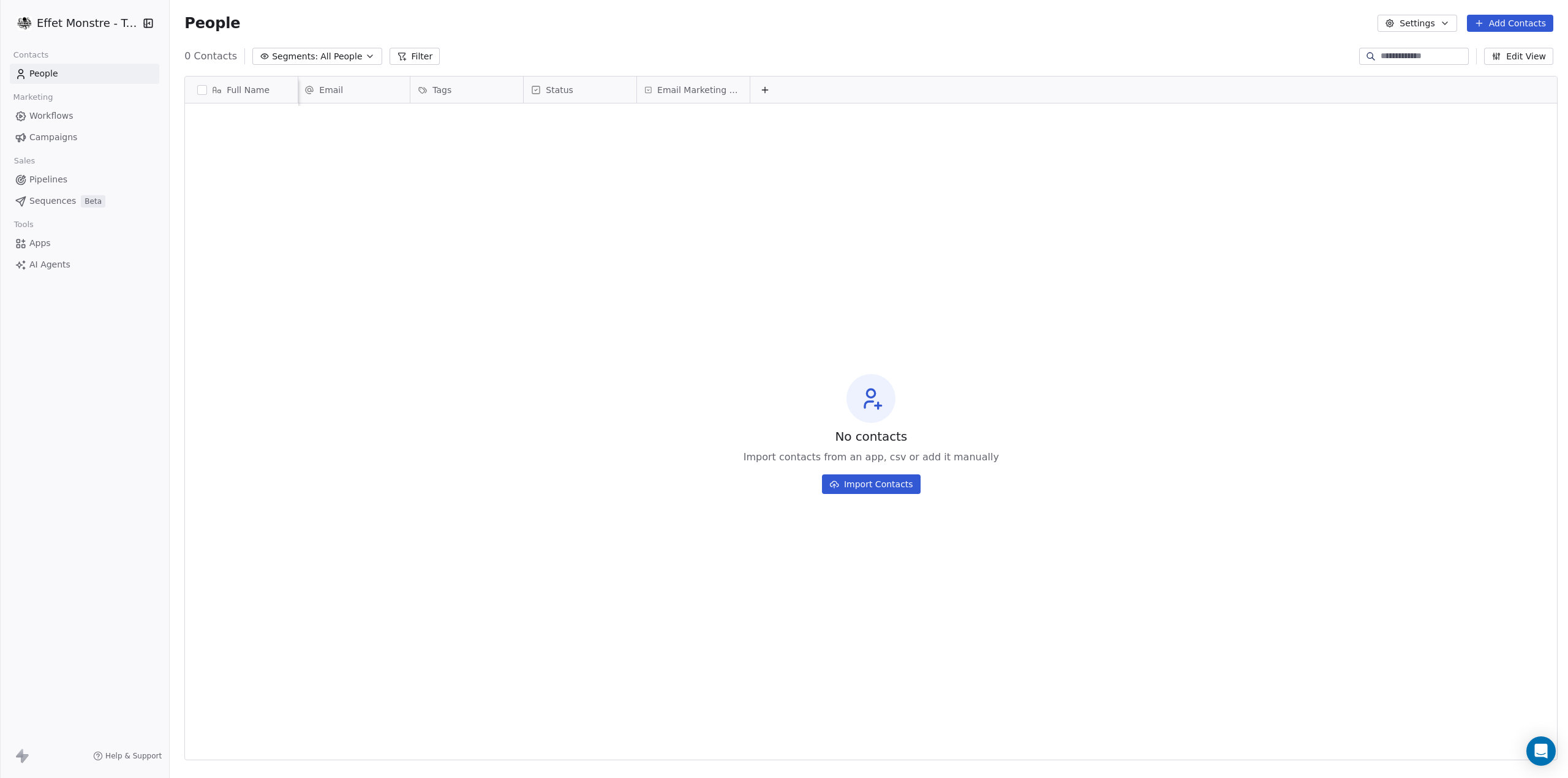
click at [659, 83] on div "Email Marketing Consent" at bounding box center [693, 89] width 113 height 26
click at [1125, 162] on html "Effet Monstre - Test Contacts People Marketing Workflows Campaigns Sales Pipeli…" at bounding box center [784, 389] width 1568 height 778
click at [1520, 18] on button "Add Contacts" at bounding box center [1510, 24] width 86 height 17
click at [695, 91] on html "Effet Monstre - Test Contacts People Marketing Workflows Campaigns Sales Pipeli…" at bounding box center [784, 389] width 1568 height 778
click at [350, 201] on div "No contacts Import contacts from an app, csv or add it manually Import Contacts" at bounding box center [871, 434] width 1372 height 656
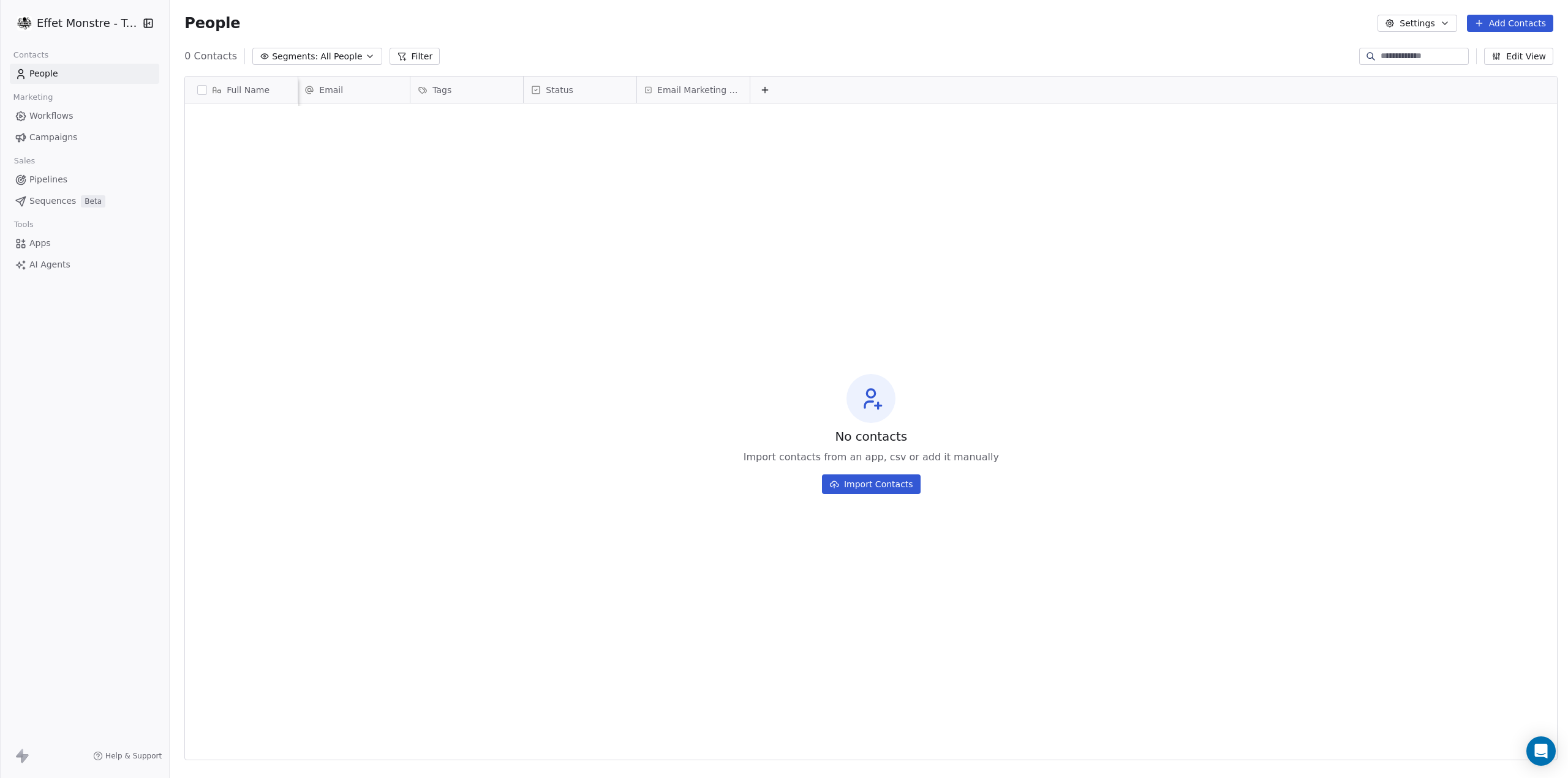
click at [1321, 199] on div "No contacts Import contacts from an app, csv or add it manually Import Contacts" at bounding box center [871, 434] width 1372 height 656
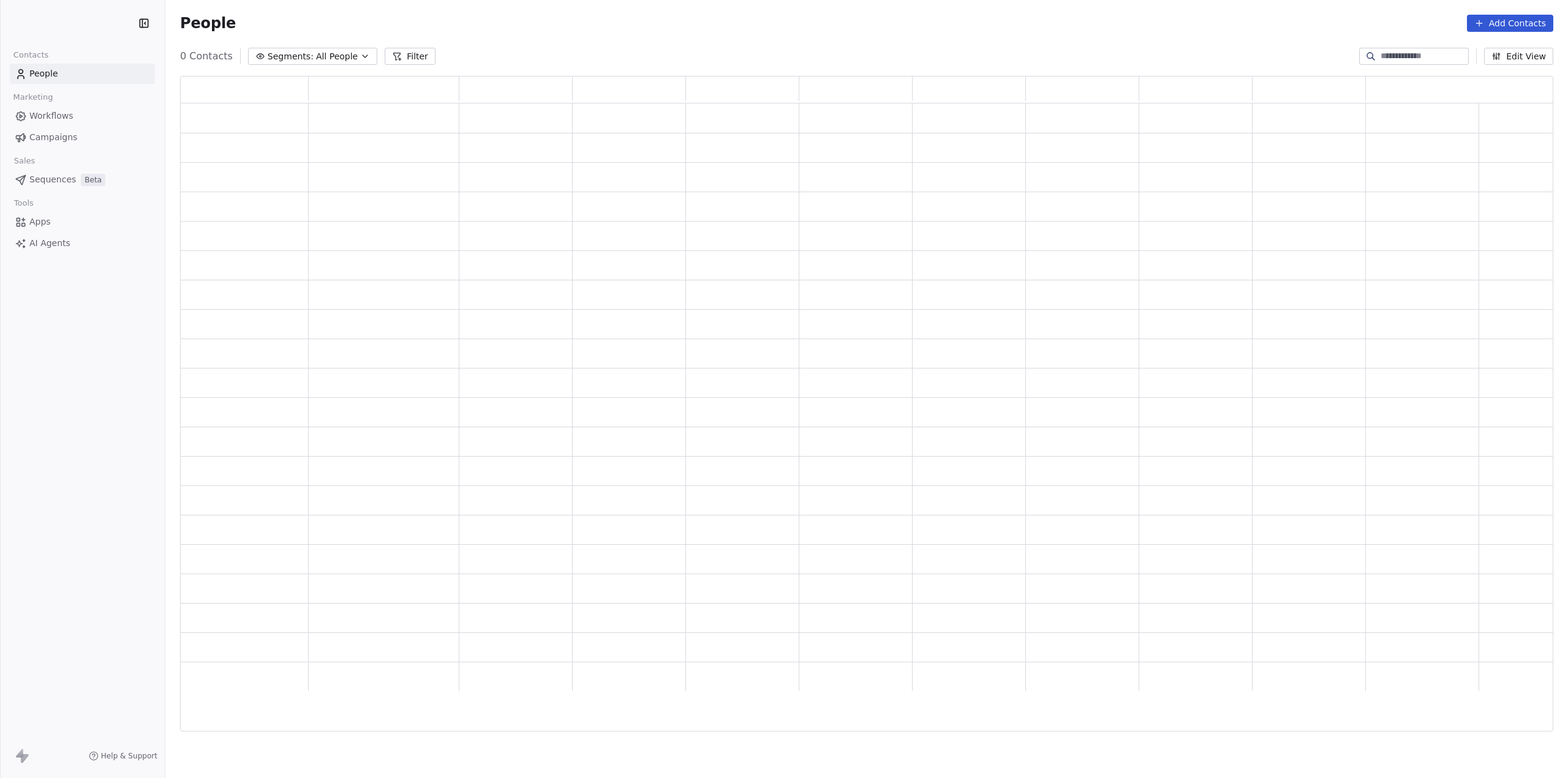
scroll to position [645, 1363]
click at [1498, 15] on button "Add Contacts" at bounding box center [1510, 24] width 86 height 17
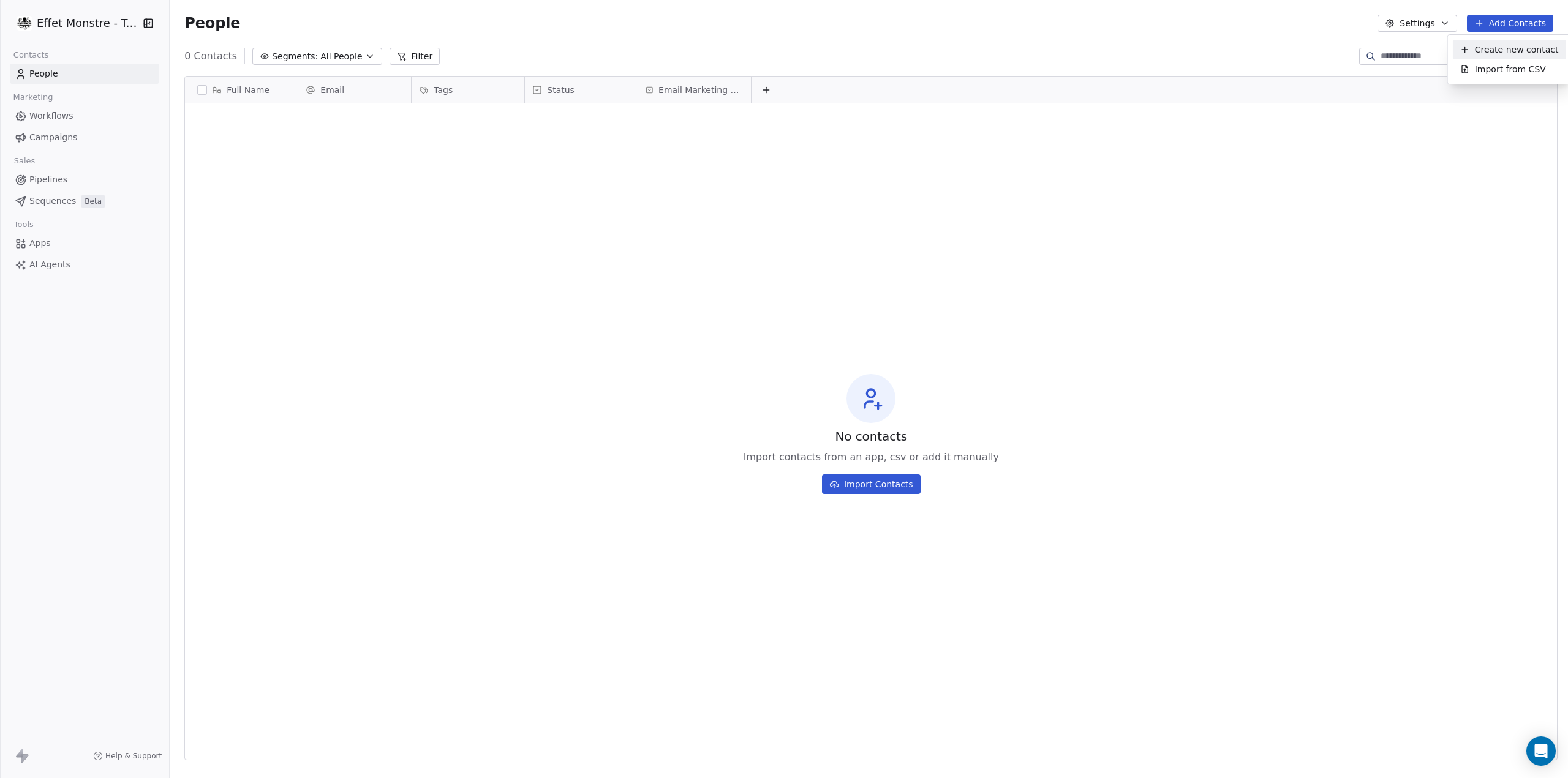
scroll to position [675, 1393]
click at [1498, 50] on span "Create new contact" at bounding box center [1517, 50] width 84 height 13
click at [746, 117] on html "Effet Monstre - Test Contacts People Marketing Workflows Campaigns Sales Pipeli…" at bounding box center [784, 389] width 1568 height 778
click at [721, 117] on div "No contacts Import contacts from an app, csv or add it manually Import Contacts" at bounding box center [871, 434] width 1372 height 656
click at [1480, 23] on icon at bounding box center [1478, 23] width 6 height 0
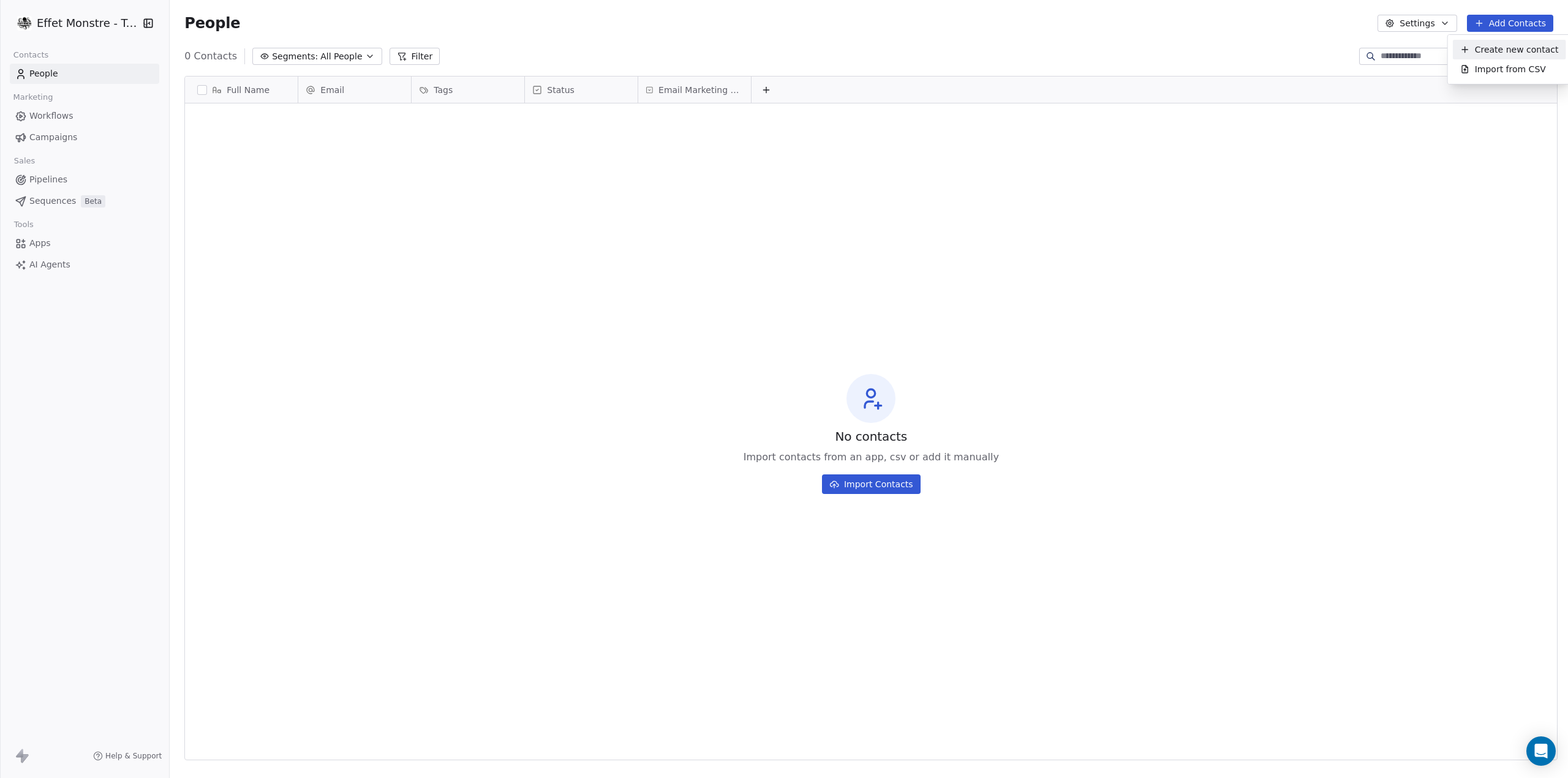
click at [1472, 51] on div "Create new contact" at bounding box center [1509, 50] width 99 height 13
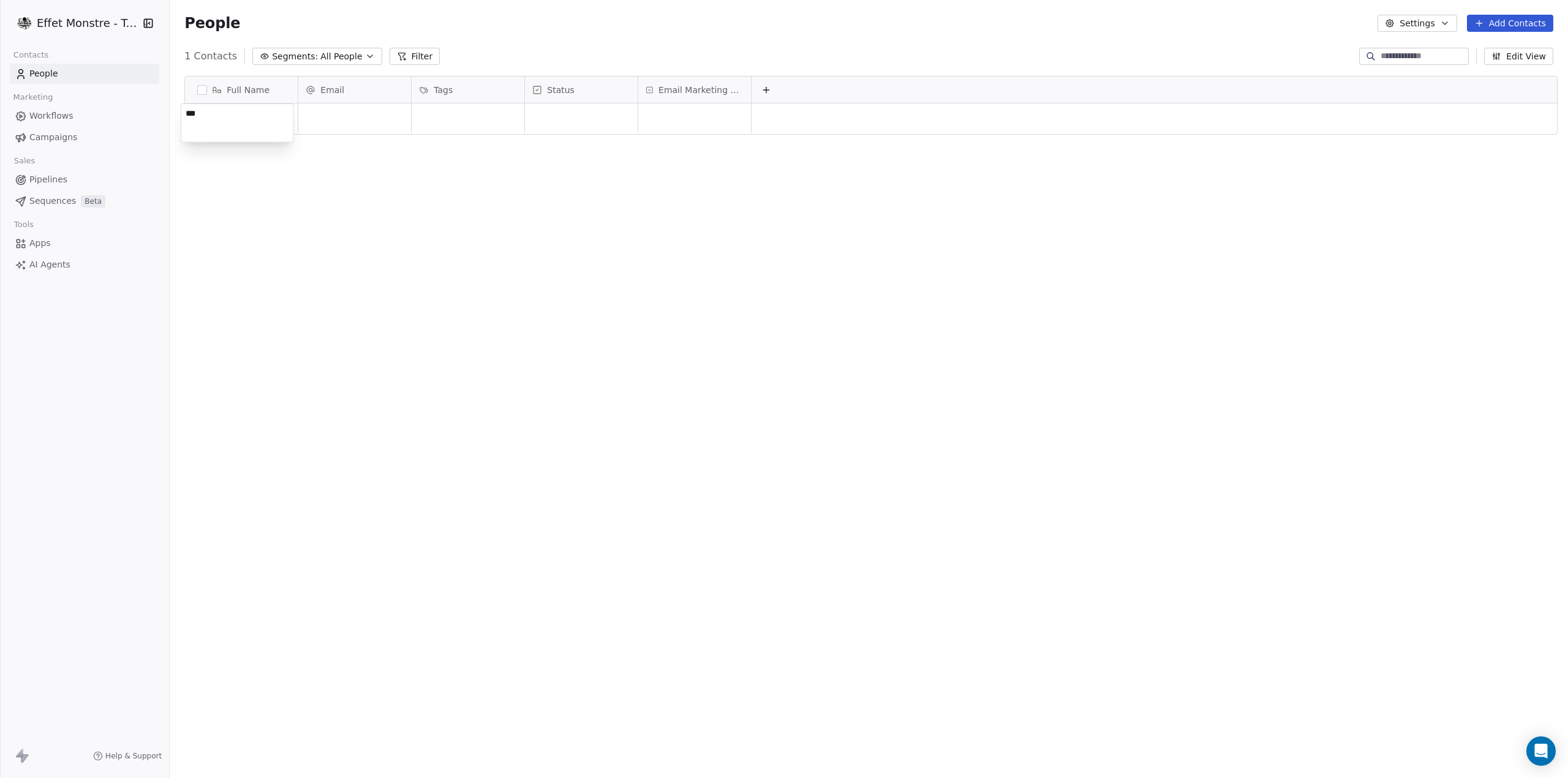
type textarea "****"
click at [345, 121] on div "grid" at bounding box center [354, 118] width 113 height 29
type input "**********"
click at [472, 113] on div "grid" at bounding box center [468, 118] width 113 height 29
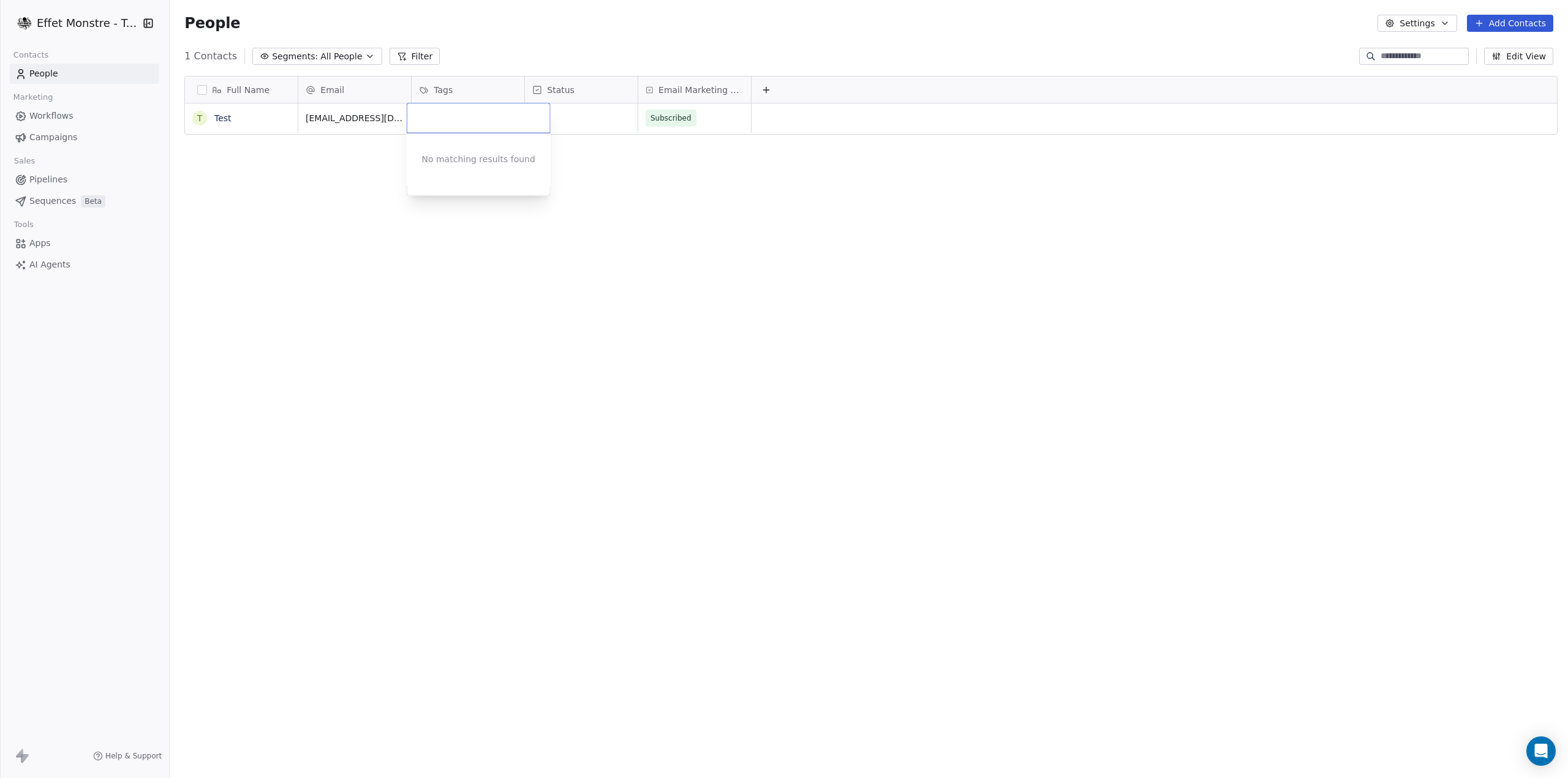
drag, startPoint x: 751, startPoint y: 257, endPoint x: 689, endPoint y: 177, distance: 101.2
click at [750, 257] on html "Effet Monstre - Test Contacts People Marketing Workflows Campaigns Sales Pipeli…" at bounding box center [784, 389] width 1568 height 778
click at [715, 88] on span "Email Marketing Consent" at bounding box center [701, 89] width 85 height 12
click at [714, 115] on div "Hide" at bounding box center [699, 115] width 129 height 20
click at [652, 84] on button at bounding box center [653, 90] width 15 height 15
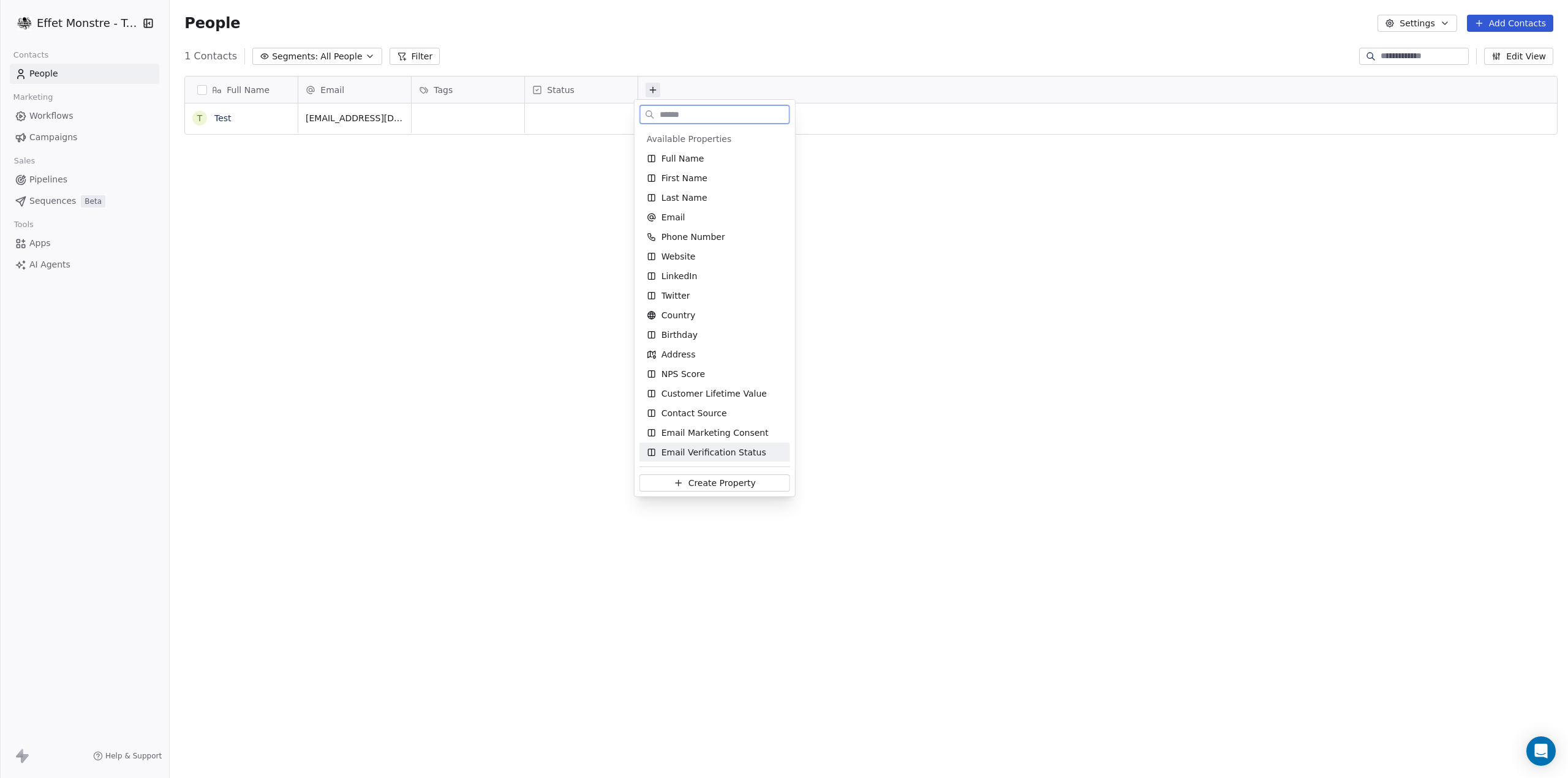
click at [714, 487] on span "Create Property" at bounding box center [722, 483] width 67 height 12
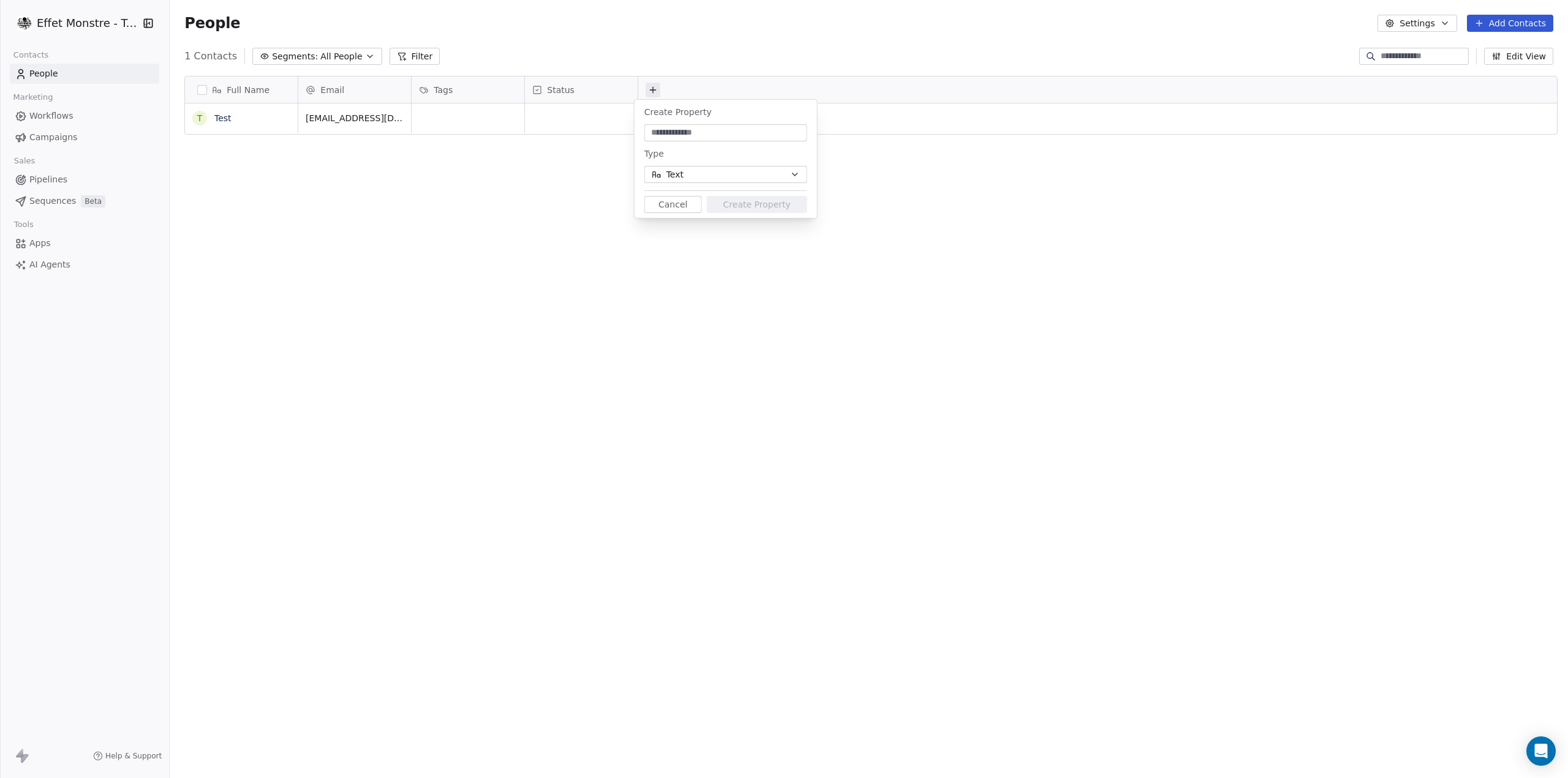
click at [706, 173] on button "Text" at bounding box center [726, 175] width 163 height 17
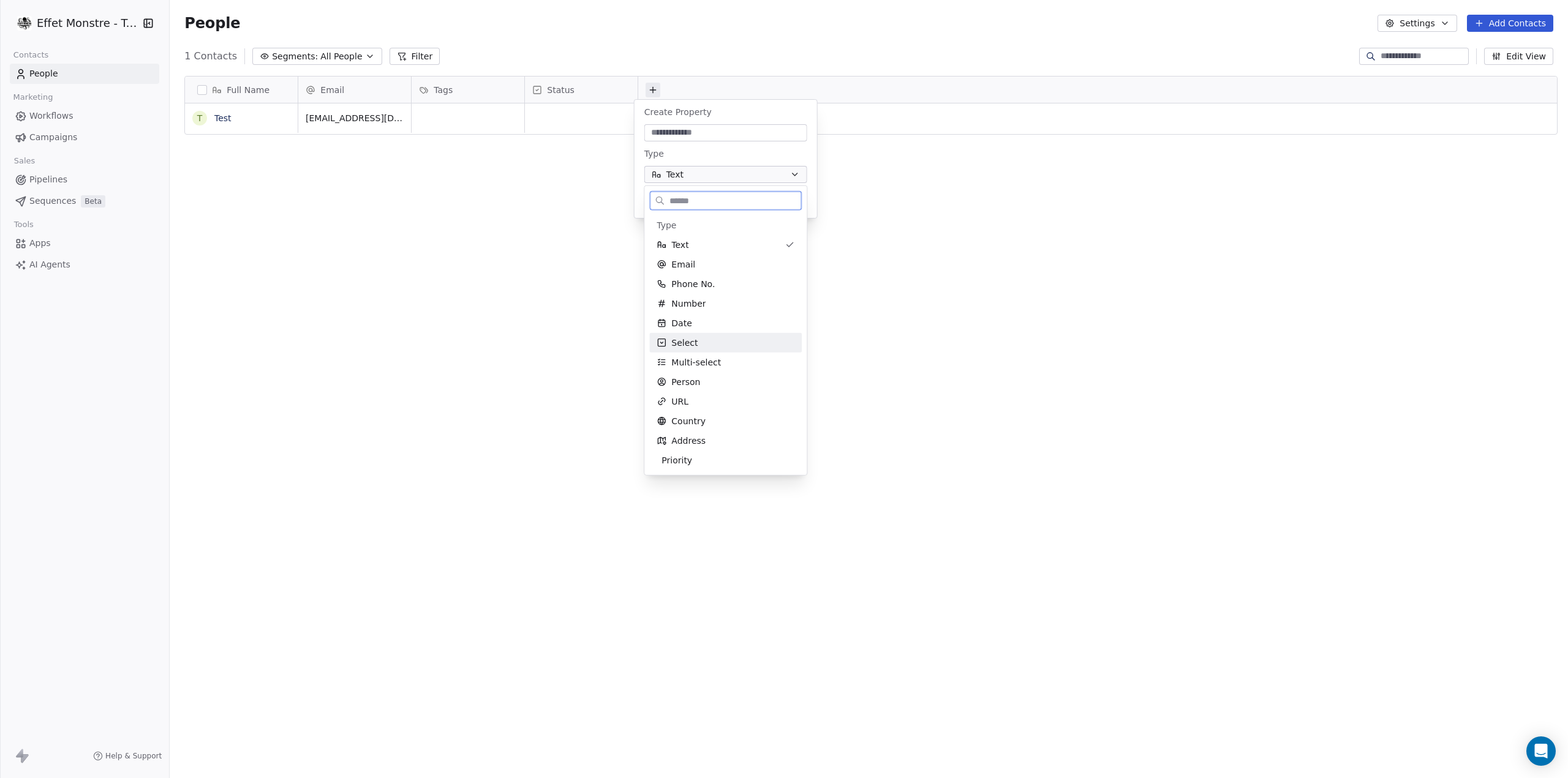
click at [706, 344] on div "Select" at bounding box center [726, 342] width 138 height 12
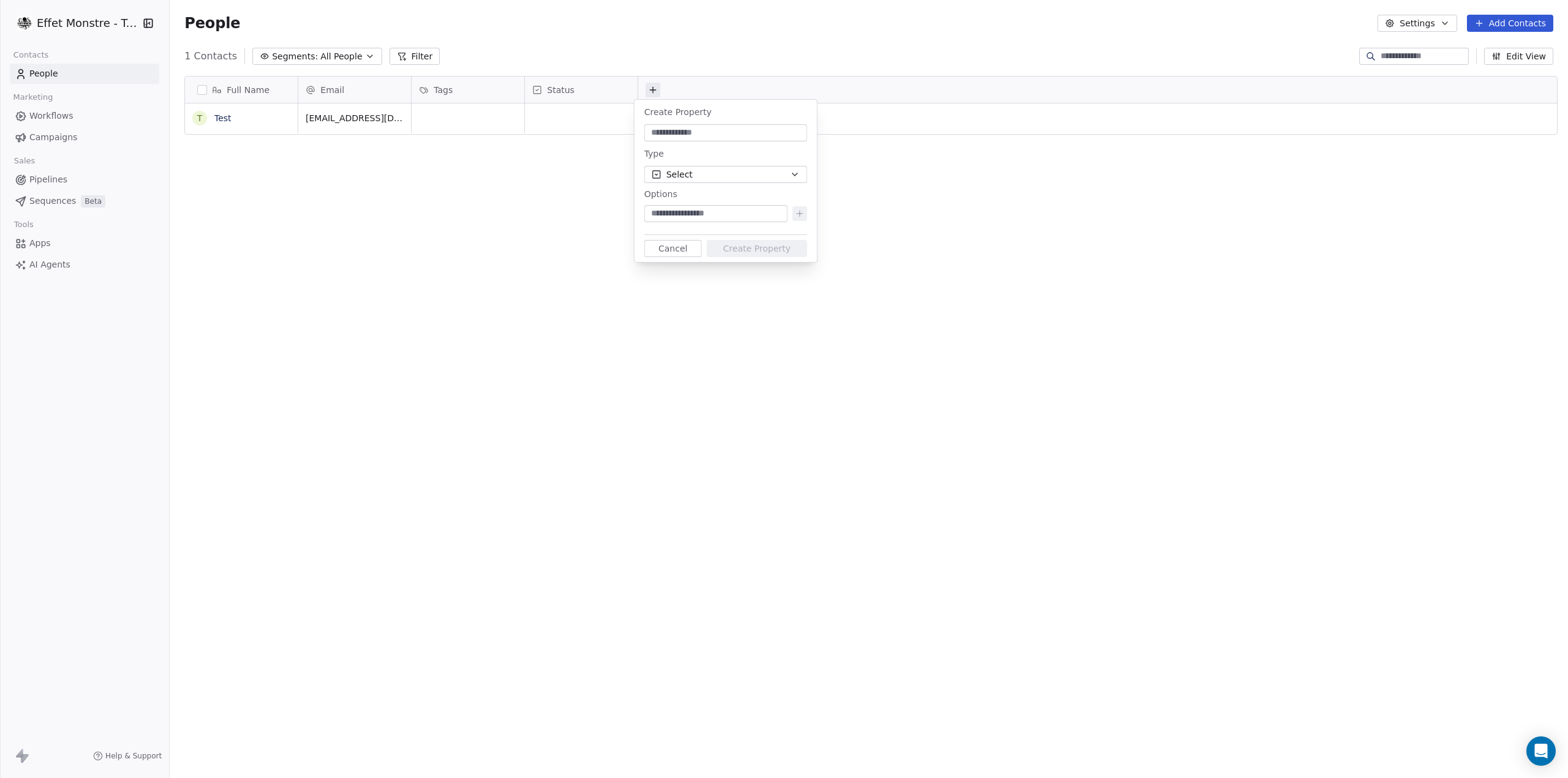
click at [707, 129] on input at bounding box center [726, 132] width 158 height 12
type input "**********"
click at [705, 216] on input at bounding box center [715, 213] width 138 height 12
type input "**********"
click at [734, 254] on button "Create Property" at bounding box center [756, 249] width 100 height 17
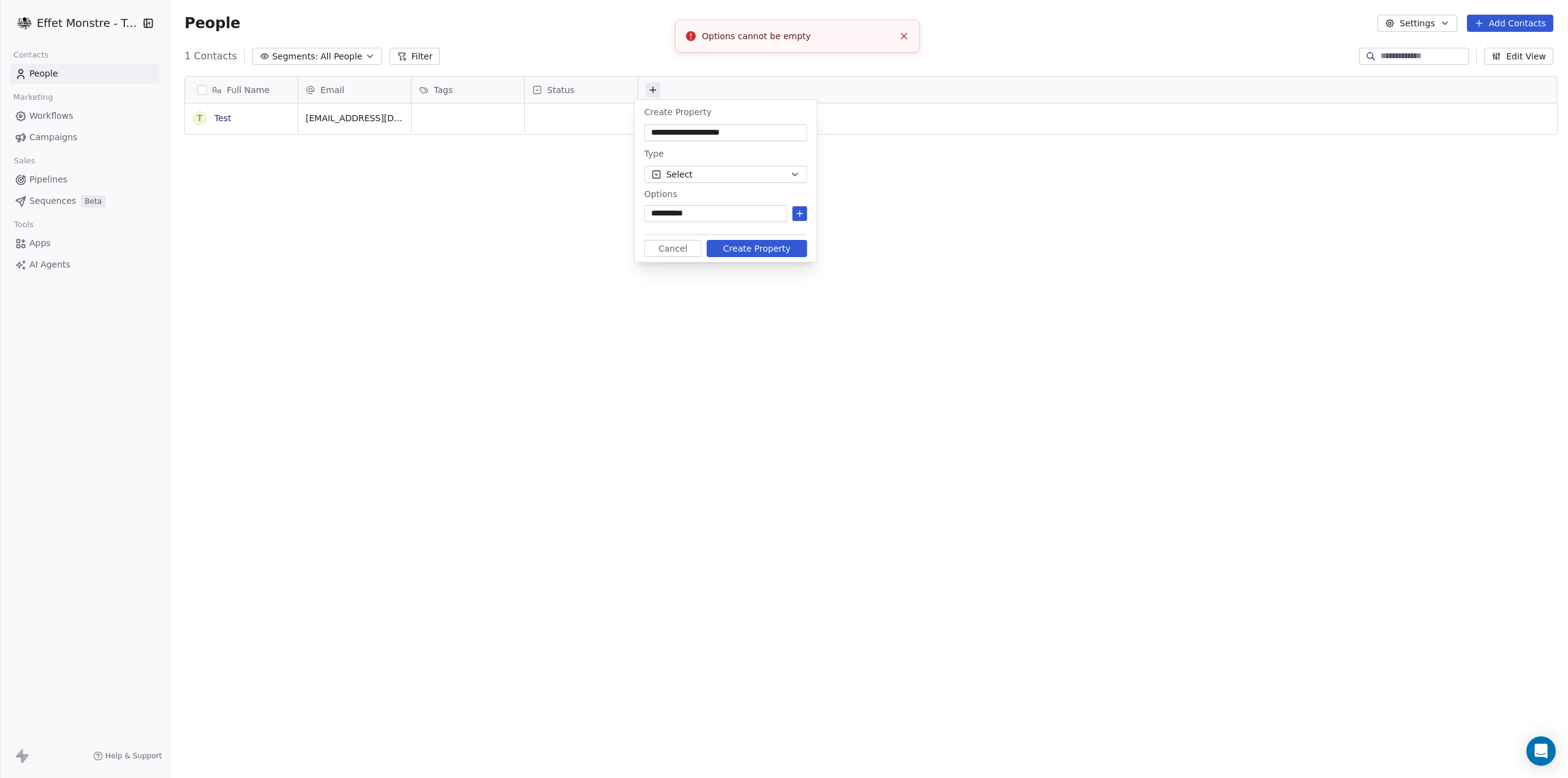
click at [739, 250] on button "Create Property" at bounding box center [756, 249] width 100 height 17
click at [798, 213] on icon at bounding box center [800, 213] width 9 height 9
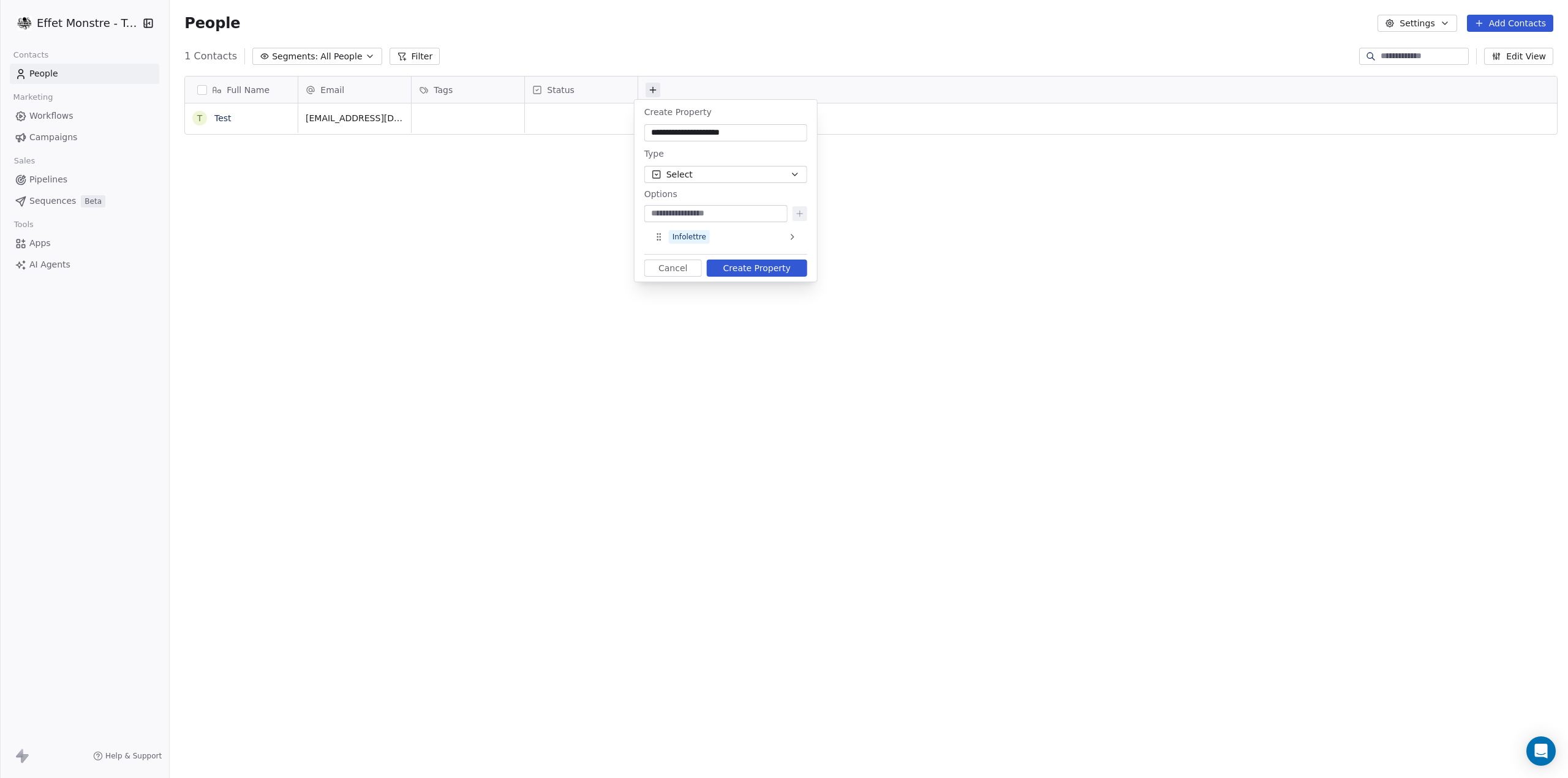
click at [765, 264] on button "Create Property" at bounding box center [756, 269] width 100 height 17
click at [698, 115] on div "grid" at bounding box center [693, 118] width 113 height 29
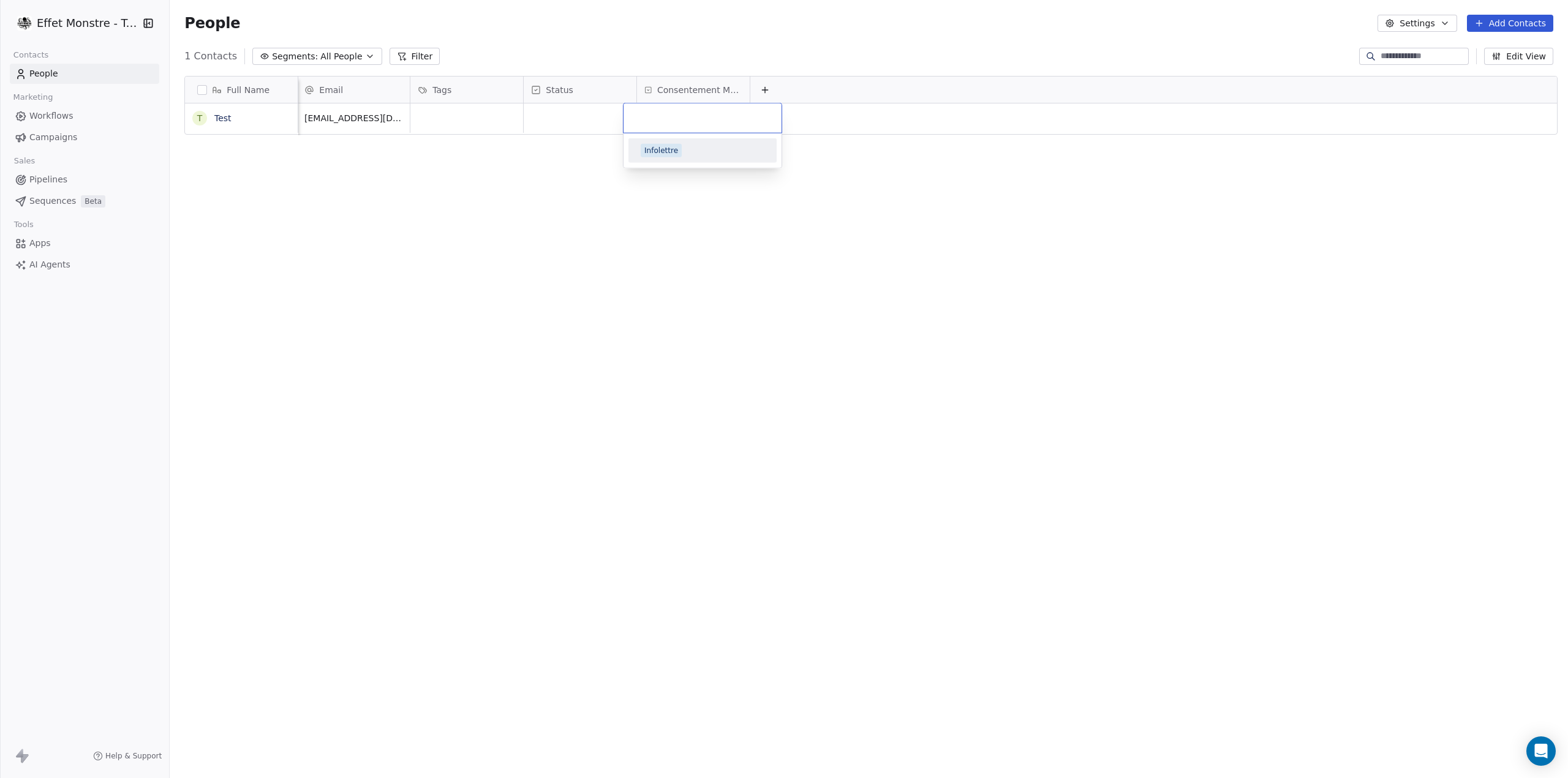
click at [662, 152] on div "Infolettre" at bounding box center [661, 151] width 34 height 11
click at [809, 364] on div "Full Name T Test Email Tags Status Consentement Marketing test@effetmonstre.com…" at bounding box center [869, 408] width 1398 height 684
click at [657, 94] on span "Consentement Marketing" at bounding box center [699, 89] width 85 height 12
click at [583, 262] on html "Effet Monstre - Test Contacts People Marketing Workflows Campaigns Sales Pipeli…" at bounding box center [784, 389] width 1568 height 778
click at [493, 254] on div "Full Name T Test Email Tags Status Consentement Marketing test@effetmonstre.com…" at bounding box center [869, 408] width 1398 height 684
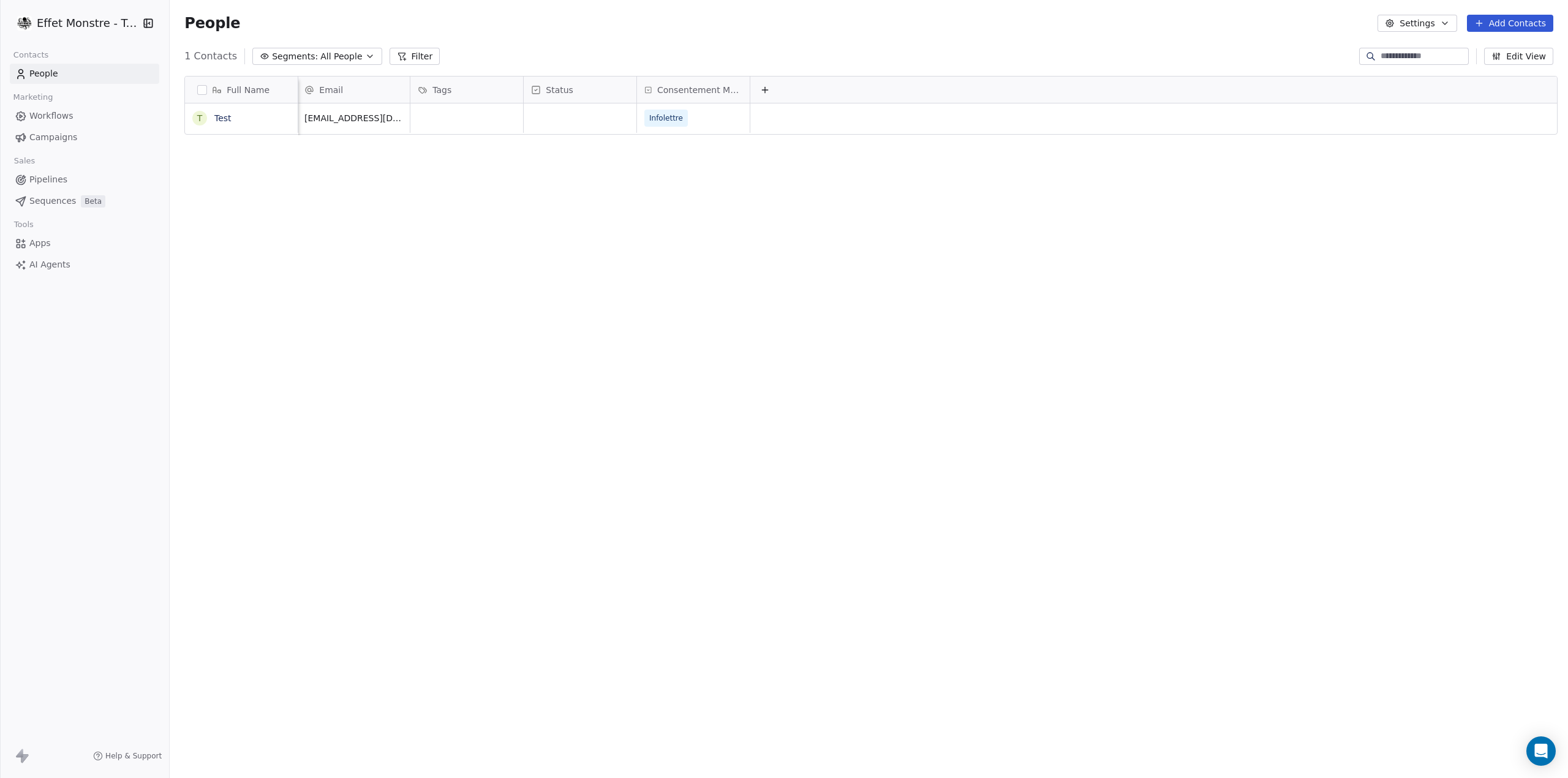
click at [814, 369] on div "Full Name T Test Email Tags Status Consentement Marketing test@effetmonstre.com…" at bounding box center [869, 408] width 1398 height 684
click at [64, 24] on html "Effet Monstre - Test Contacts People Marketing Workflows Campaigns Sales Pipeli…" at bounding box center [784, 389] width 1568 height 778
click at [98, 68] on link "Workspace Settings" at bounding box center [94, 70] width 149 height 20
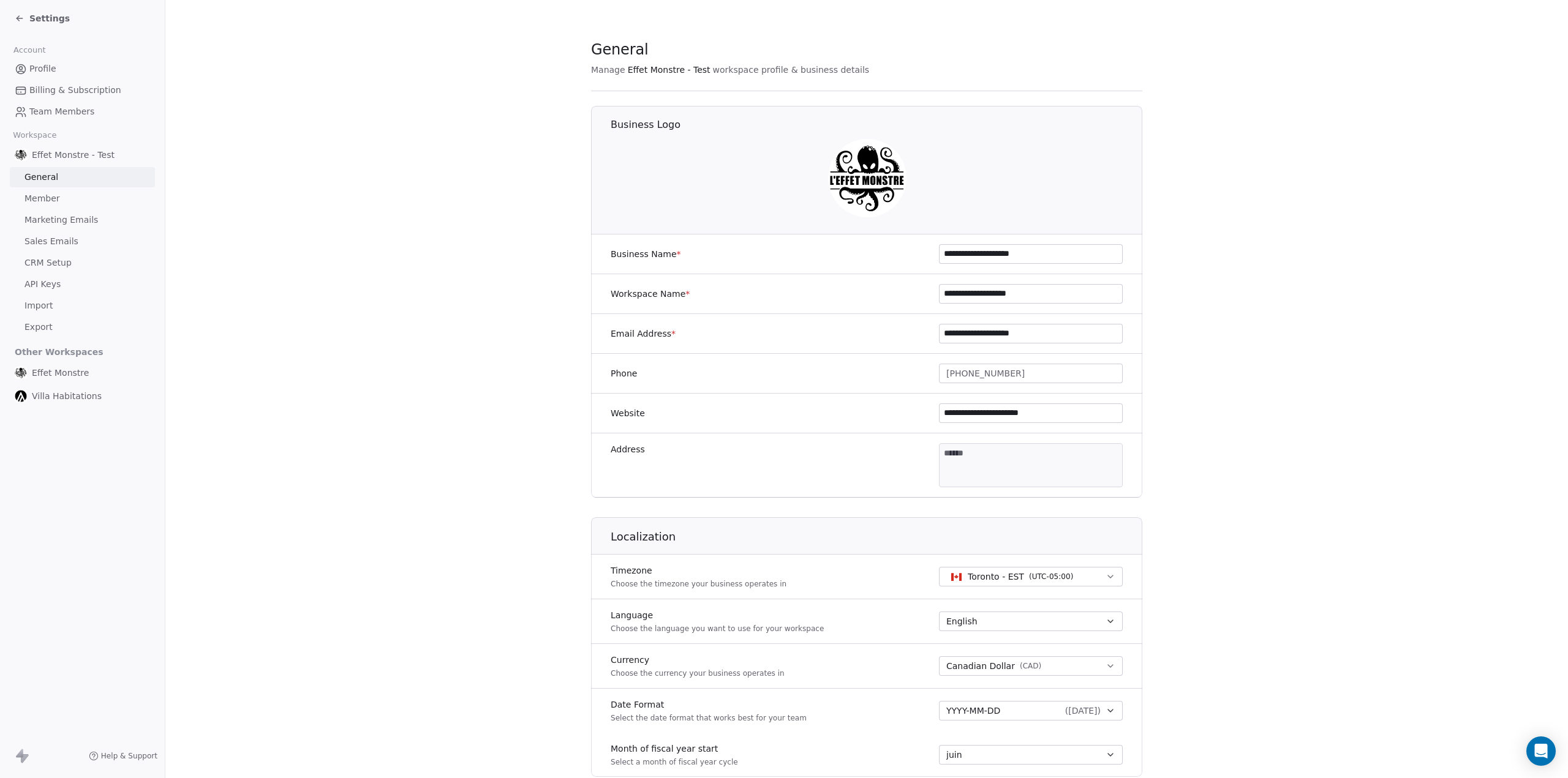
drag, startPoint x: 60, startPoint y: 198, endPoint x: 72, endPoint y: 194, distance: 12.6
click at [60, 199] on link "Member" at bounding box center [82, 199] width 145 height 21
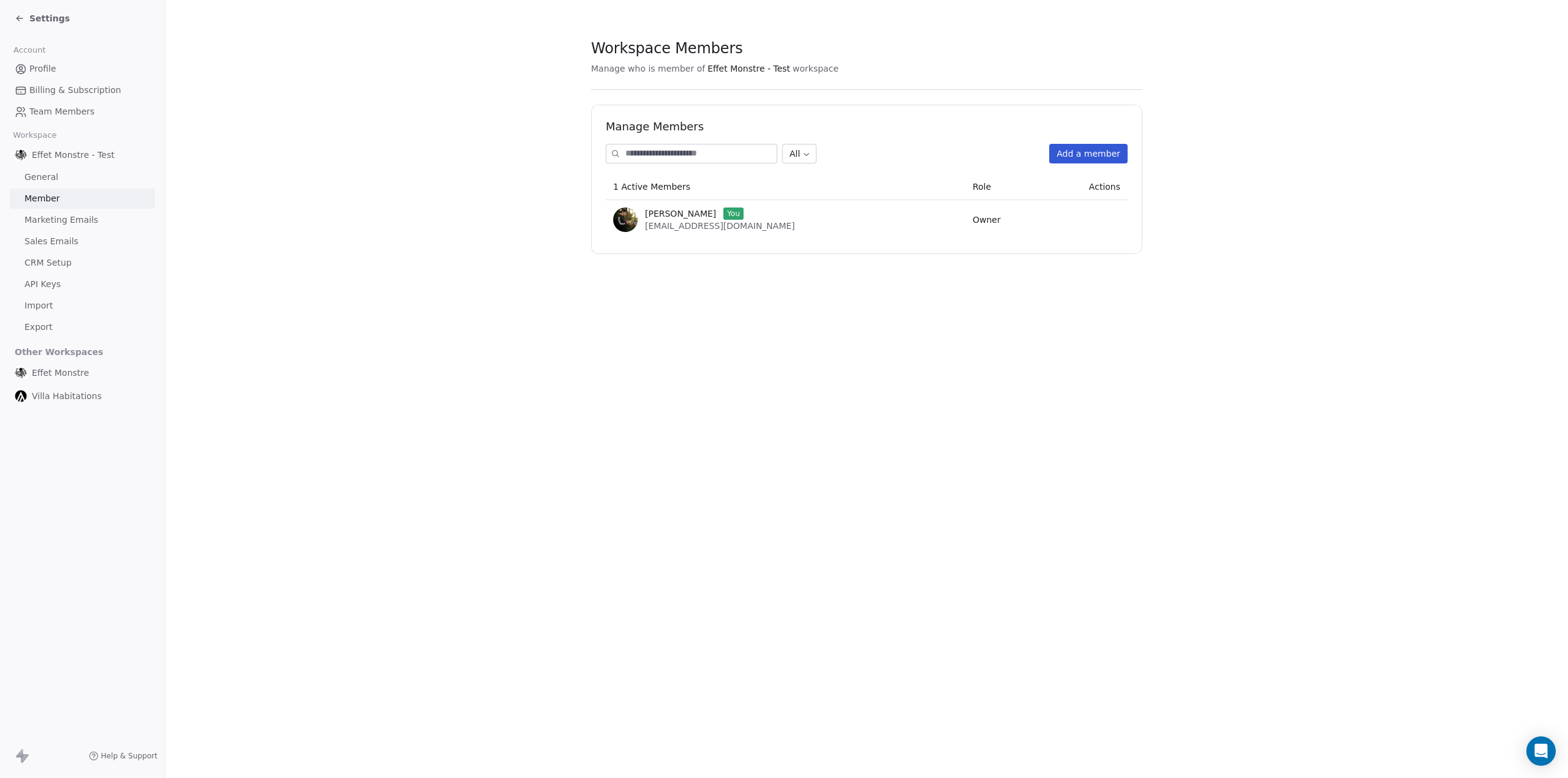
click at [691, 151] on input at bounding box center [700, 153] width 151 height 18
type input "**********"
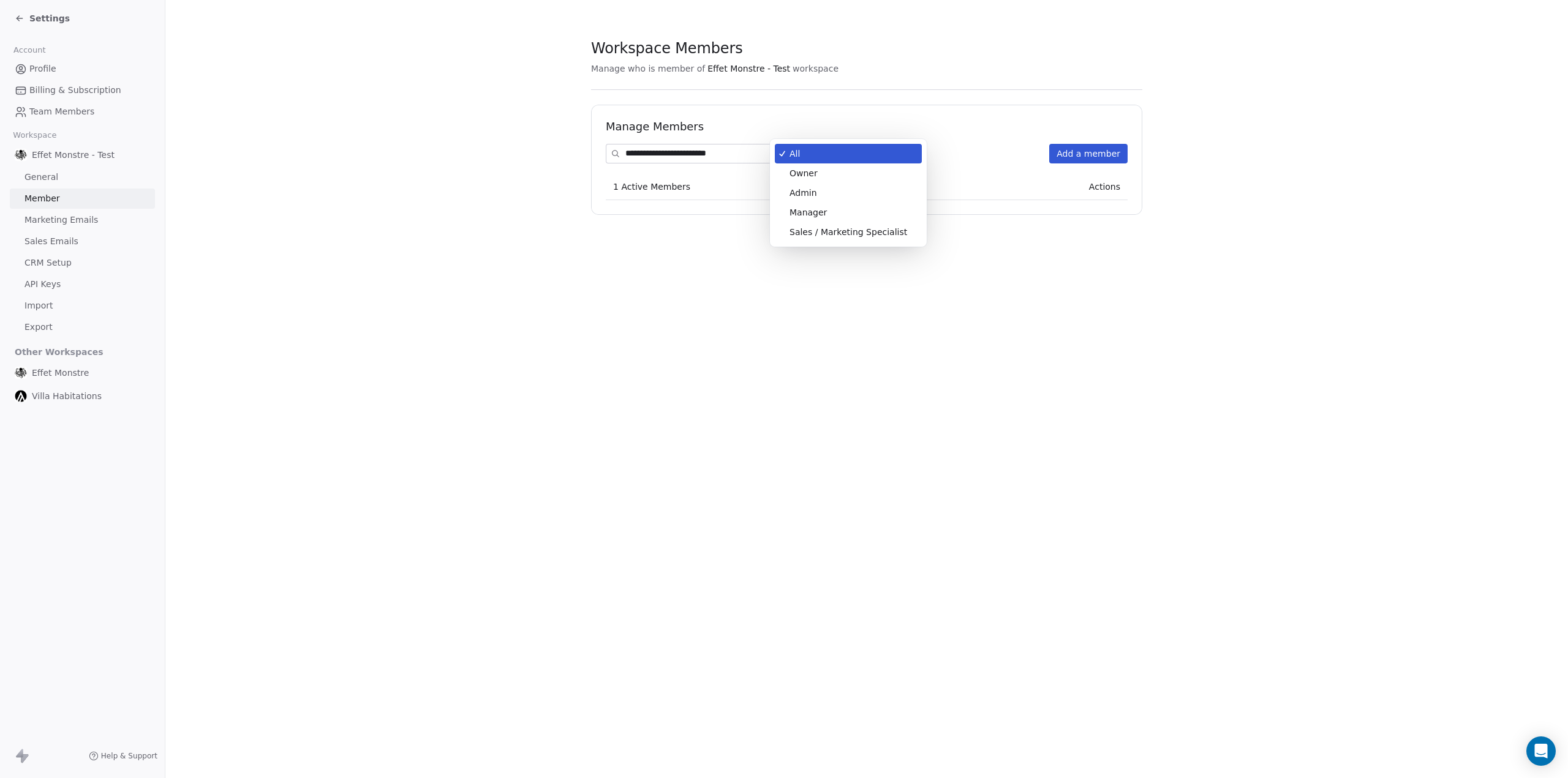
click at [802, 159] on body "**********" at bounding box center [784, 389] width 1568 height 778
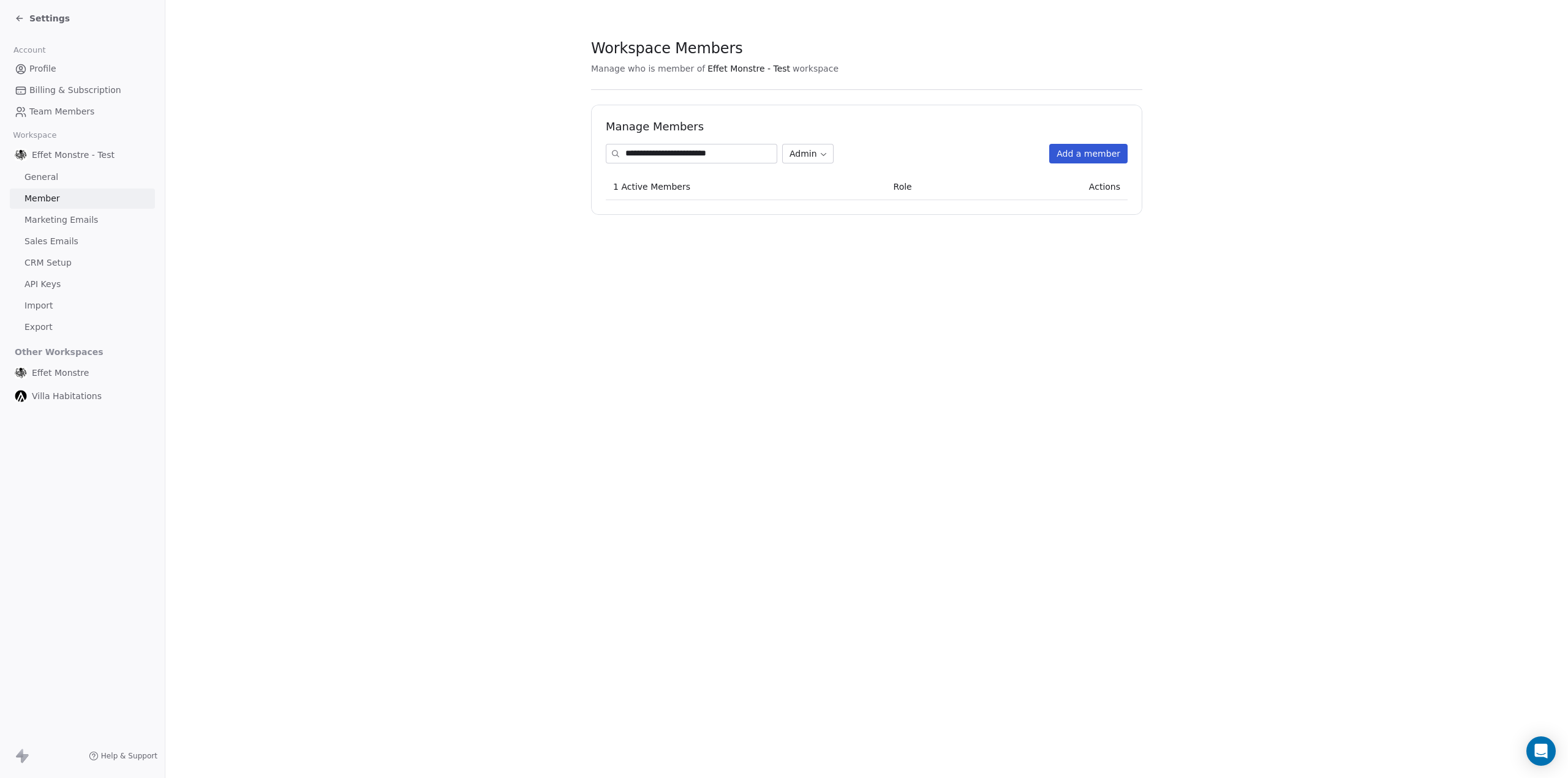
click at [1090, 150] on button "Add a member" at bounding box center [1087, 153] width 78 height 20
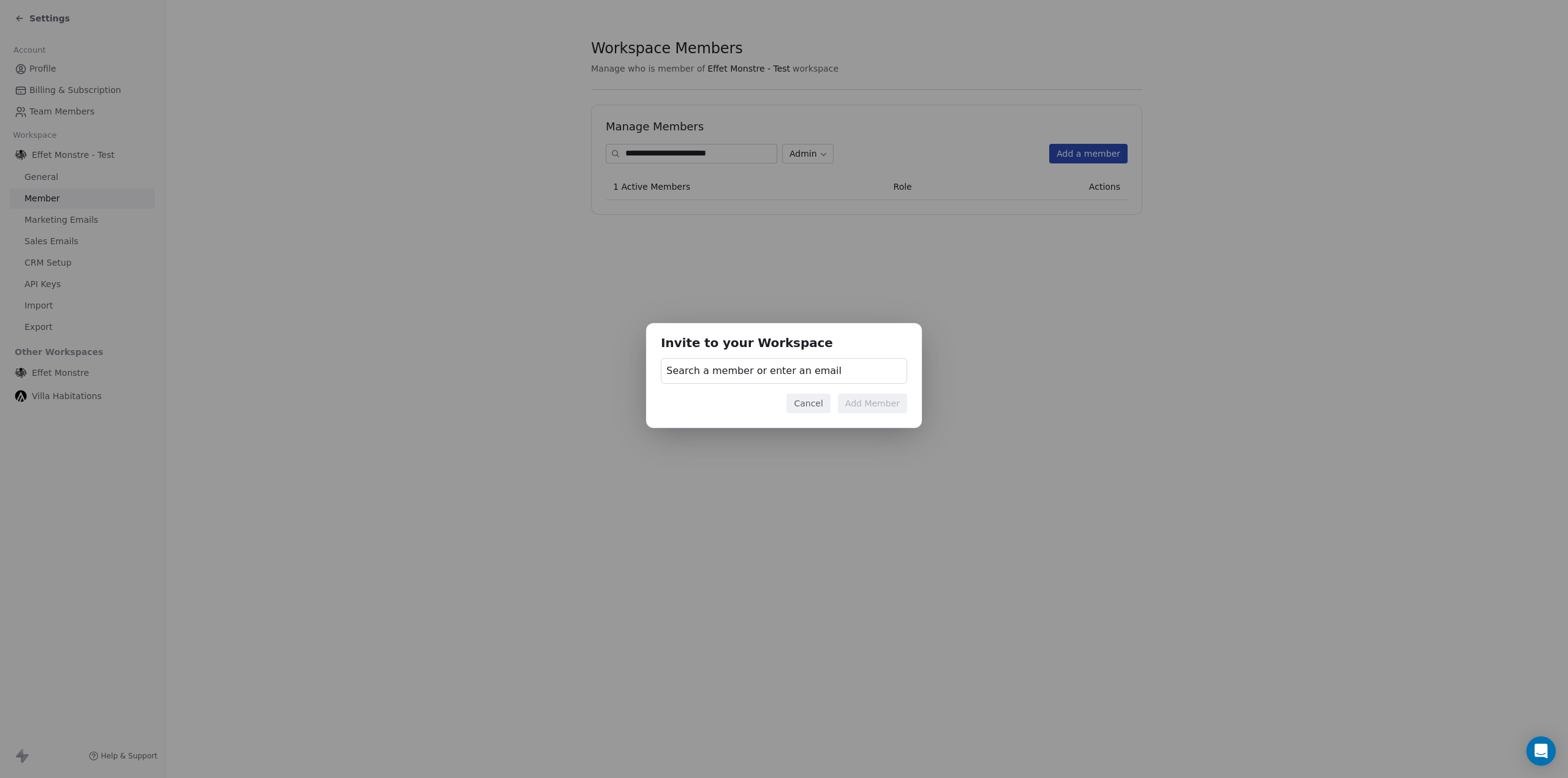
click at [793, 370] on span "Search a member or enter an email" at bounding box center [754, 370] width 175 height 15
type input "**********"
click at [736, 432] on span "Invite nchartier@effetmonstre.com" at bounding box center [783, 437] width 211 height 13
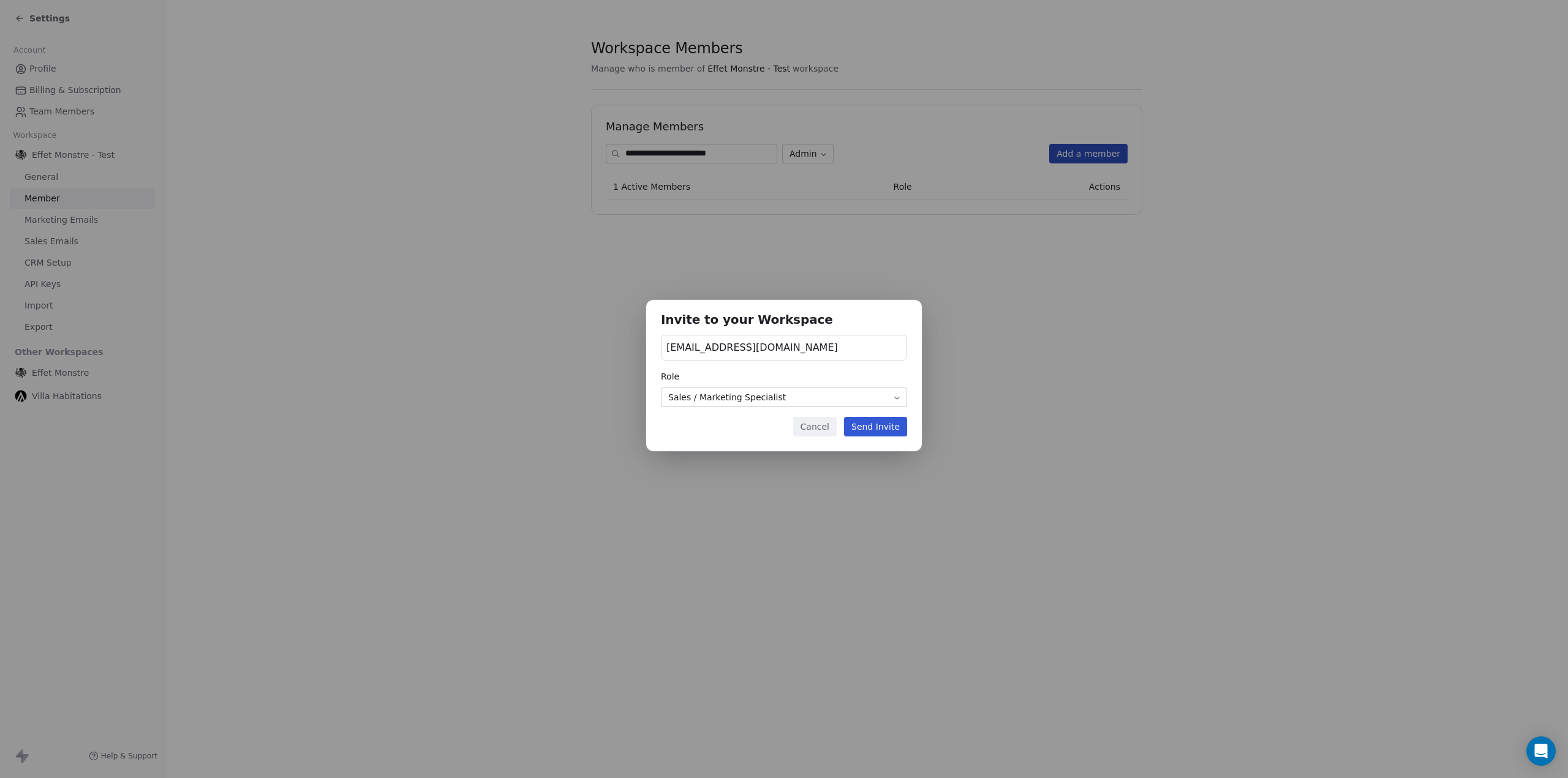
click at [753, 391] on body "**********" at bounding box center [784, 389] width 1568 height 778
click at [888, 431] on button "Send Invite" at bounding box center [876, 427] width 63 height 20
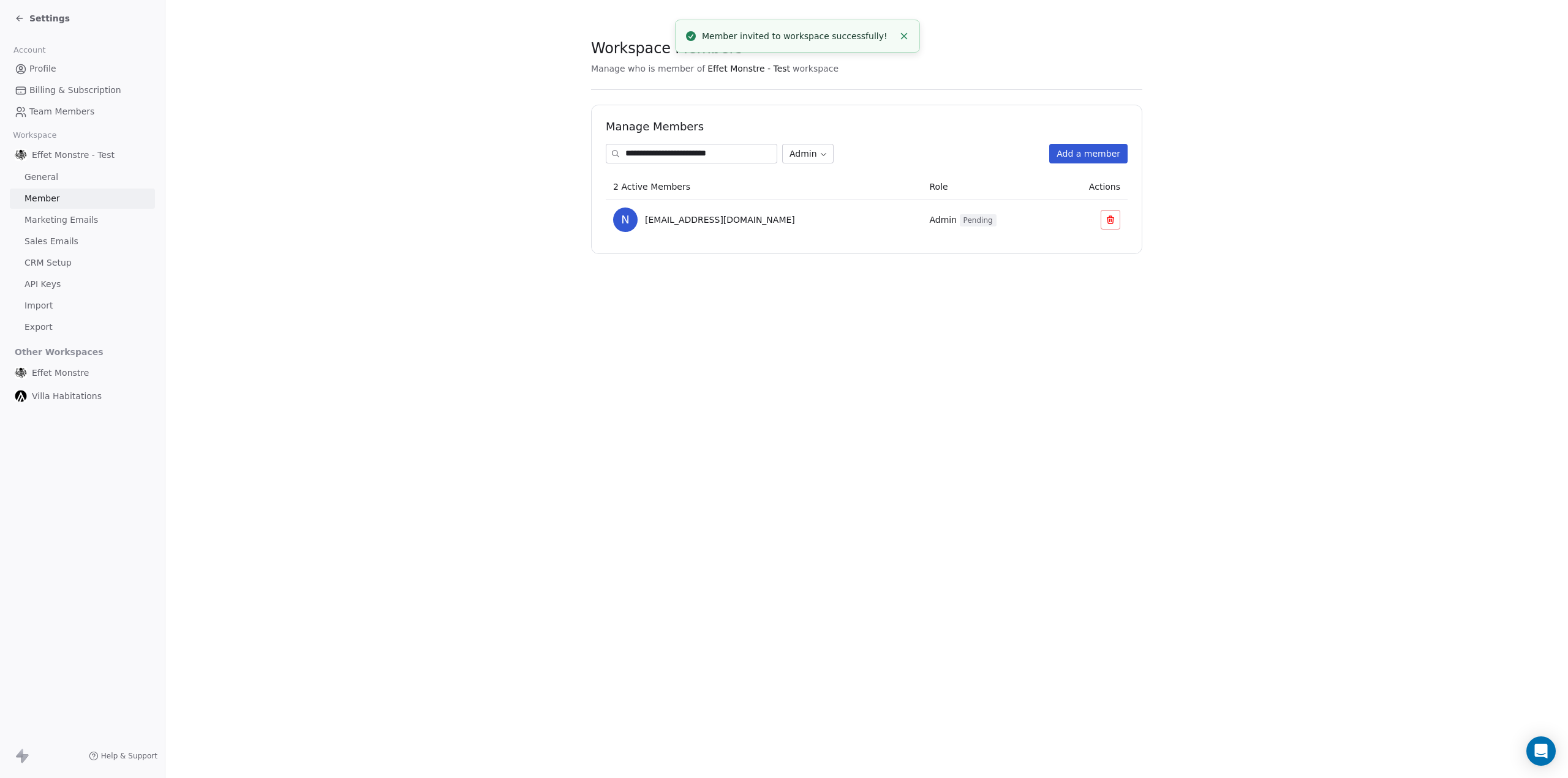
click at [660, 424] on div "**********" at bounding box center [866, 389] width 1402 height 778
click at [714, 430] on div "**********" at bounding box center [866, 389] width 1402 height 778
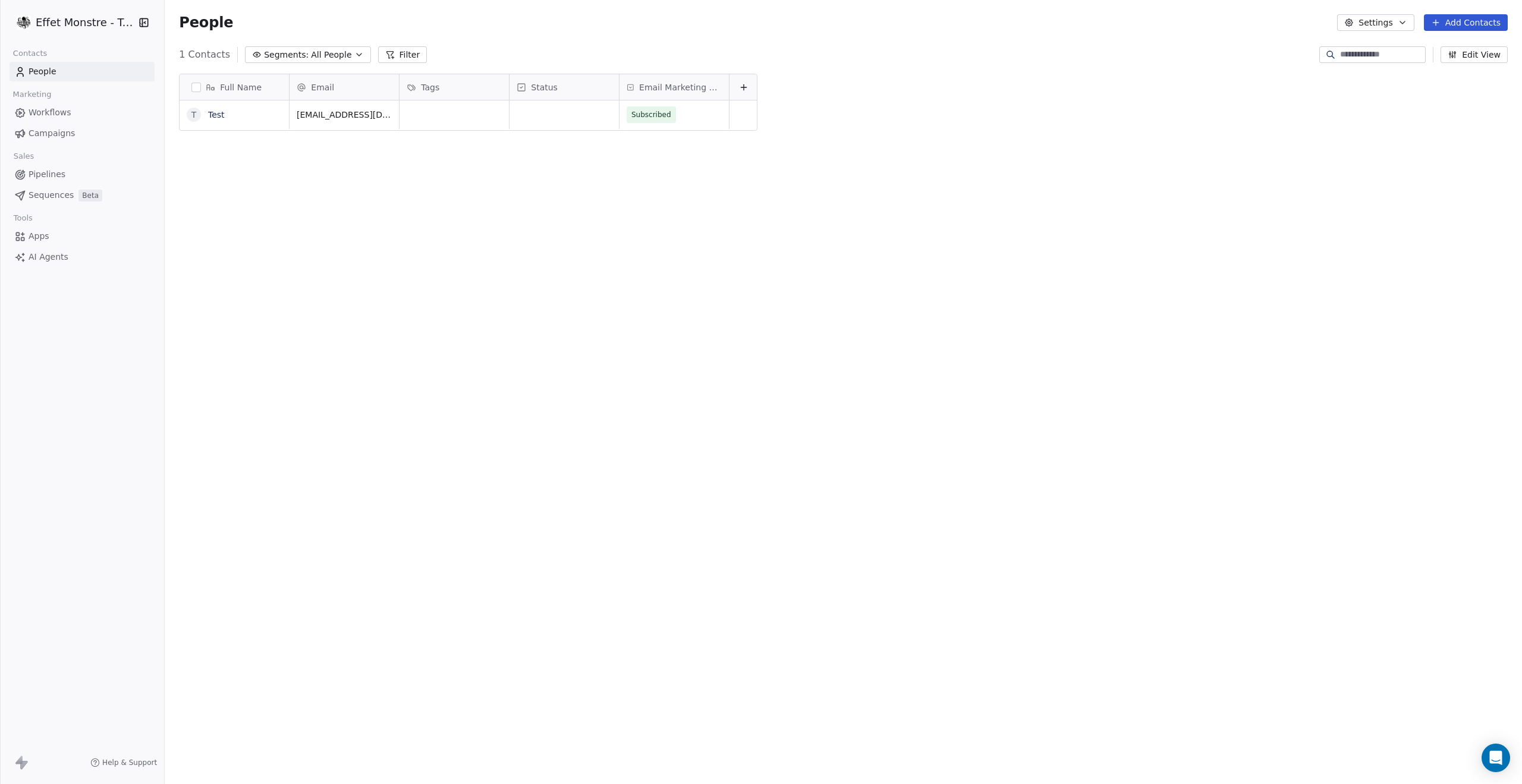
scroll to position [680, 1352]
click at [99, 25] on html "Effet Monstre - Test Contacts People Marketing Workflows Campaigns Sales Pipeli…" at bounding box center [761, 392] width 1522 height 784
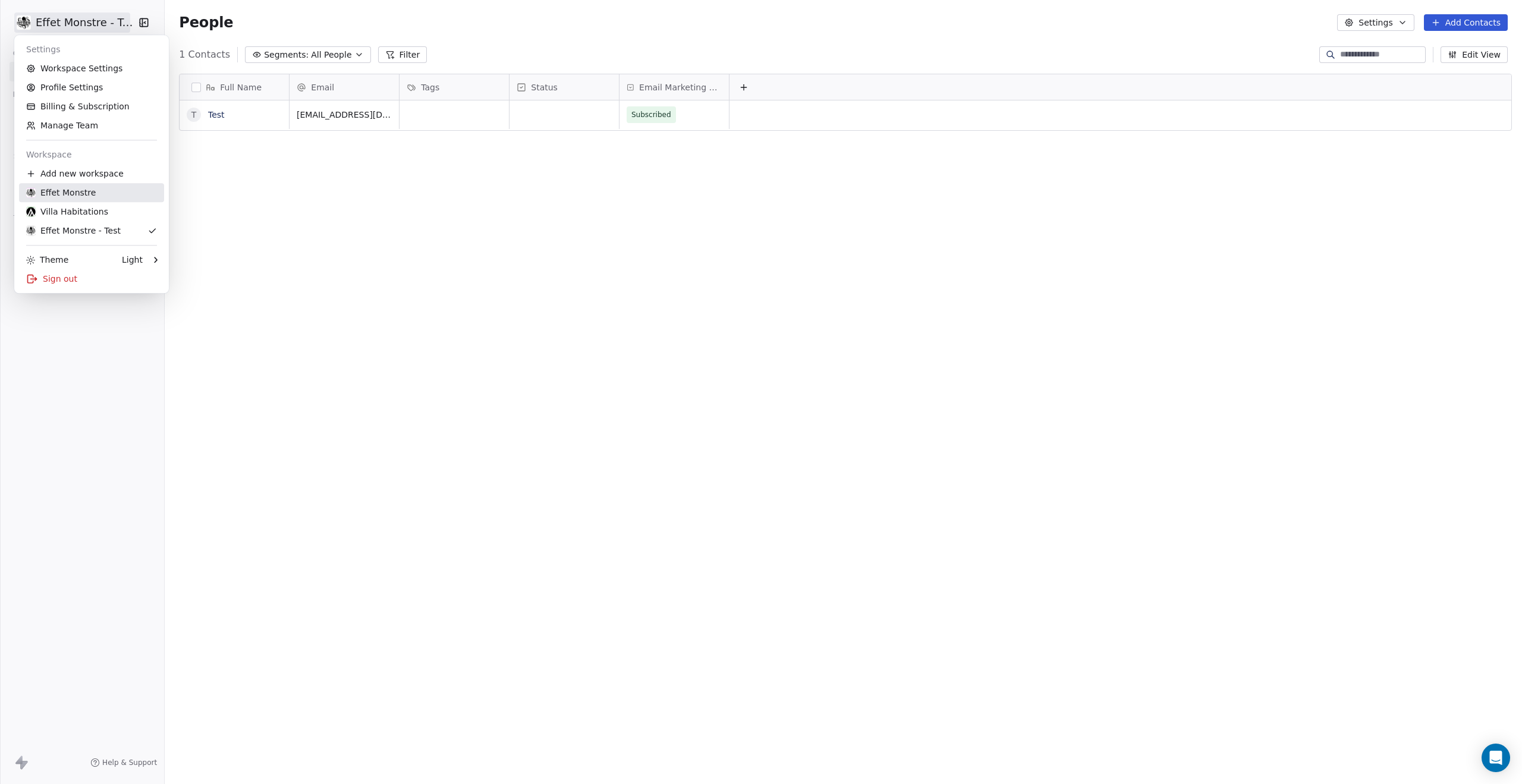
click at [86, 197] on div "Effet Monstre" at bounding box center [61, 192] width 70 height 12
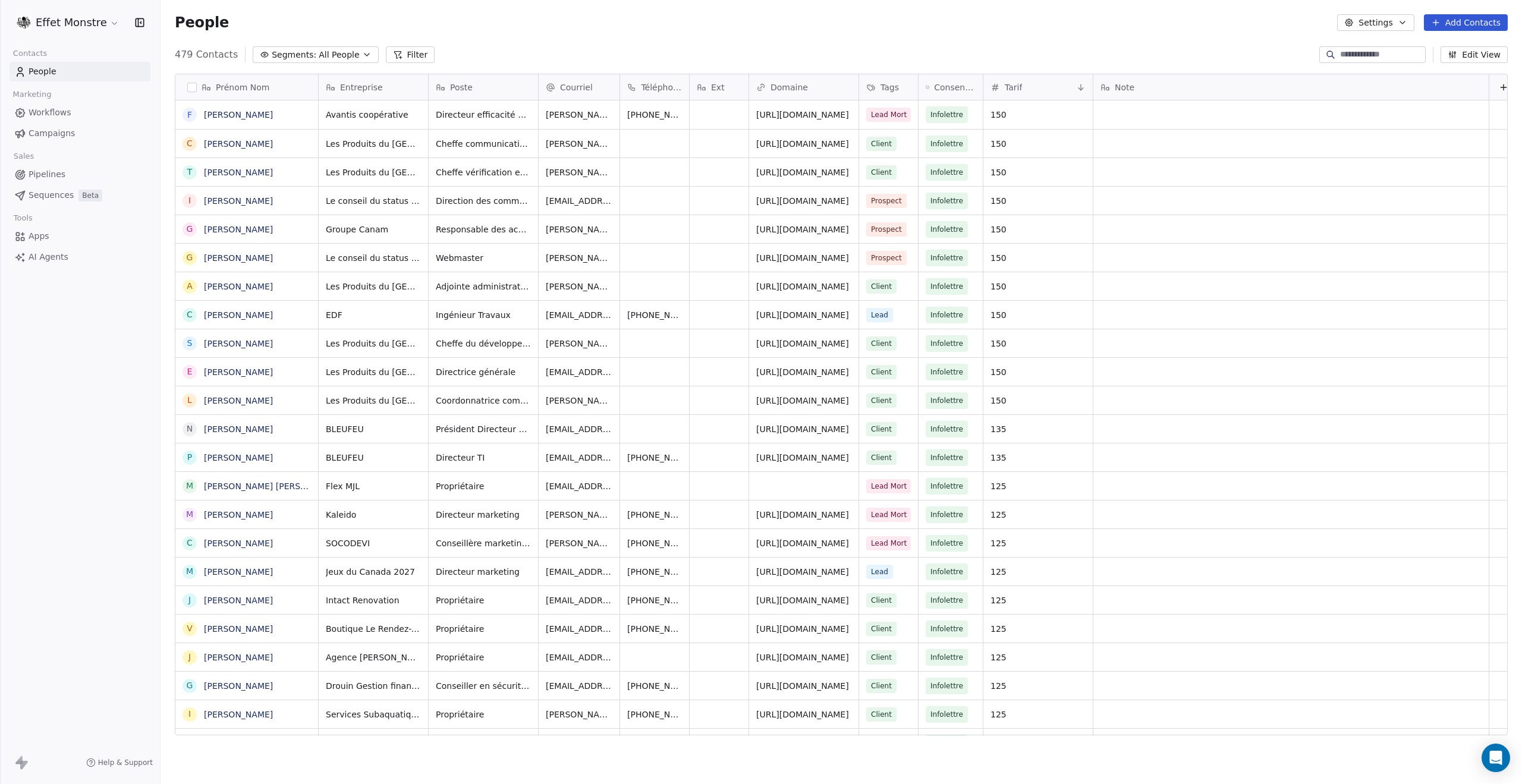
scroll to position [680, 1352]
click at [944, 87] on span "Consentement marketing" at bounding box center [954, 87] width 41 height 12
click at [1461, 55] on html "Effet Monstre Contacts People Marketing Workflows Campaigns Sales Pipelines Seq…" at bounding box center [761, 392] width 1522 height 784
click at [1461, 55] on button "Edit View" at bounding box center [1474, 54] width 68 height 17
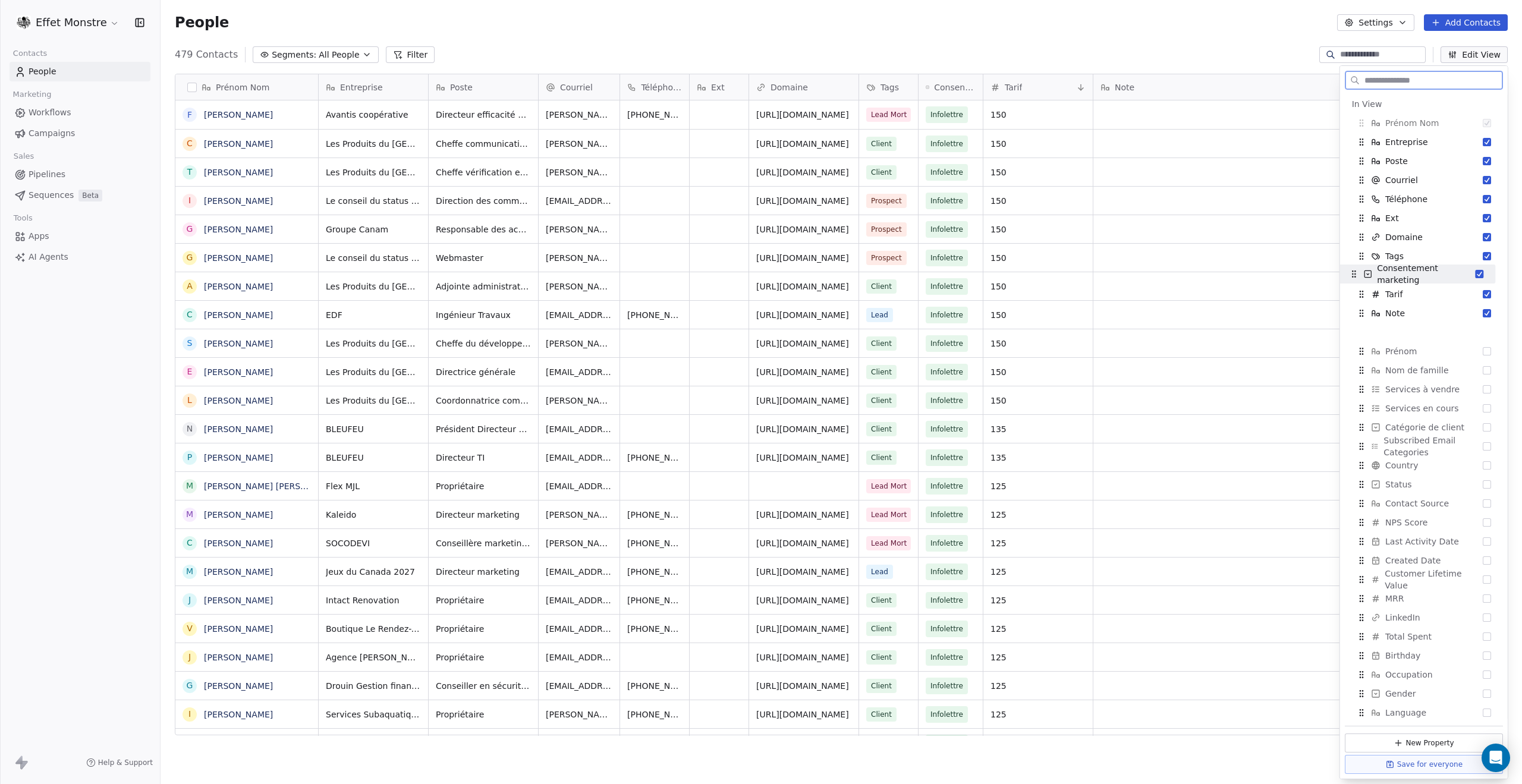
click at [1422, 282] on span "Consentement marketing" at bounding box center [1425, 274] width 98 height 24
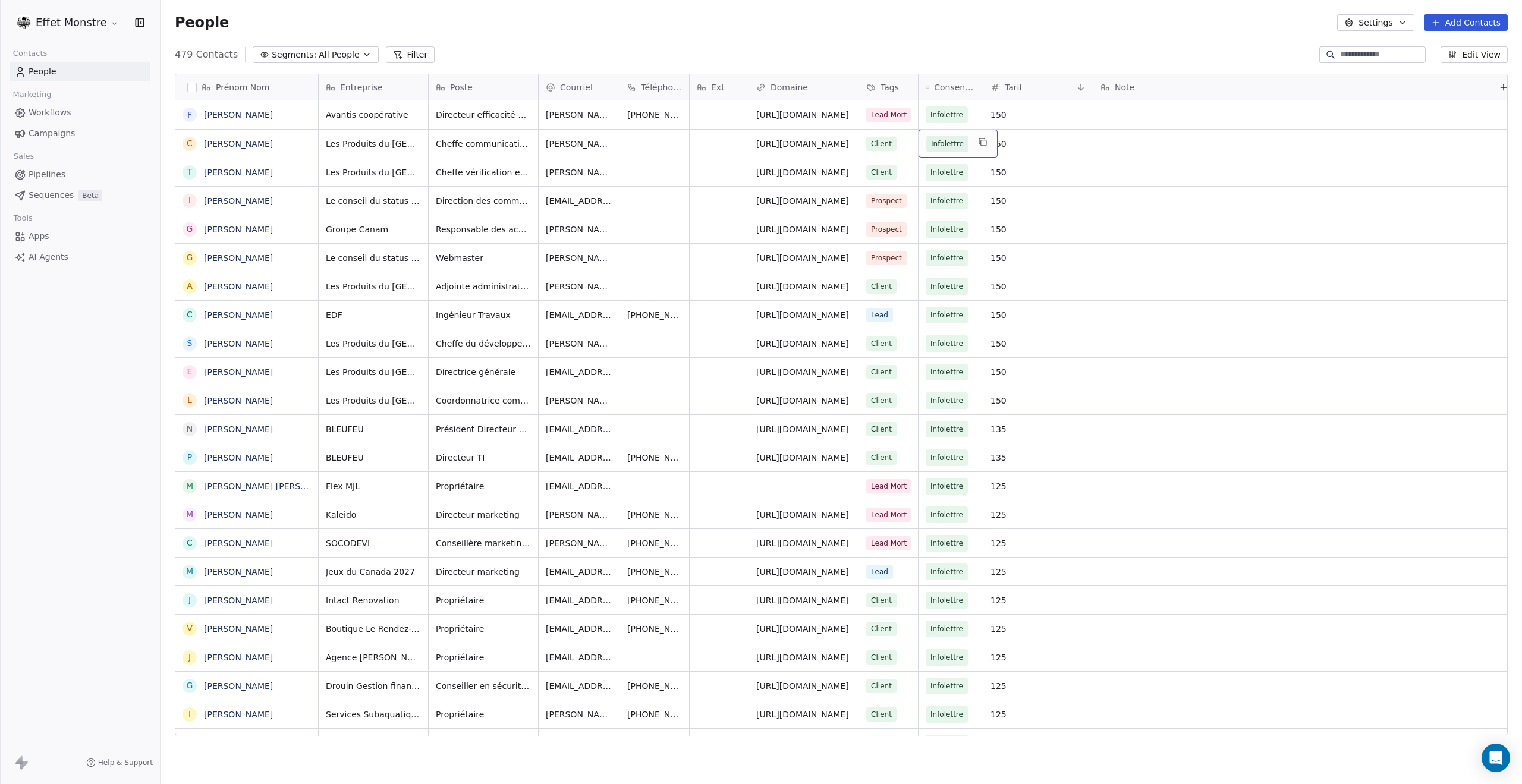
click at [969, 147] on div "Infolettre" at bounding box center [957, 143] width 79 height 28
click at [1012, 39] on html "Effet Monstre Contacts People Marketing Workflows Campaigns Sales Pipelines Seq…" at bounding box center [761, 392] width 1522 height 784
click at [941, 85] on span "Consentement marketing" at bounding box center [954, 87] width 41 height 12
click at [529, 17] on html "Effet Monstre Contacts People Marketing Workflows Campaigns Sales Pipelines Seq…" at bounding box center [761, 392] width 1522 height 784
click at [73, 14] on html "Effet Monstre Contacts People Marketing Workflows Campaigns Sales Pipelines Seq…" at bounding box center [761, 392] width 1522 height 784
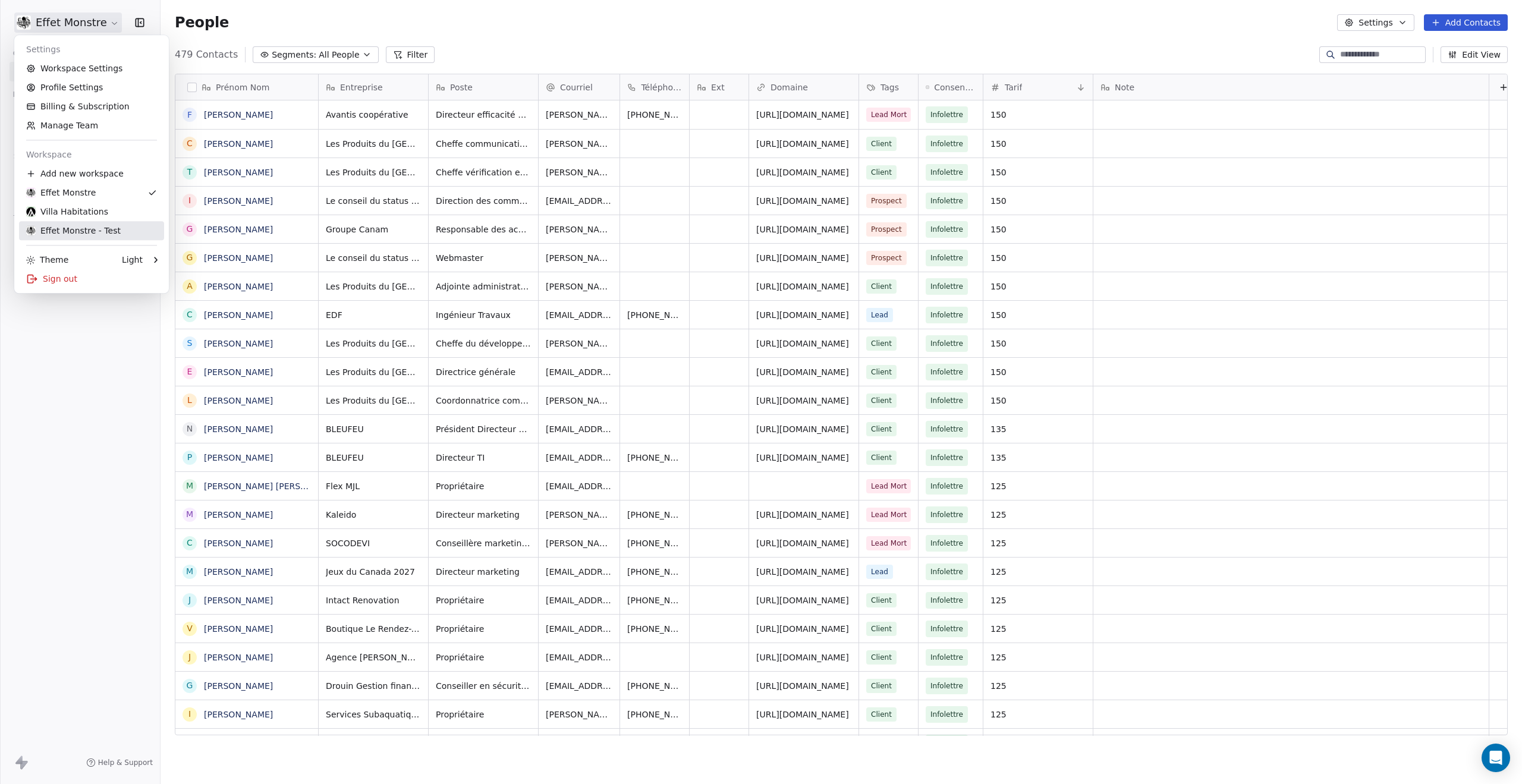
click at [97, 224] on link "Effet Monstre - Test" at bounding box center [91, 230] width 145 height 19
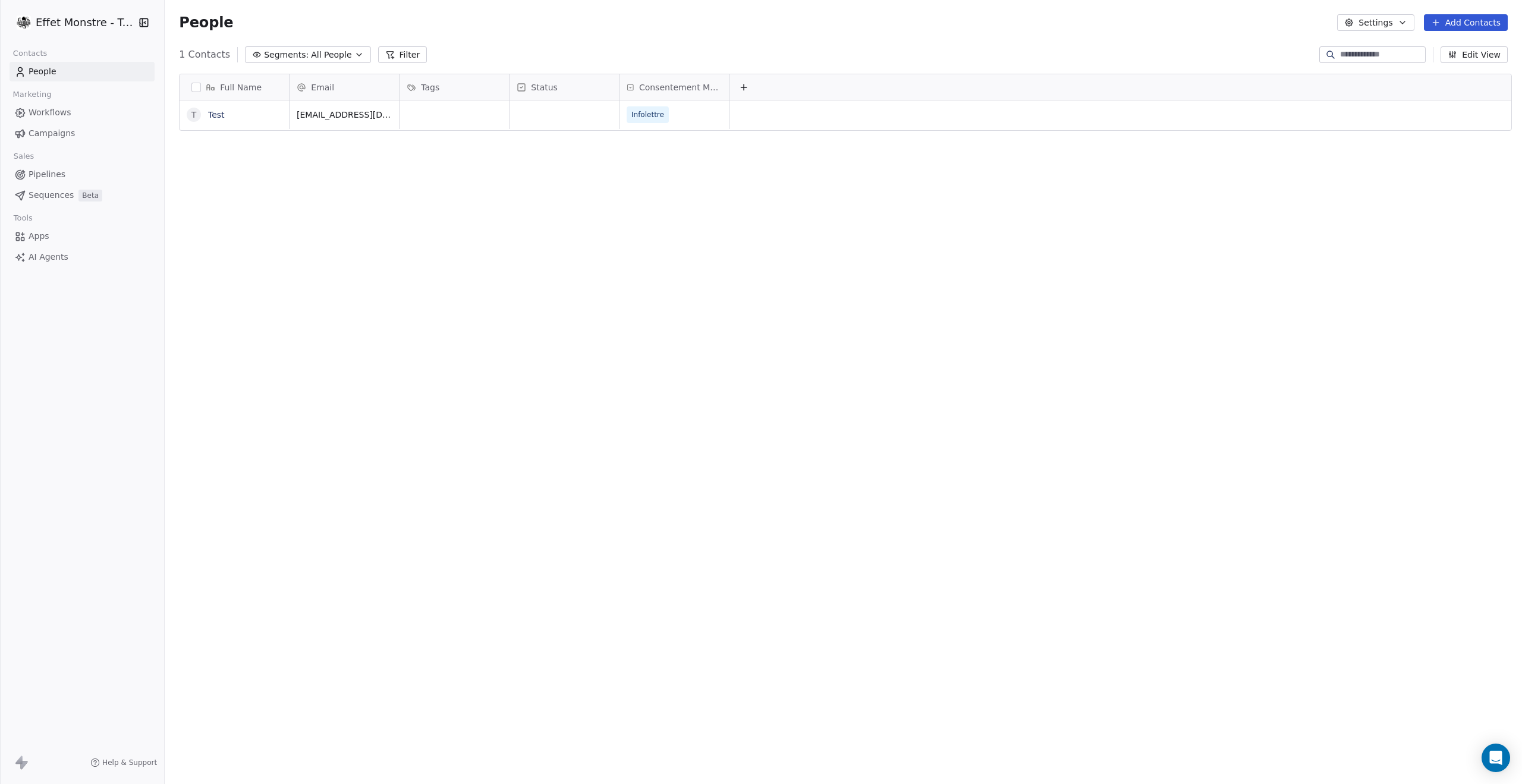
scroll to position [680, 1352]
click at [739, 91] on icon at bounding box center [743, 87] width 9 height 9
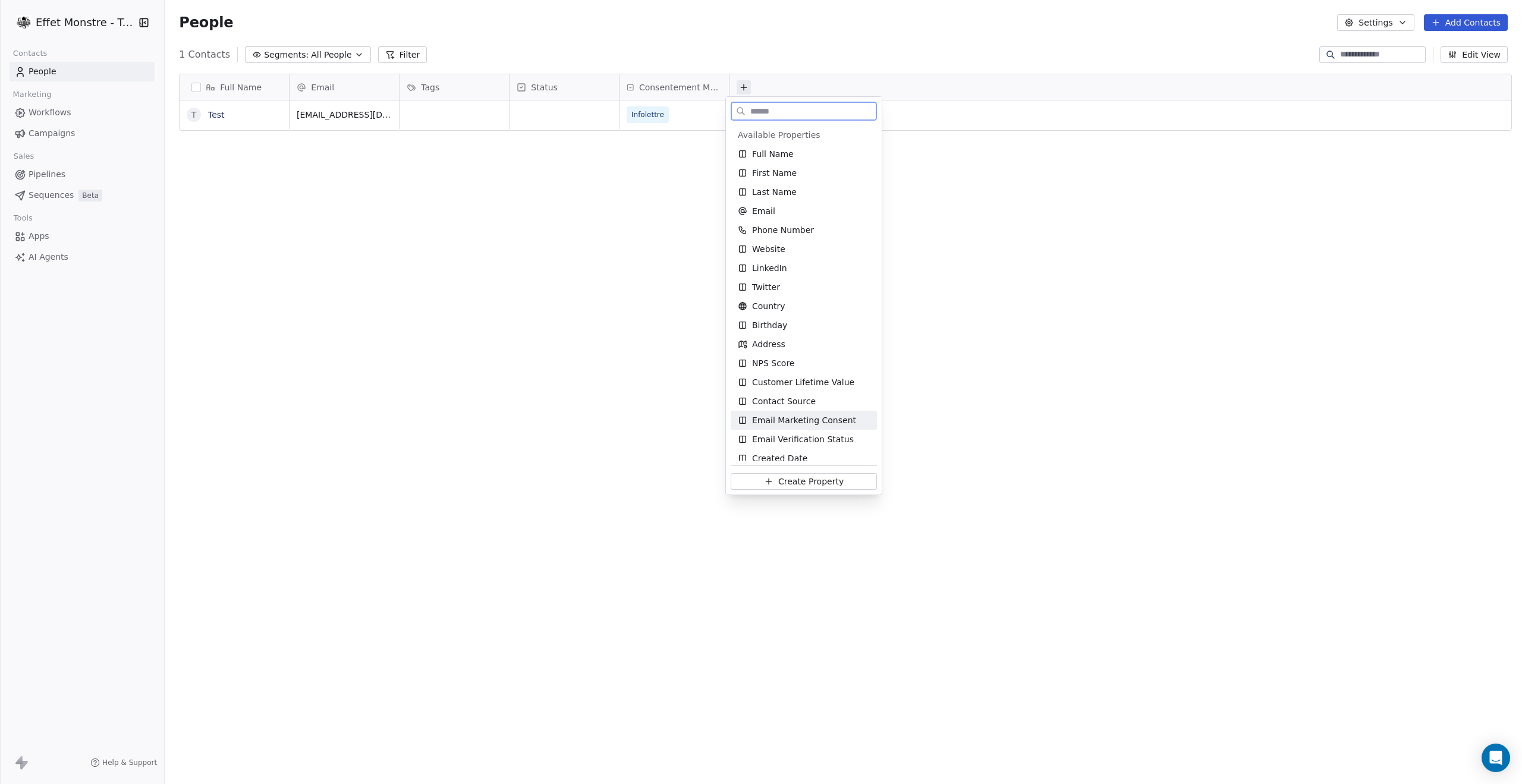
click at [830, 427] on div "Email Marketing Consent" at bounding box center [803, 420] width 147 height 19
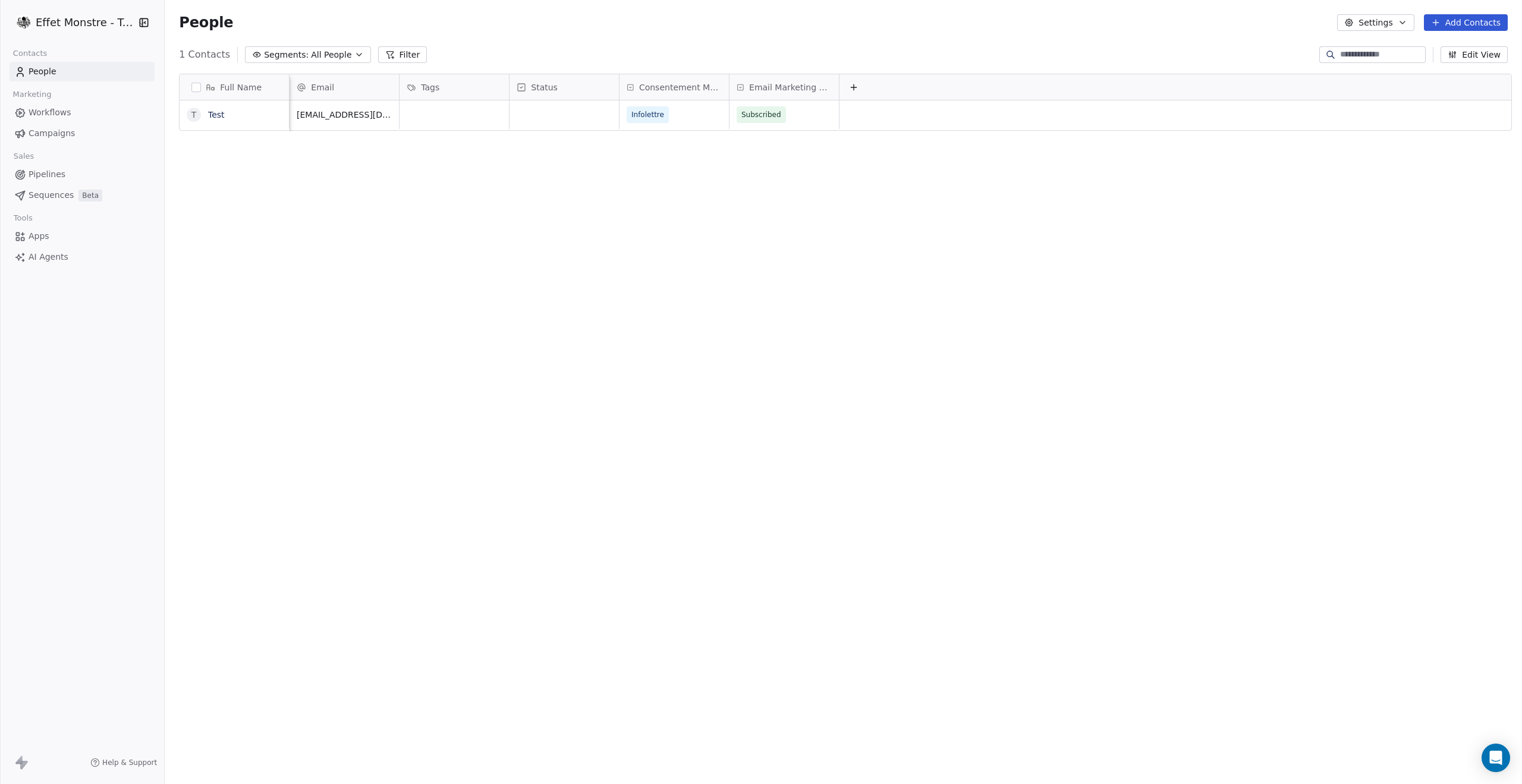
scroll to position [0, 9]
click at [716, 267] on div "Full Name T Test Email Tags Status Consentement Marketing Email Marketing Conse…" at bounding box center [843, 410] width 1357 height 690
click at [558, 322] on div "Full Name T Test Email Tags Status Consentement Marketing Email Marketing Conse…" at bounding box center [843, 410] width 1357 height 690
